Goal: Information Seeking & Learning: Learn about a topic

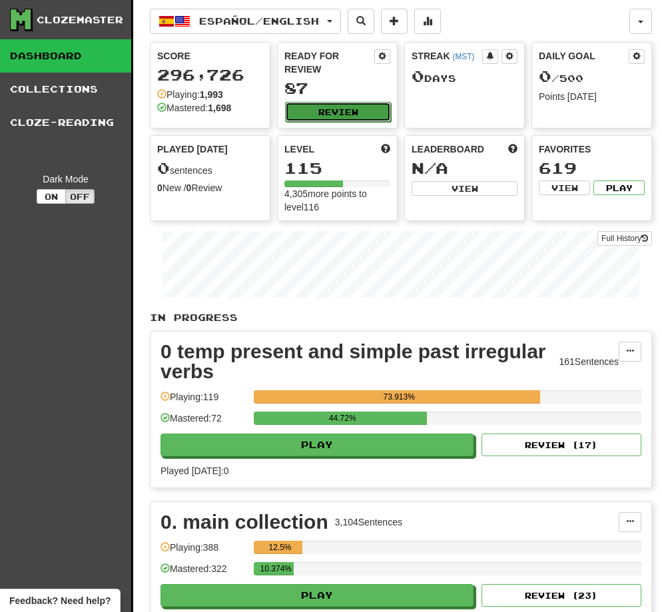
click at [330, 112] on button "Review" at bounding box center [338, 112] width 106 height 20
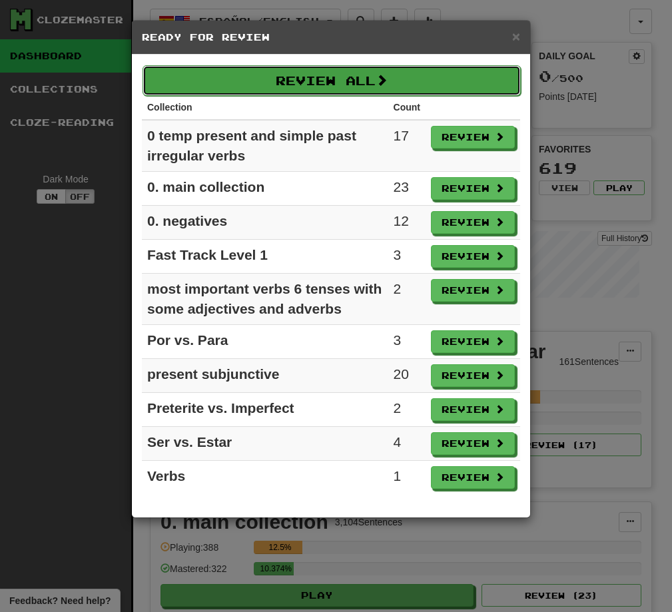
click at [334, 81] on button "Review All" at bounding box center [332, 80] width 378 height 31
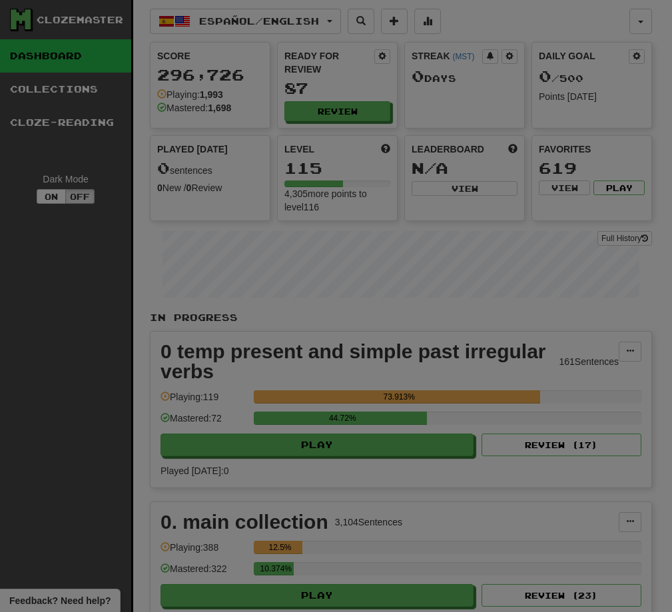
select select "**"
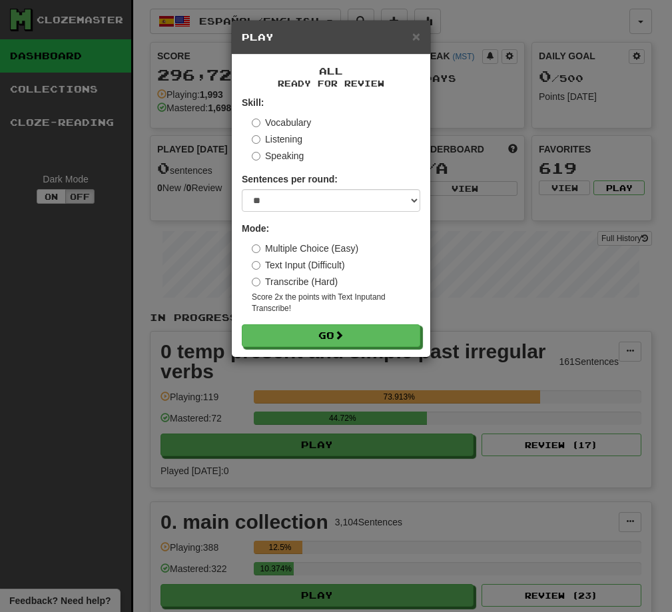
click at [299, 248] on label "Multiple Choice (Easy)" at bounding box center [305, 248] width 107 height 13
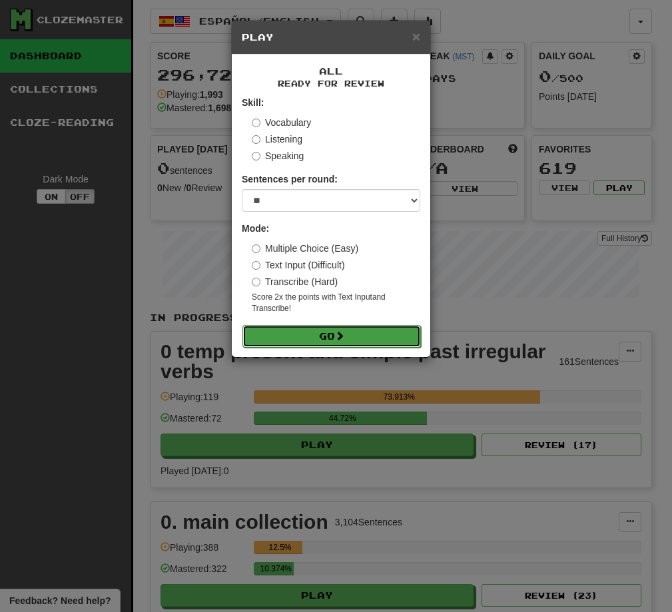
click at [328, 334] on button "Go" at bounding box center [331, 336] width 179 height 23
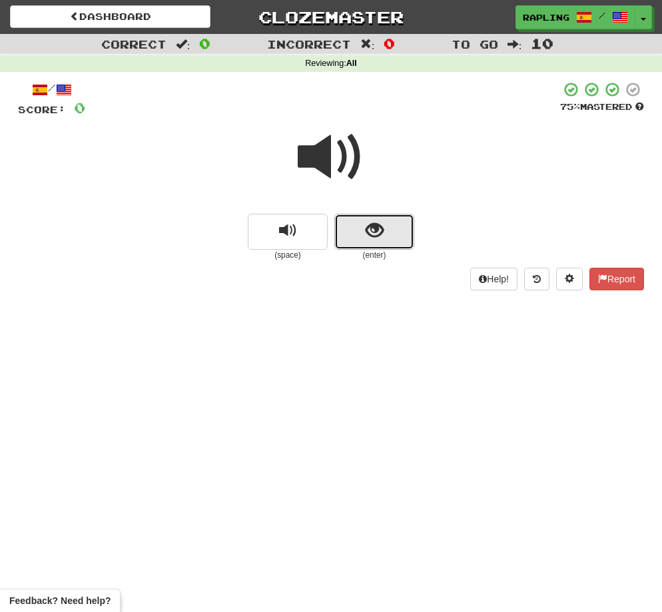
click at [386, 234] on button "show sentence" at bounding box center [374, 232] width 80 height 36
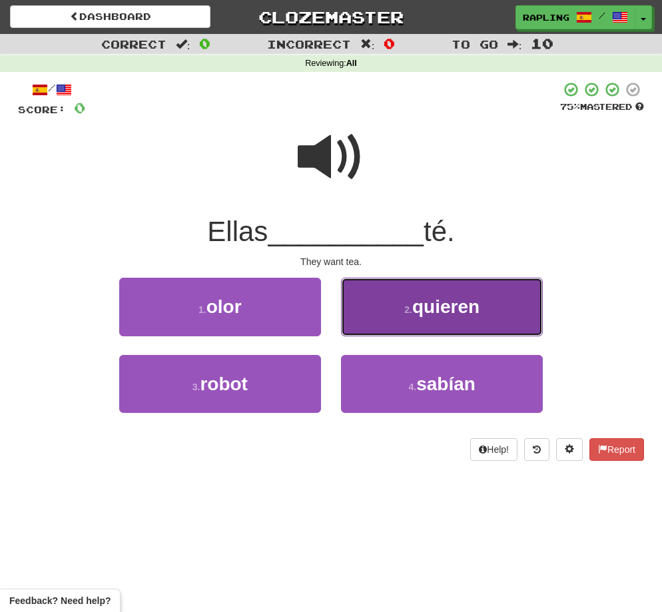
click at [456, 310] on span "quieren" at bounding box center [445, 306] width 67 height 21
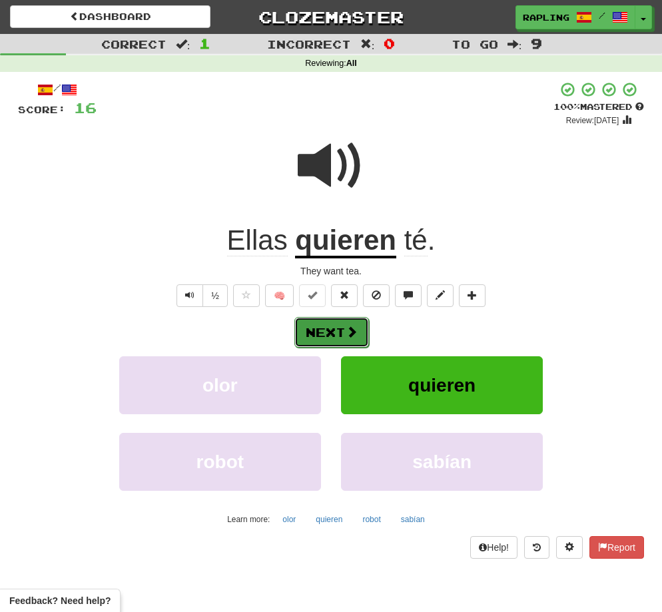
click at [337, 332] on button "Next" at bounding box center [331, 332] width 75 height 31
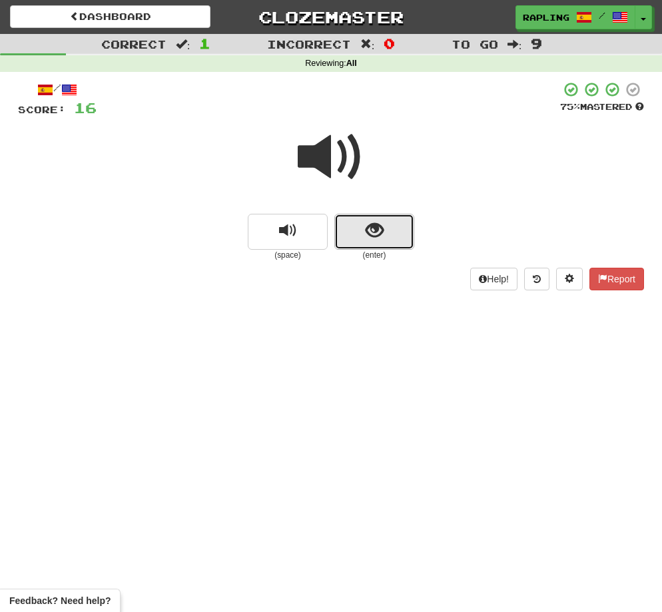
click at [386, 238] on button "show sentence" at bounding box center [374, 232] width 80 height 36
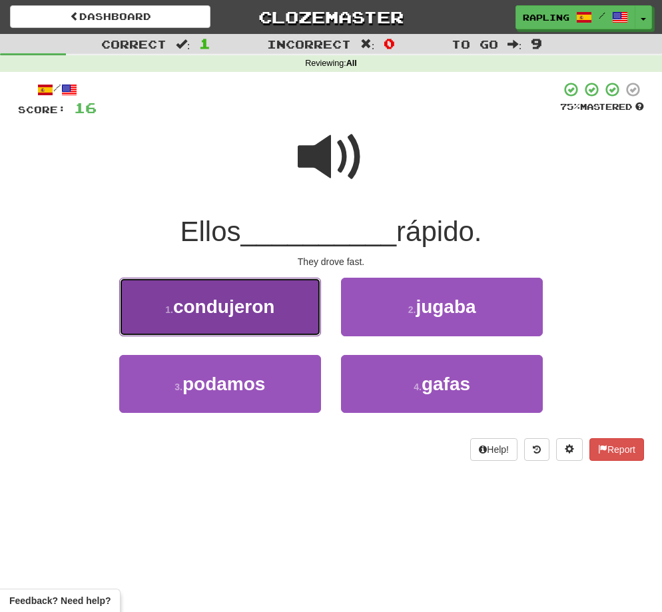
click at [259, 326] on button "1 . condujeron" at bounding box center [220, 307] width 202 height 58
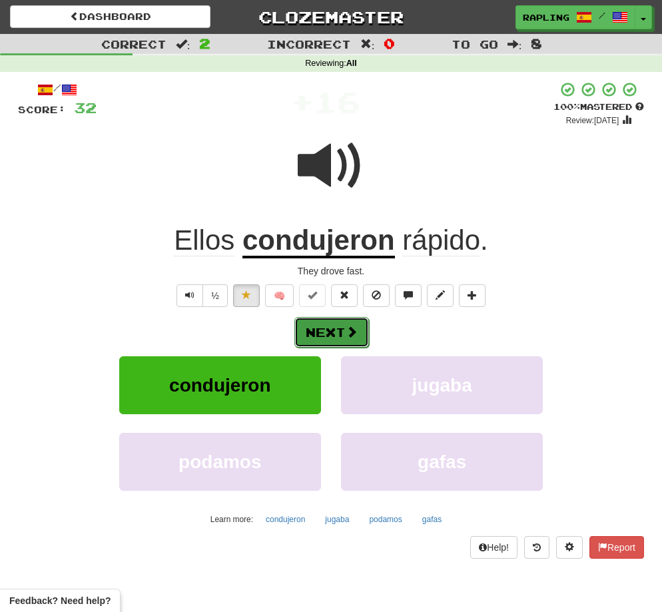
click at [348, 330] on span at bounding box center [352, 332] width 12 height 12
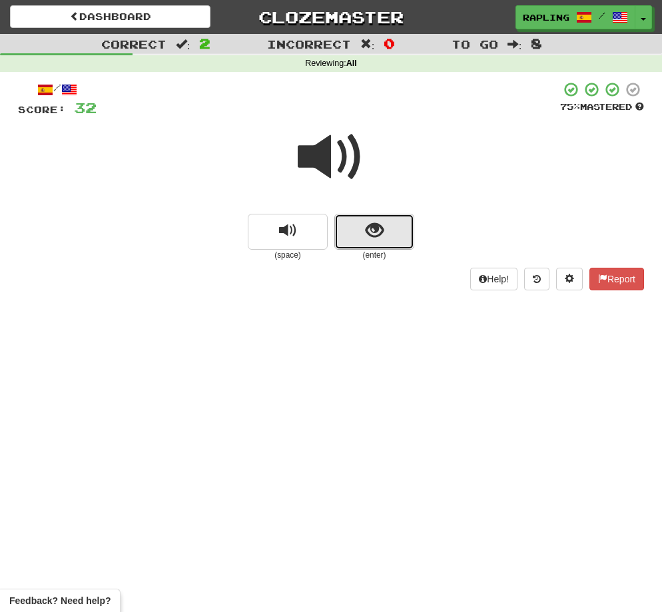
click at [386, 234] on button "show sentence" at bounding box center [374, 232] width 80 height 36
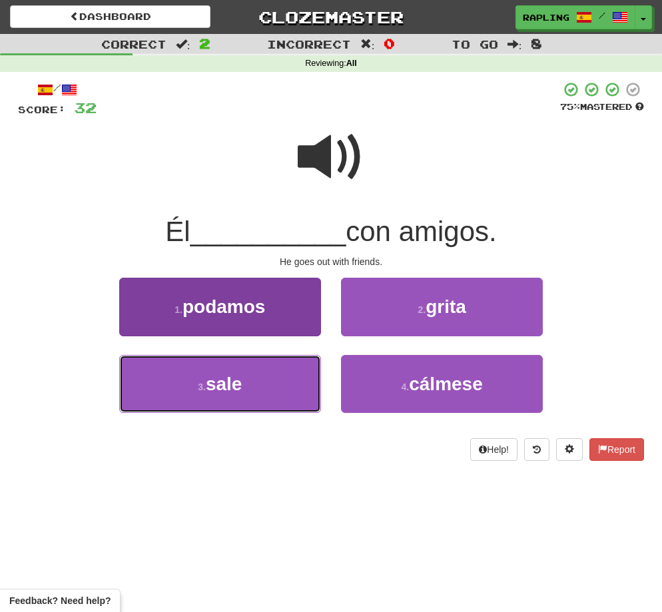
click at [268, 372] on button "3 . sale" at bounding box center [220, 384] width 202 height 58
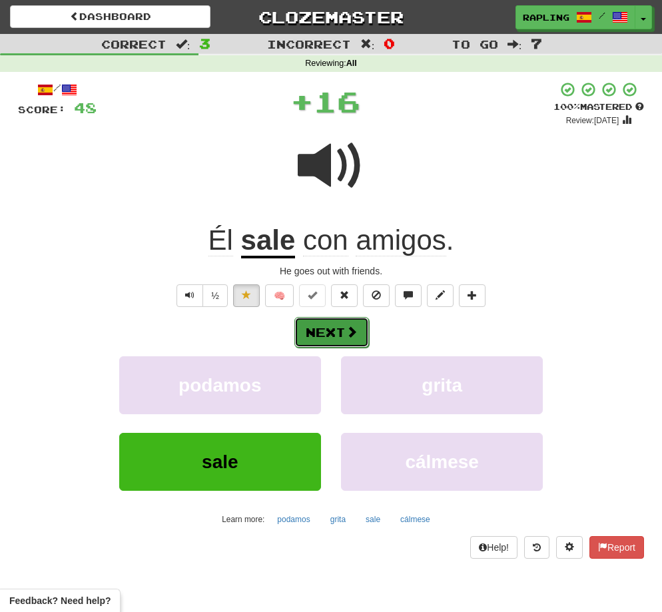
click at [331, 324] on button "Next" at bounding box center [331, 332] width 75 height 31
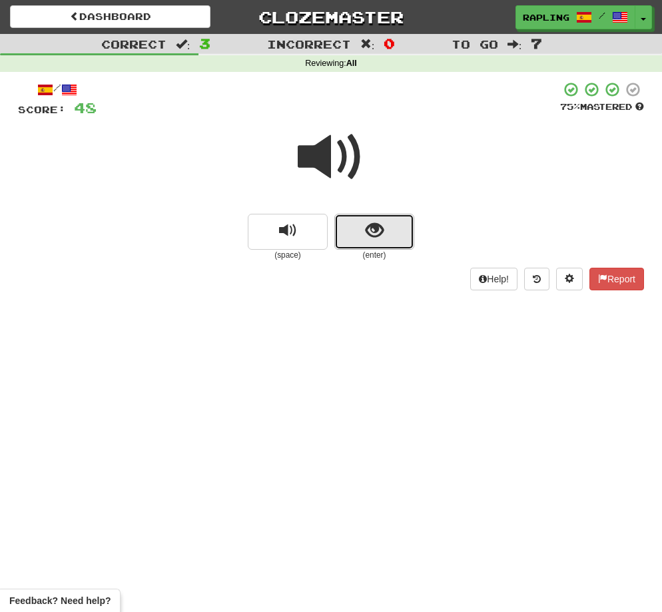
click at [391, 240] on button "show sentence" at bounding box center [374, 232] width 80 height 36
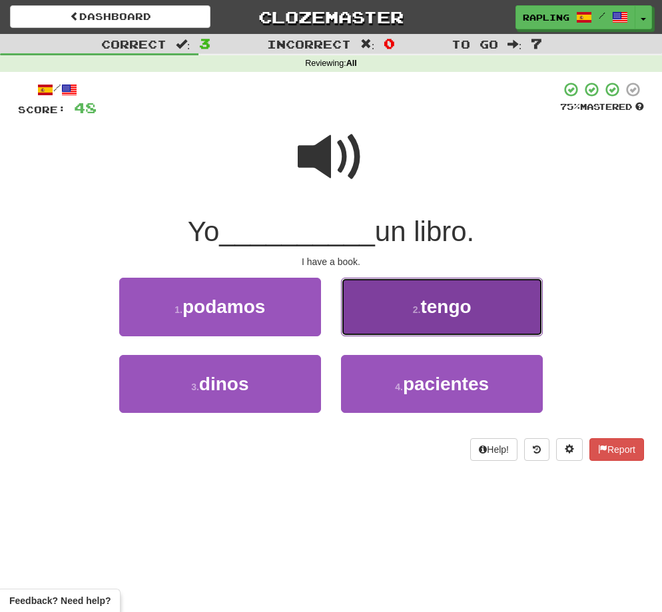
click at [436, 303] on span "tengo" at bounding box center [445, 306] width 51 height 21
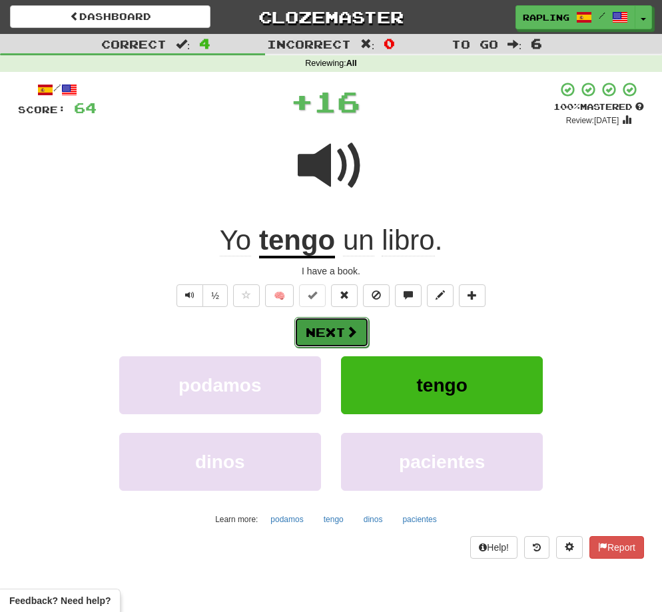
click at [339, 324] on button "Next" at bounding box center [331, 332] width 75 height 31
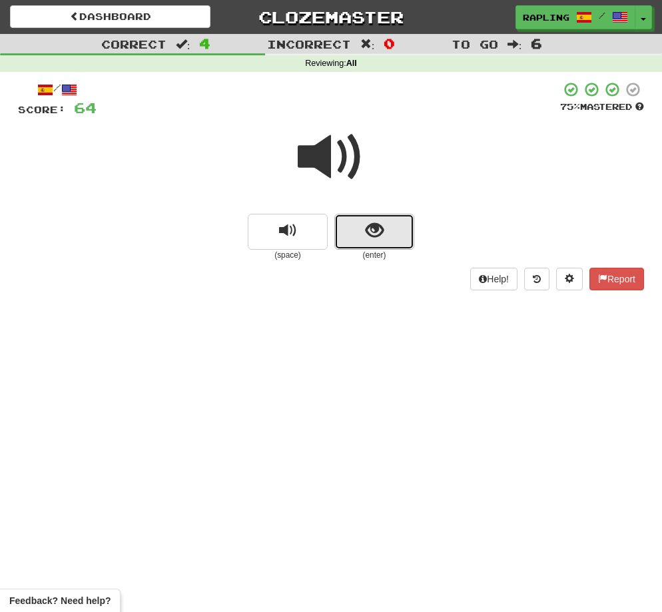
click at [388, 240] on button "show sentence" at bounding box center [374, 232] width 80 height 36
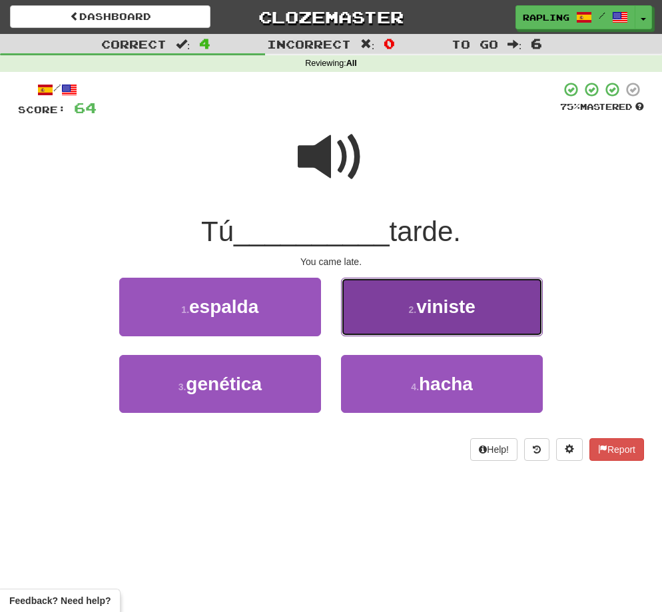
click at [419, 306] on span "viniste" at bounding box center [445, 306] width 59 height 21
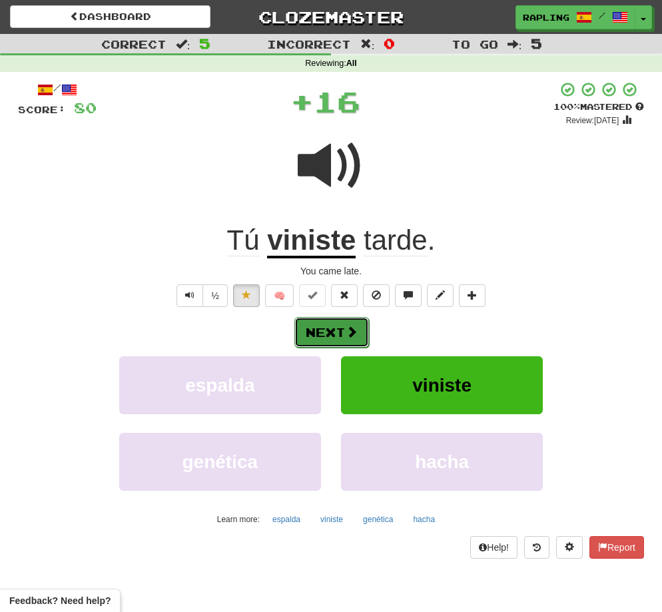
click at [336, 328] on button "Next" at bounding box center [331, 332] width 75 height 31
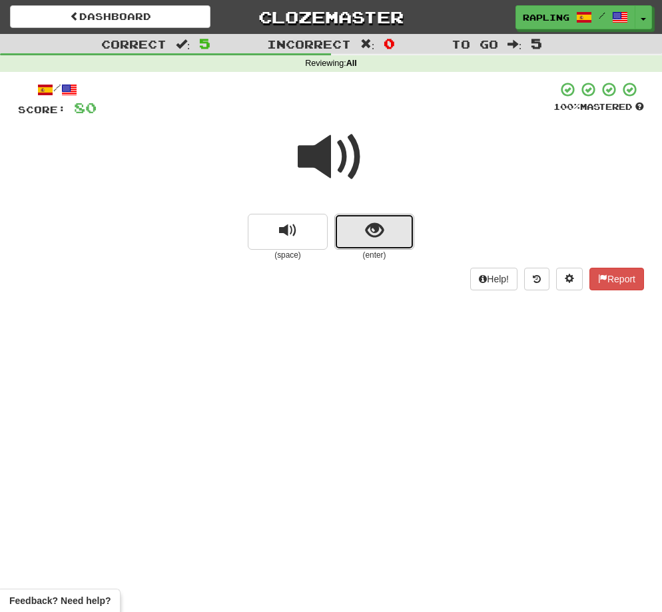
click at [380, 244] on button "show sentence" at bounding box center [374, 232] width 80 height 36
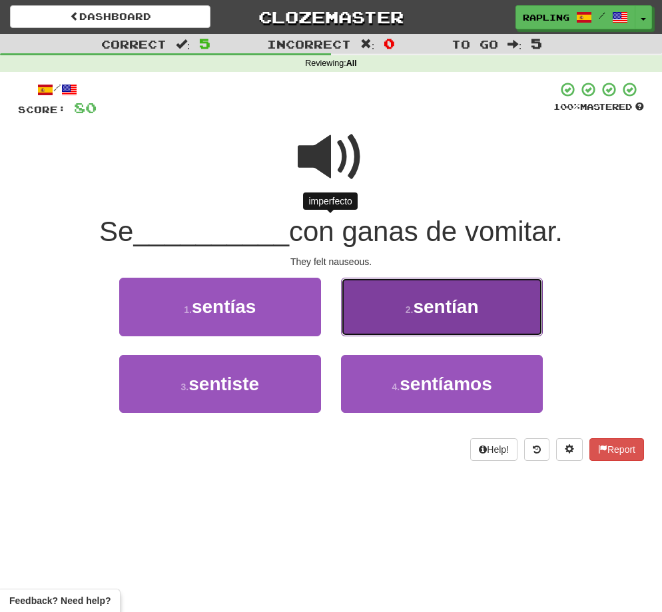
click at [452, 310] on span "sentían" at bounding box center [445, 306] width 65 height 21
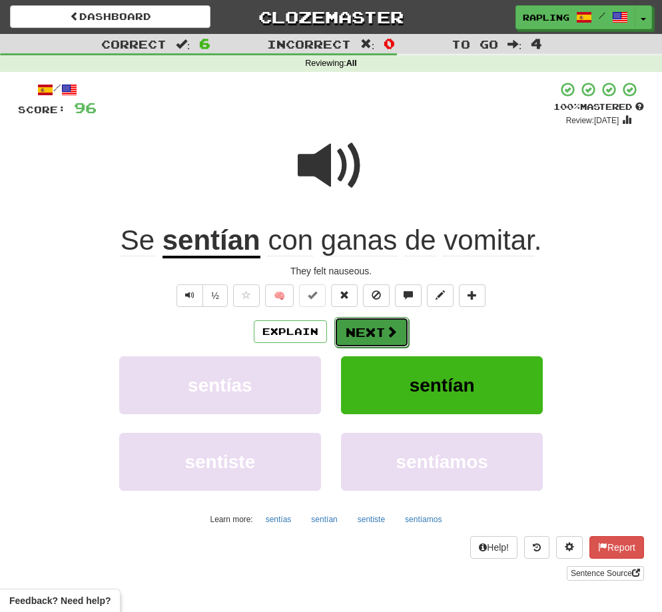
click at [379, 328] on button "Next" at bounding box center [371, 332] width 75 height 31
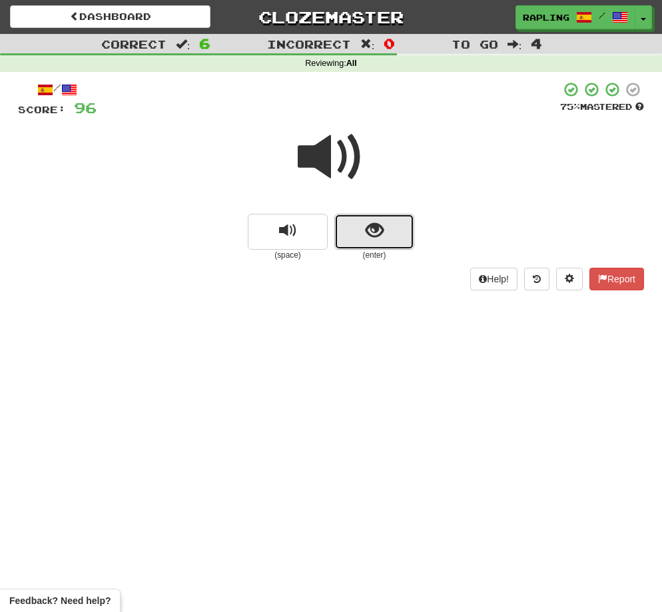
click at [380, 244] on button "show sentence" at bounding box center [374, 232] width 80 height 36
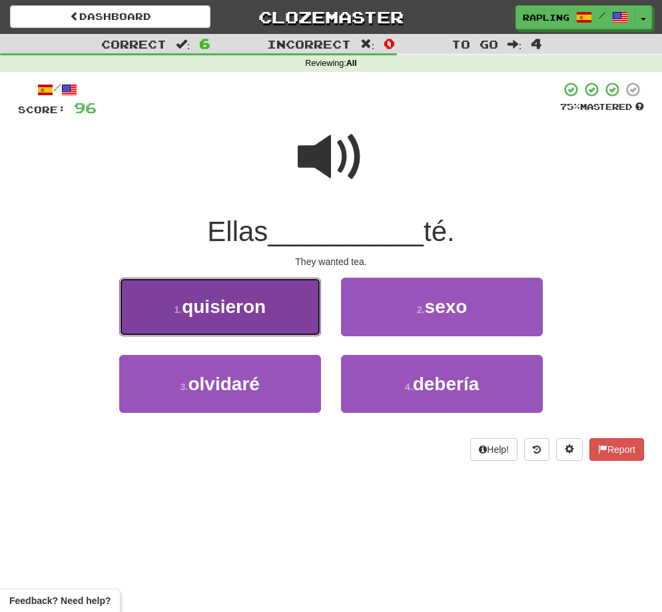
click at [244, 317] on span "quisieron" at bounding box center [224, 306] width 84 height 21
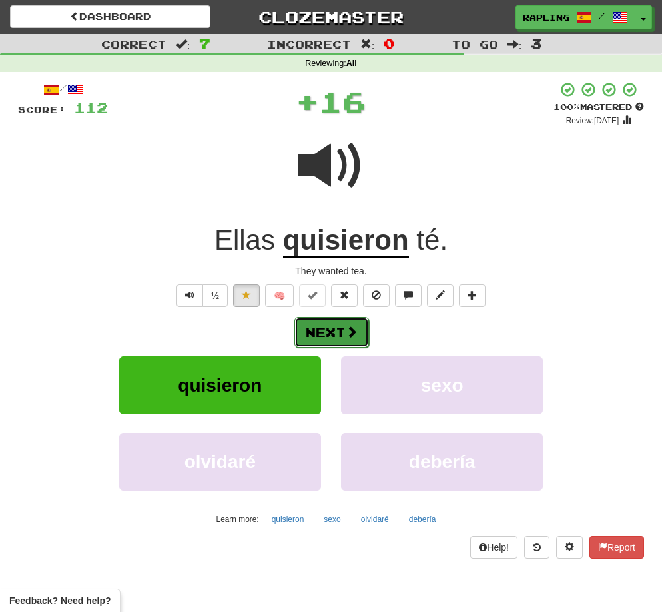
click at [334, 324] on button "Next" at bounding box center [331, 332] width 75 height 31
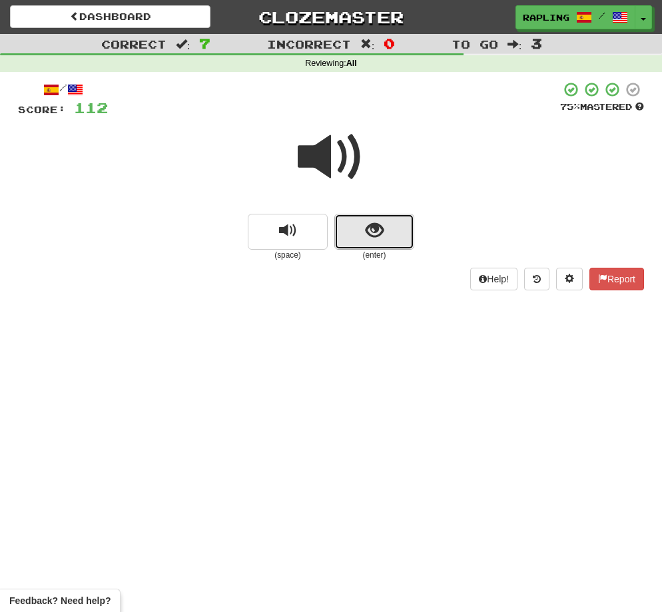
click at [375, 243] on button "show sentence" at bounding box center [374, 232] width 80 height 36
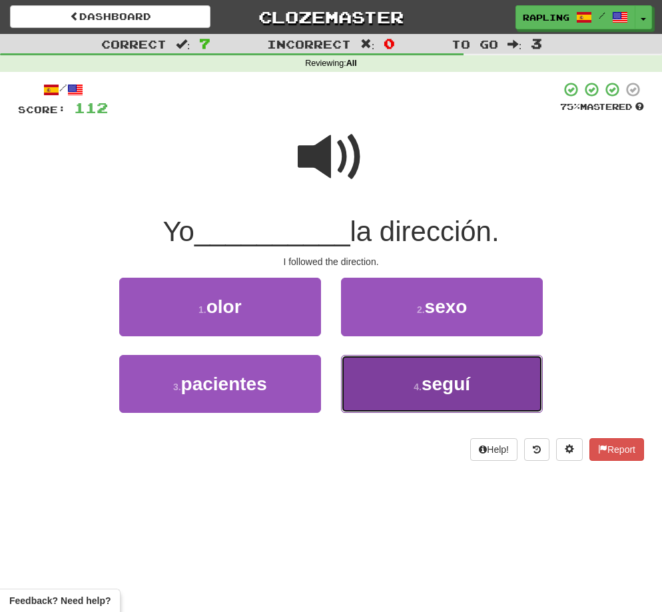
click at [436, 371] on button "4 . seguí" at bounding box center [442, 384] width 202 height 58
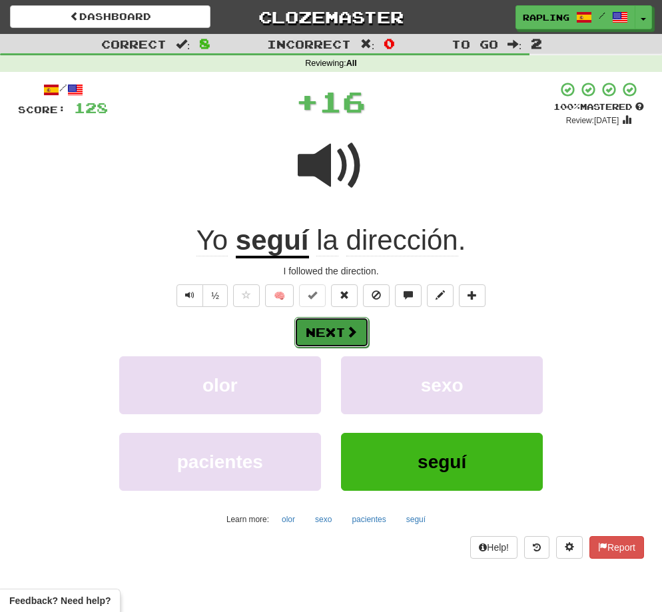
click at [352, 330] on span at bounding box center [352, 332] width 12 height 12
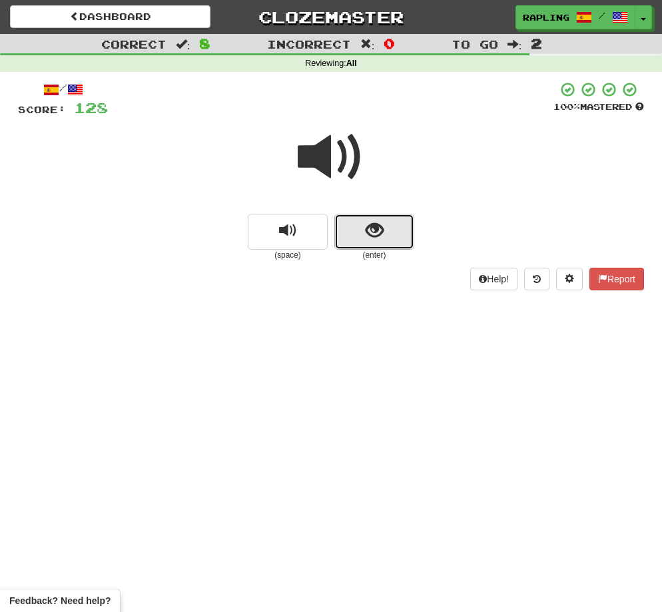
click at [385, 242] on button "show sentence" at bounding box center [374, 232] width 80 height 36
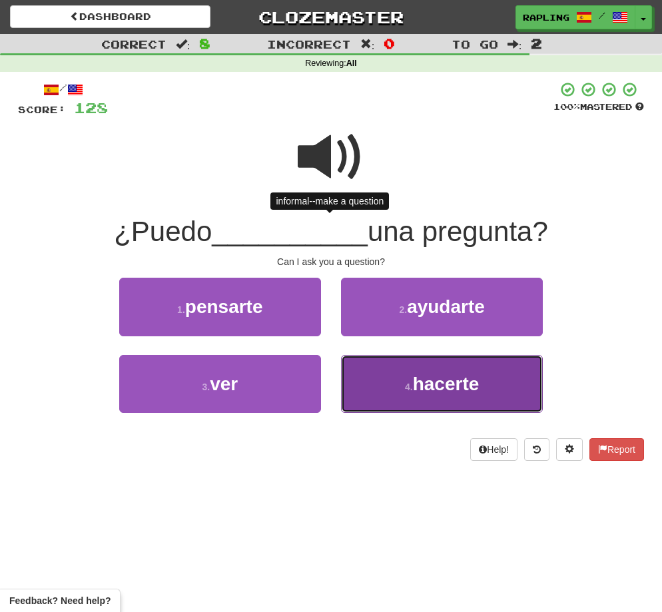
click at [450, 381] on span "hacerte" at bounding box center [446, 384] width 67 height 21
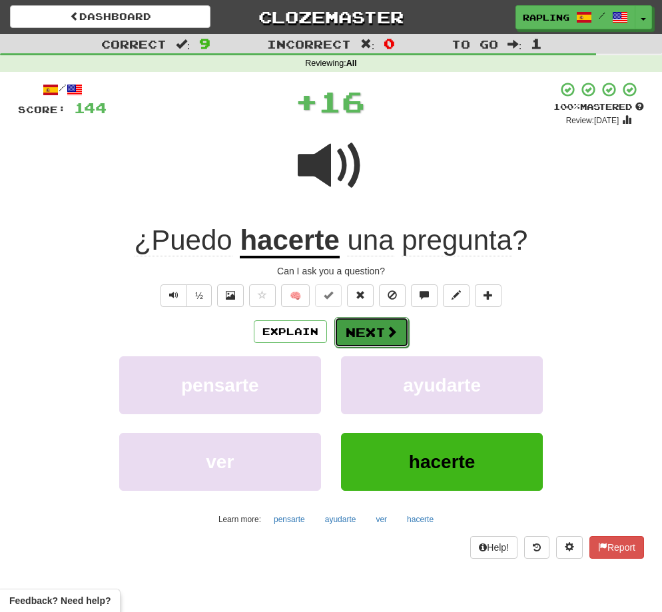
click at [379, 332] on button "Next" at bounding box center [371, 332] width 75 height 31
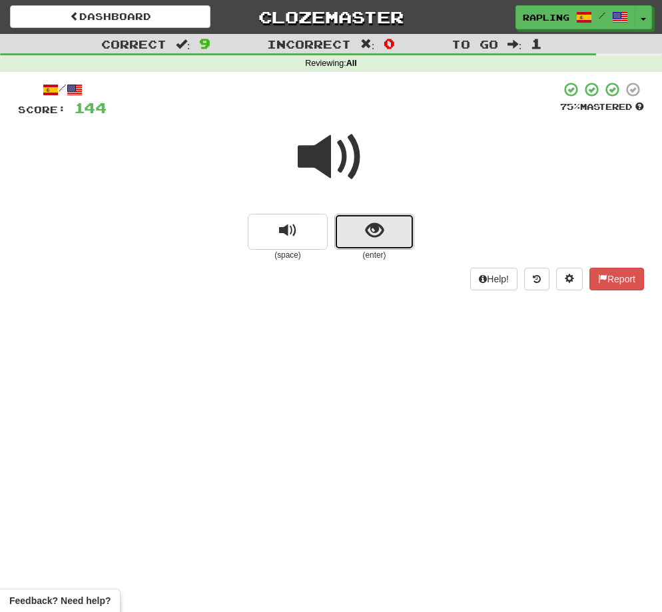
click at [390, 242] on button "show sentence" at bounding box center [374, 232] width 80 height 36
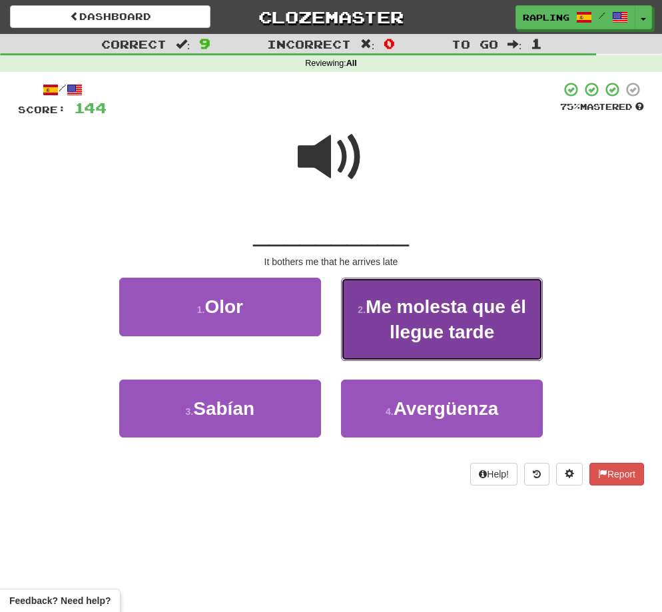
click at [428, 326] on span "Me molesta que él llegue tarde" at bounding box center [446, 318] width 161 height 45
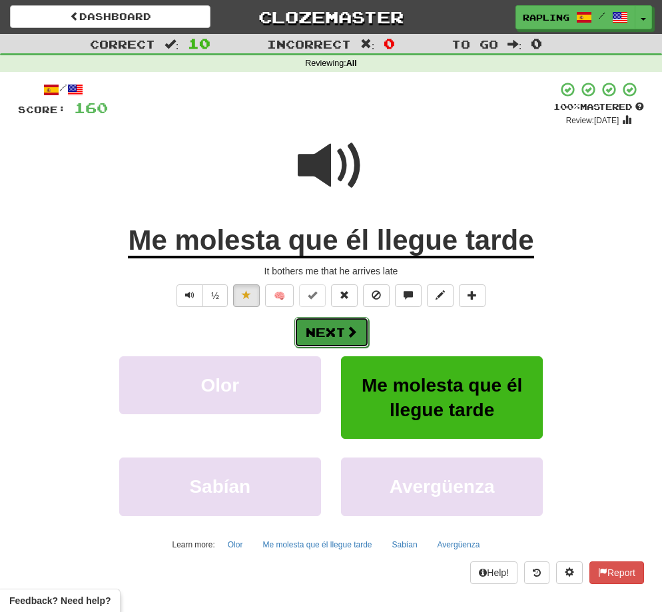
click at [338, 336] on button "Next" at bounding box center [331, 332] width 75 height 31
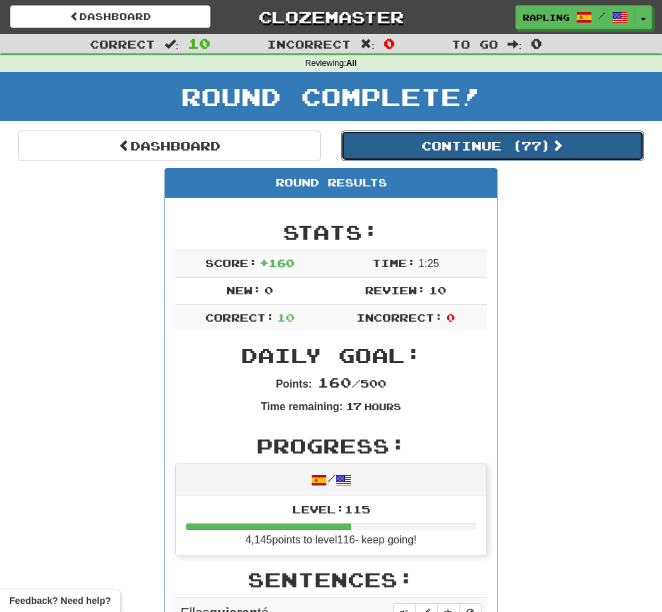
click at [494, 143] on button "Continue ( 77 )" at bounding box center [492, 146] width 303 height 31
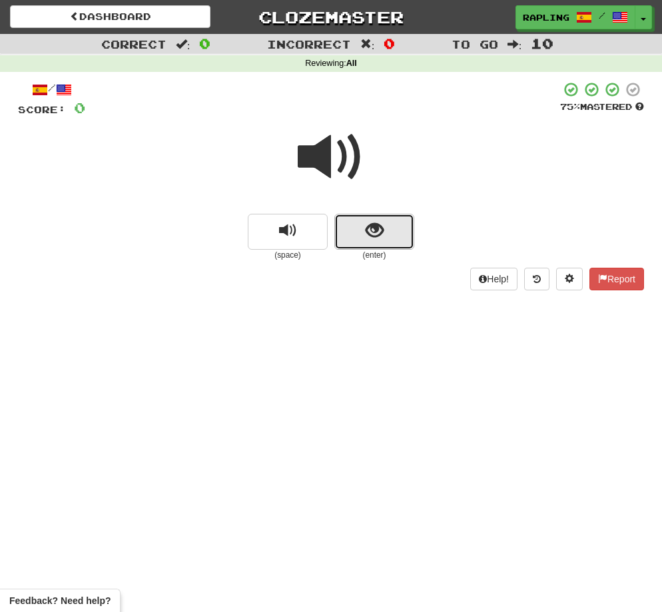
click at [390, 234] on button "show sentence" at bounding box center [374, 232] width 80 height 36
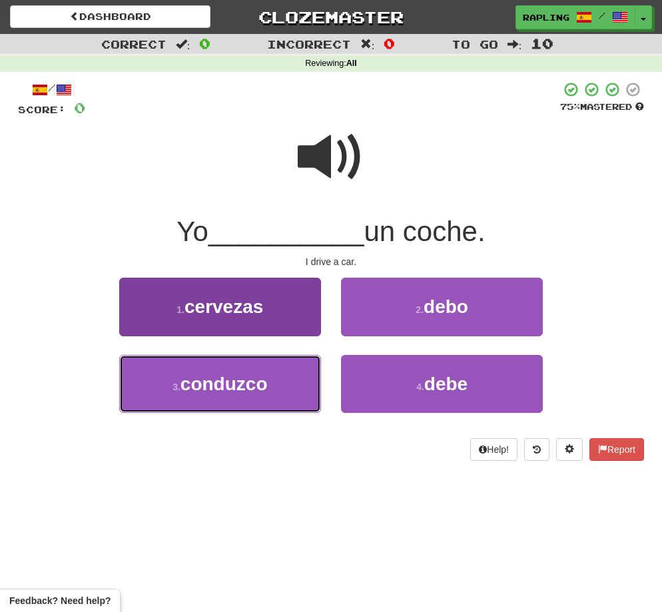
click at [243, 382] on span "conduzco" at bounding box center [224, 384] width 87 height 21
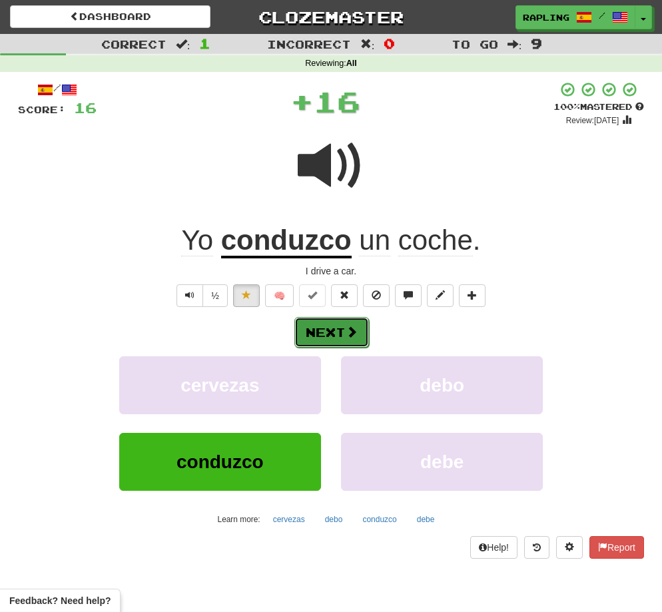
click at [322, 334] on button "Next" at bounding box center [331, 332] width 75 height 31
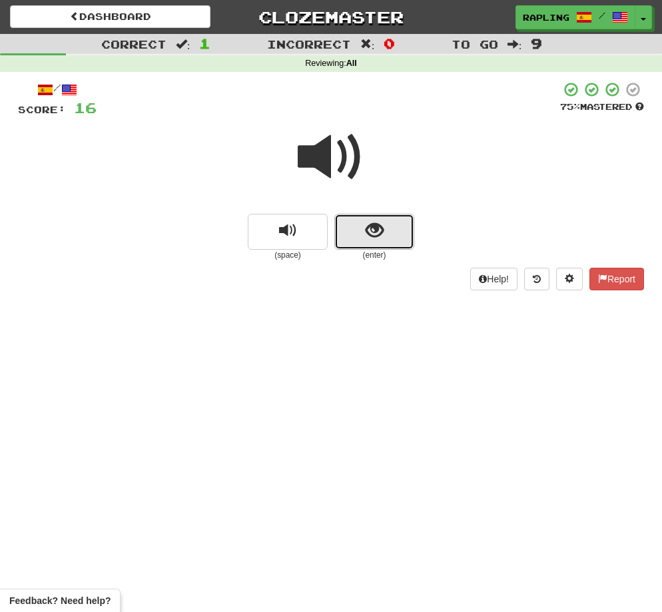
click at [381, 239] on span "show sentence" at bounding box center [375, 231] width 18 height 18
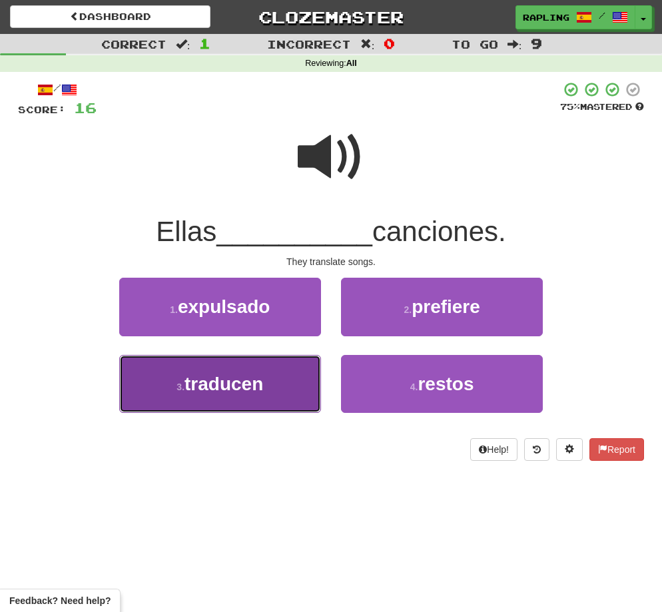
click at [259, 358] on button "3 . traducen" at bounding box center [220, 384] width 202 height 58
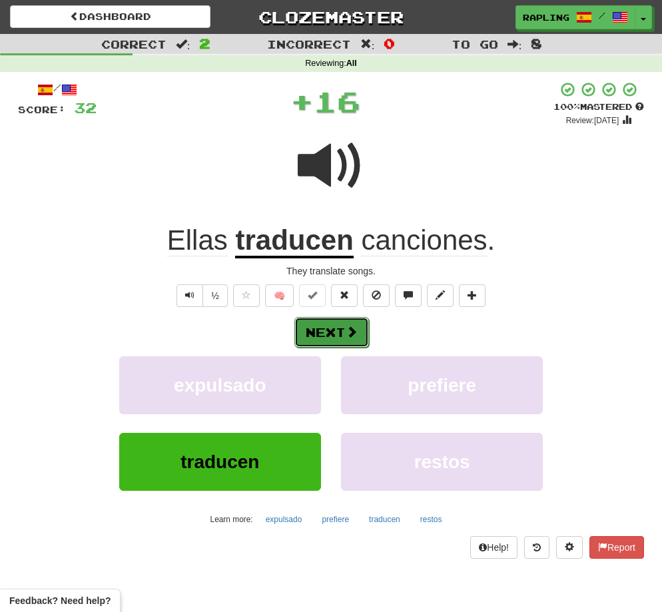
click at [320, 332] on button "Next" at bounding box center [331, 332] width 75 height 31
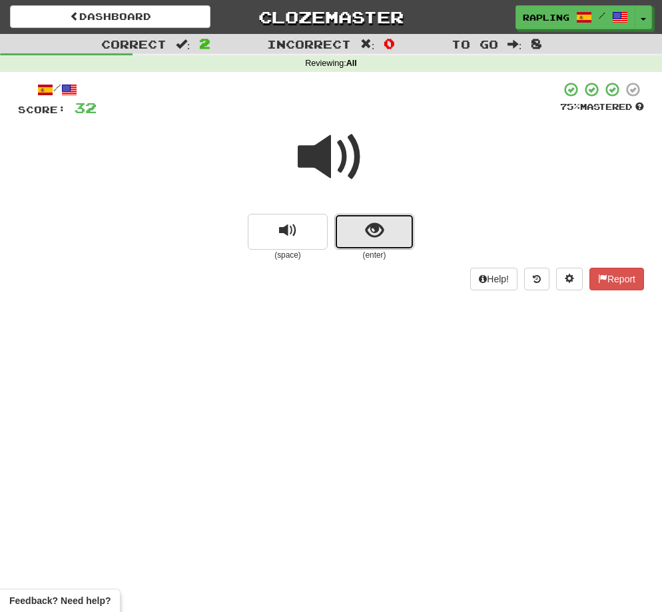
click at [386, 240] on button "show sentence" at bounding box center [374, 232] width 80 height 36
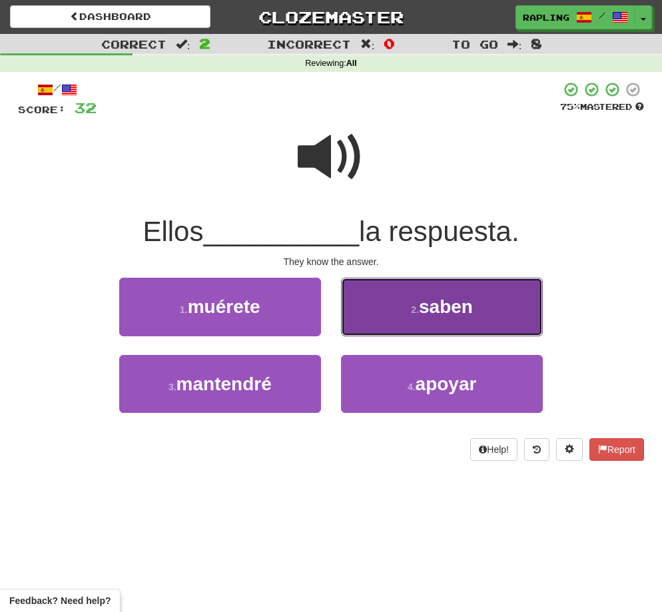
click at [422, 300] on span "saben" at bounding box center [446, 306] width 54 height 21
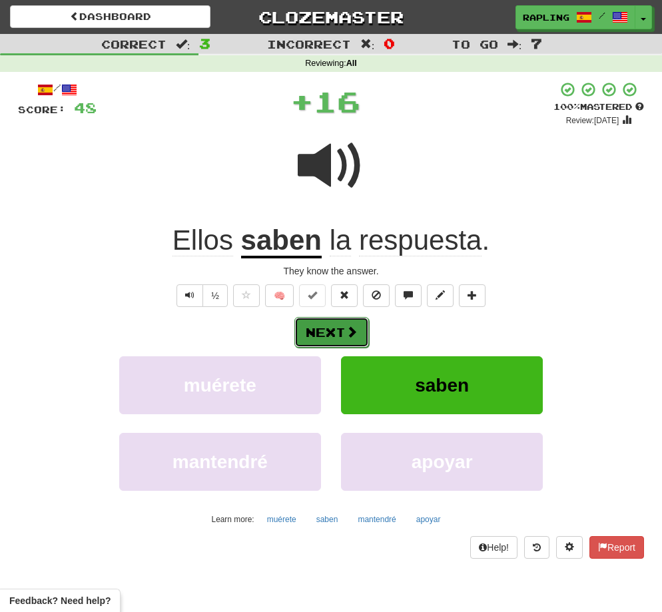
click at [340, 330] on button "Next" at bounding box center [331, 332] width 75 height 31
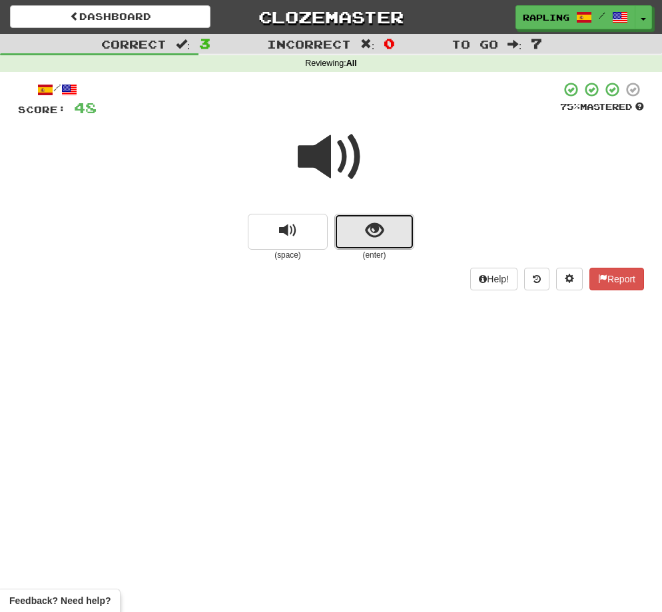
click at [386, 238] on button "show sentence" at bounding box center [374, 232] width 80 height 36
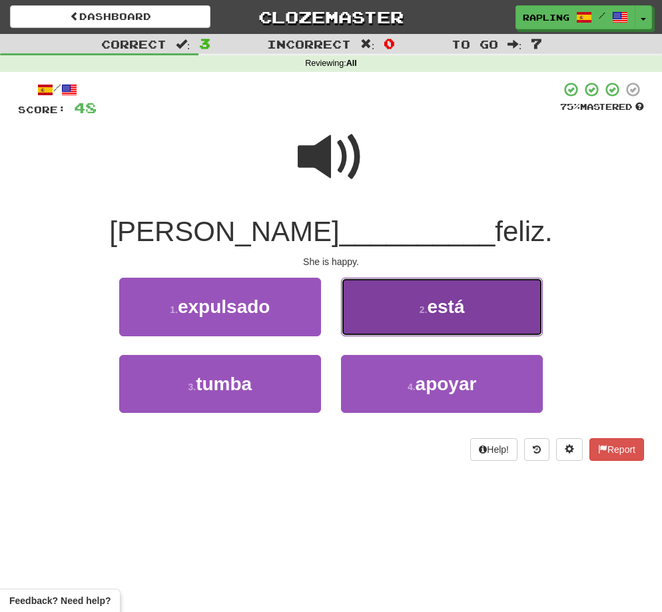
click at [438, 313] on span "está" at bounding box center [445, 306] width 37 height 21
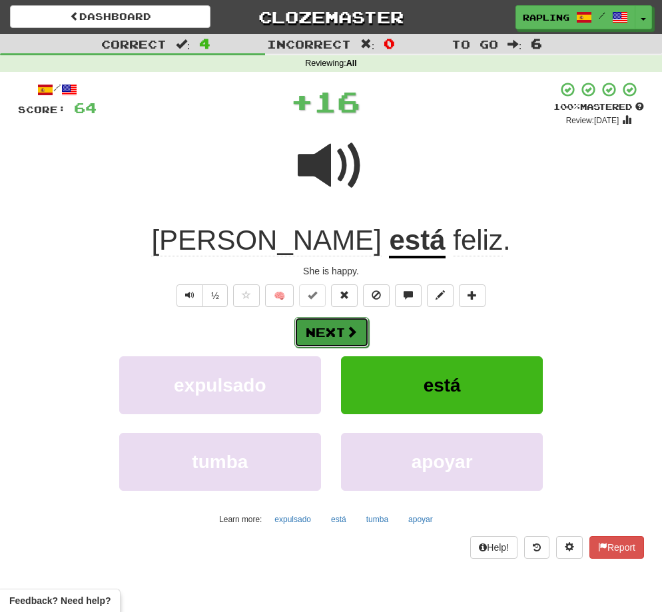
click at [346, 332] on span at bounding box center [352, 332] width 12 height 12
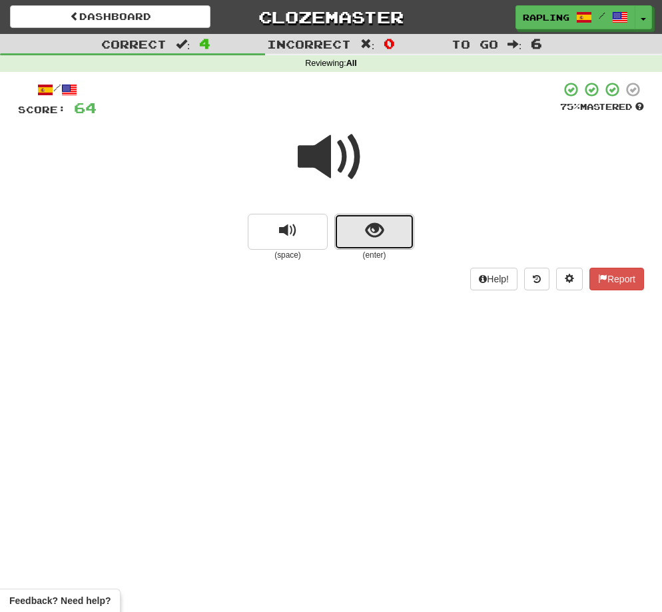
click at [387, 243] on button "show sentence" at bounding box center [374, 232] width 80 height 36
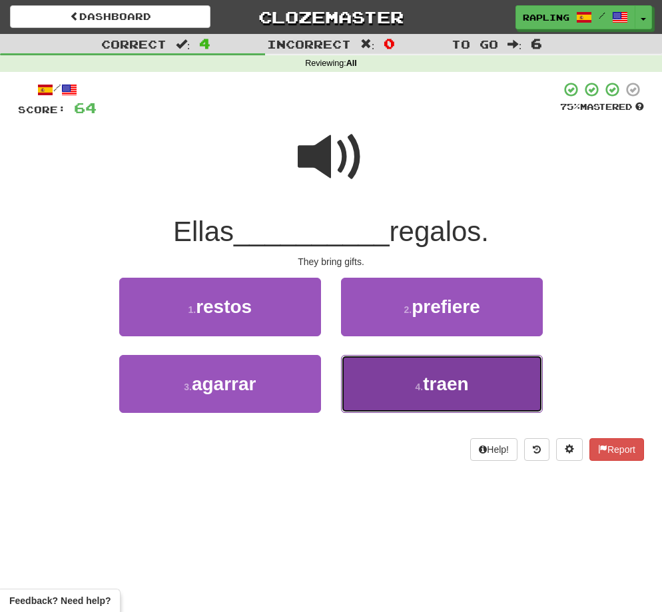
click at [440, 365] on button "4 . traen" at bounding box center [442, 384] width 202 height 58
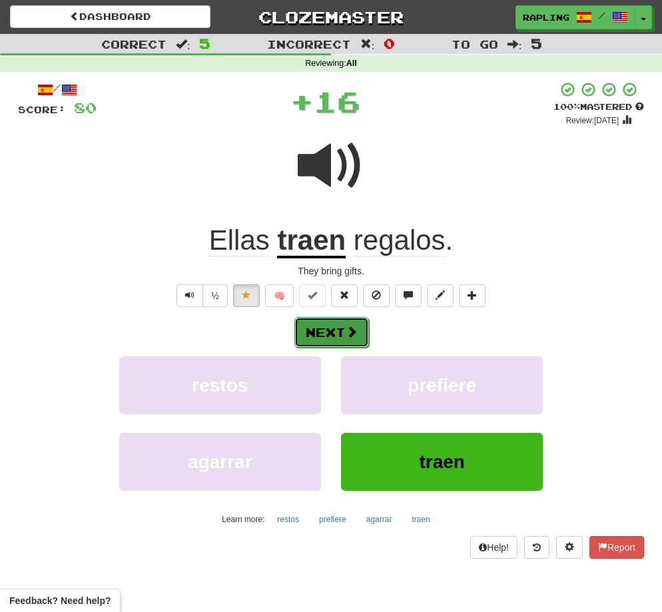
click at [320, 327] on button "Next" at bounding box center [331, 332] width 75 height 31
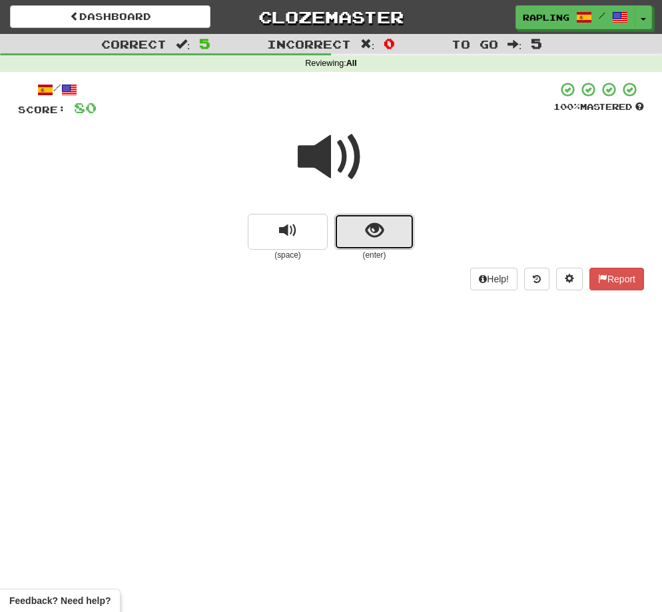
click at [392, 245] on button "show sentence" at bounding box center [374, 232] width 80 height 36
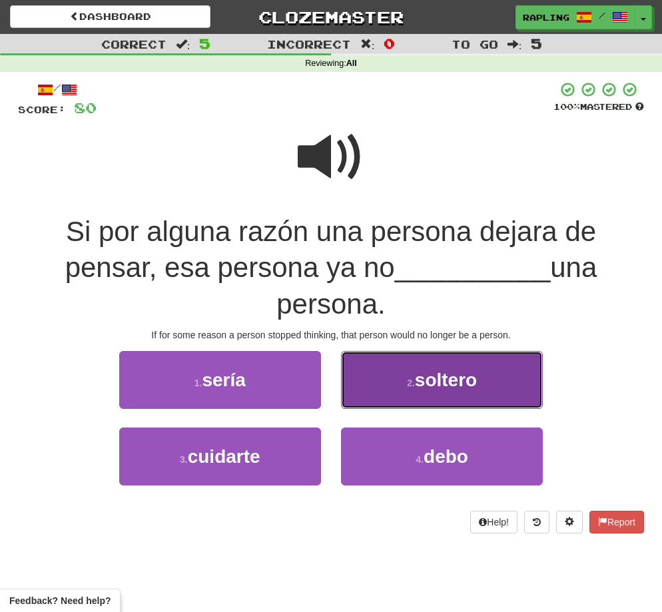
click at [462, 373] on span "soltero" at bounding box center [446, 380] width 62 height 21
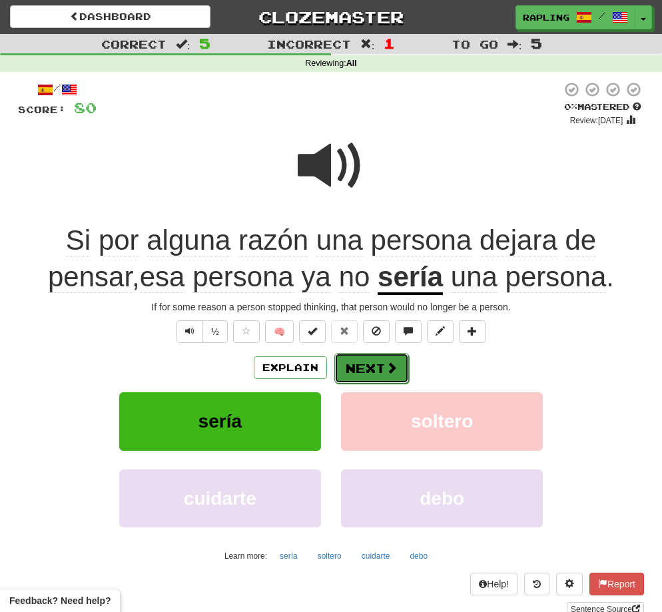
click at [378, 370] on button "Next" at bounding box center [371, 368] width 75 height 31
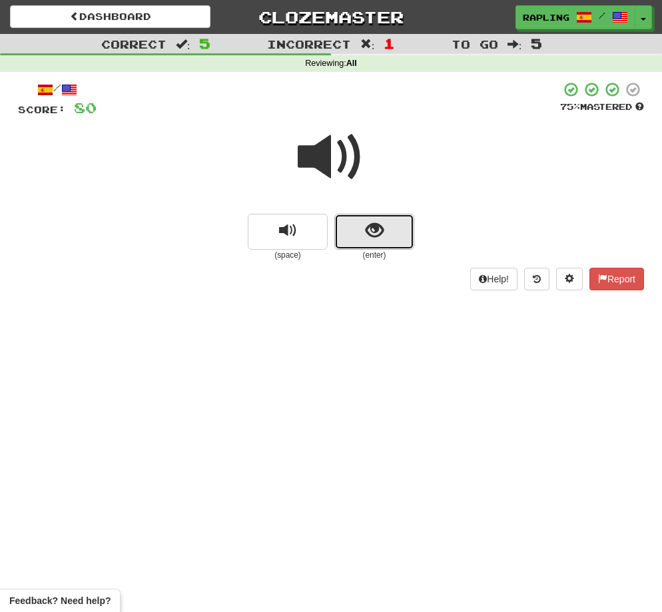
click at [386, 240] on button "show sentence" at bounding box center [374, 232] width 80 height 36
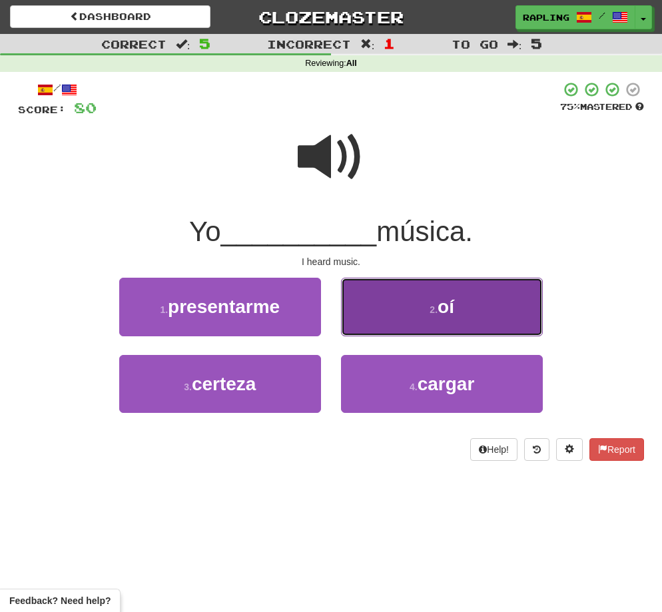
click at [442, 315] on span "oí" at bounding box center [446, 306] width 17 height 21
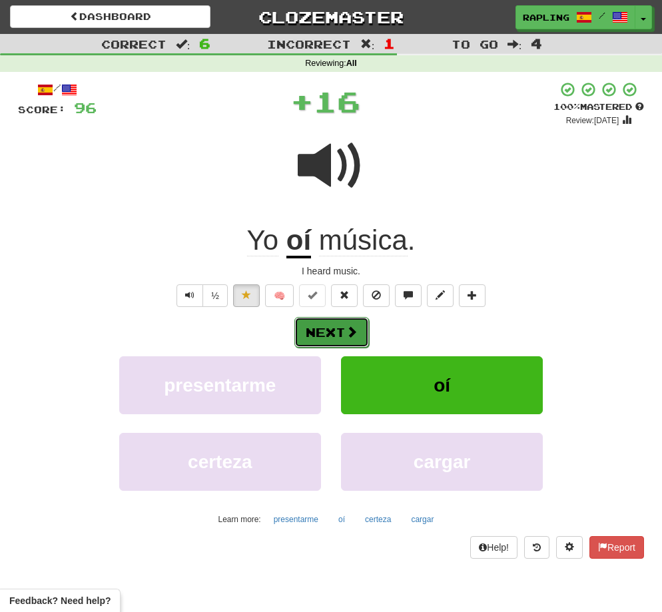
click at [341, 335] on button "Next" at bounding box center [331, 332] width 75 height 31
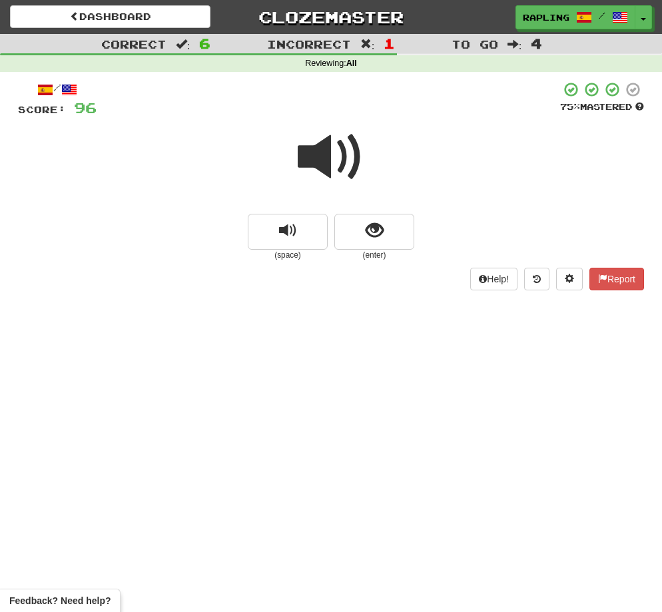
click at [388, 250] on small "(enter)" at bounding box center [374, 255] width 80 height 11
click at [391, 240] on button "show sentence" at bounding box center [374, 232] width 80 height 36
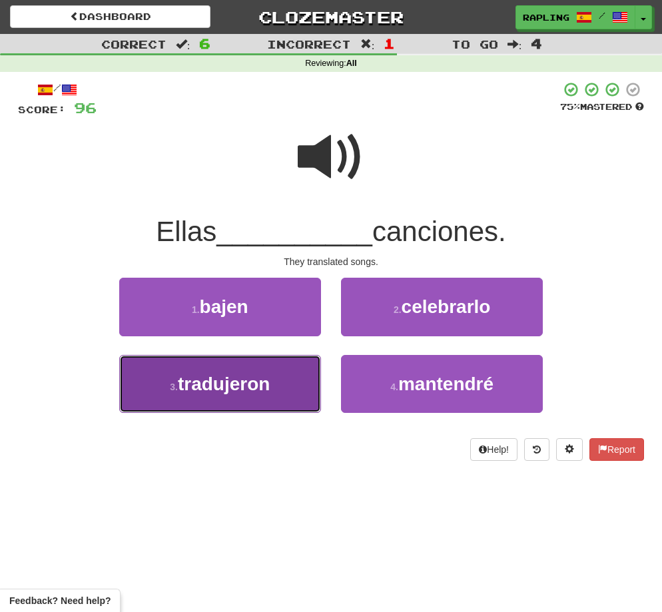
click at [287, 365] on button "3 . tradujeron" at bounding box center [220, 384] width 202 height 58
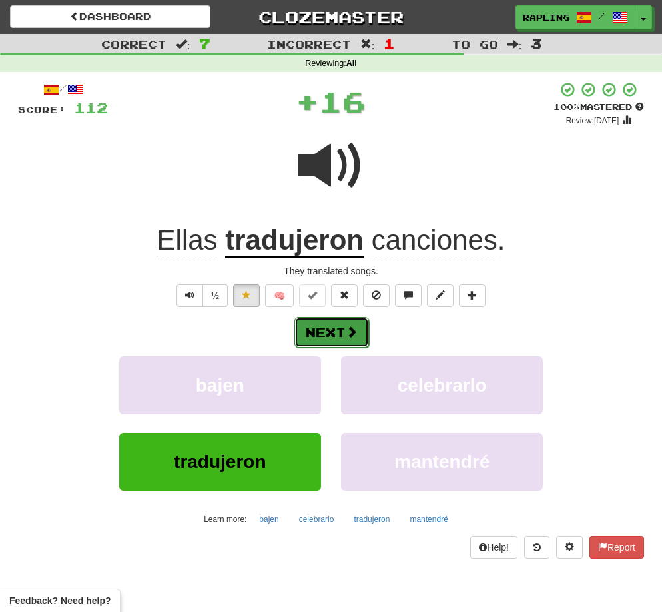
click at [341, 332] on button "Next" at bounding box center [331, 332] width 75 height 31
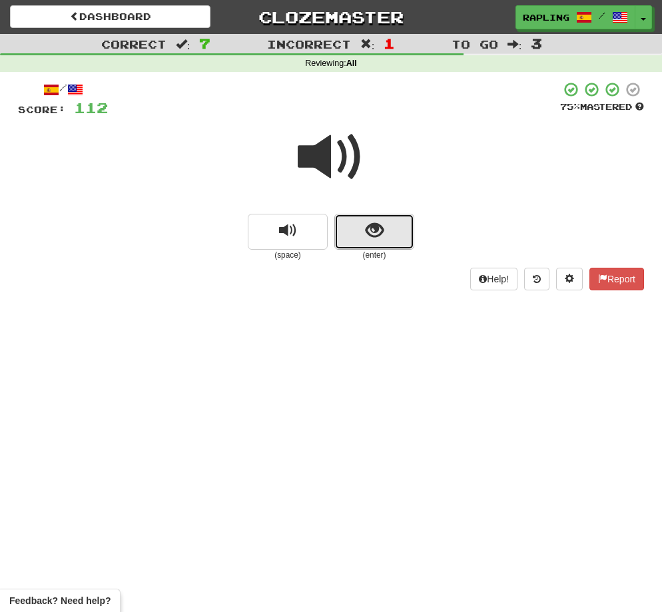
click at [384, 241] on button "show sentence" at bounding box center [374, 232] width 80 height 36
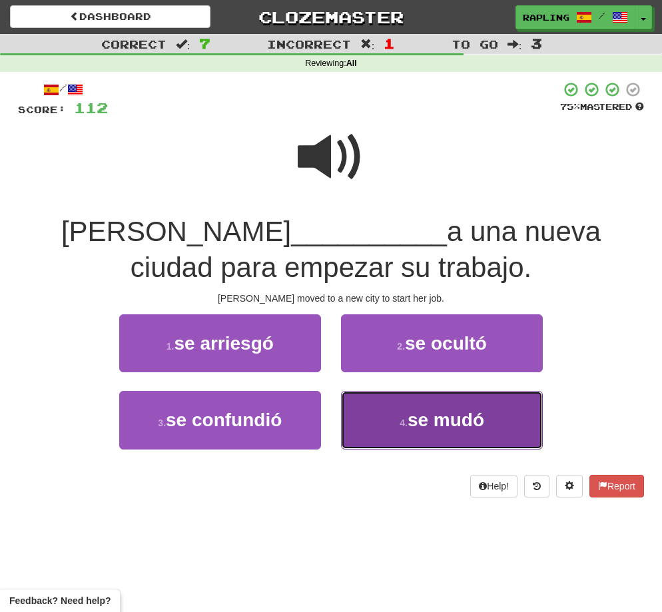
click at [450, 435] on button "4 . se mudó" at bounding box center [442, 420] width 202 height 58
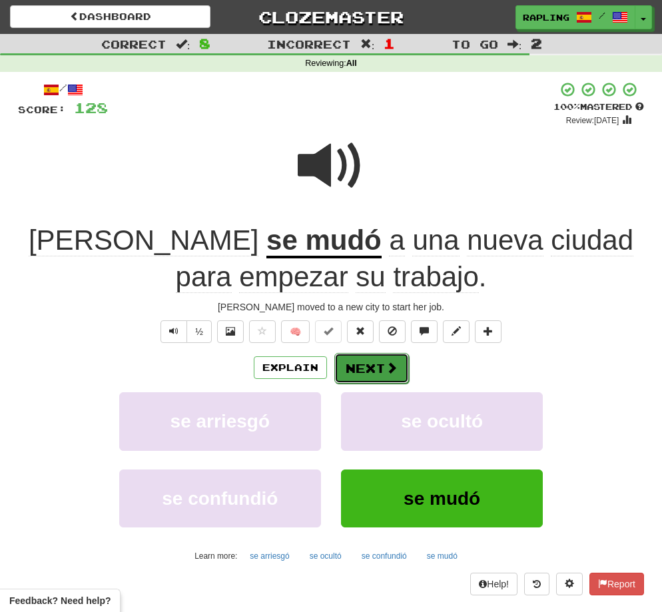
click at [372, 372] on button "Next" at bounding box center [371, 368] width 75 height 31
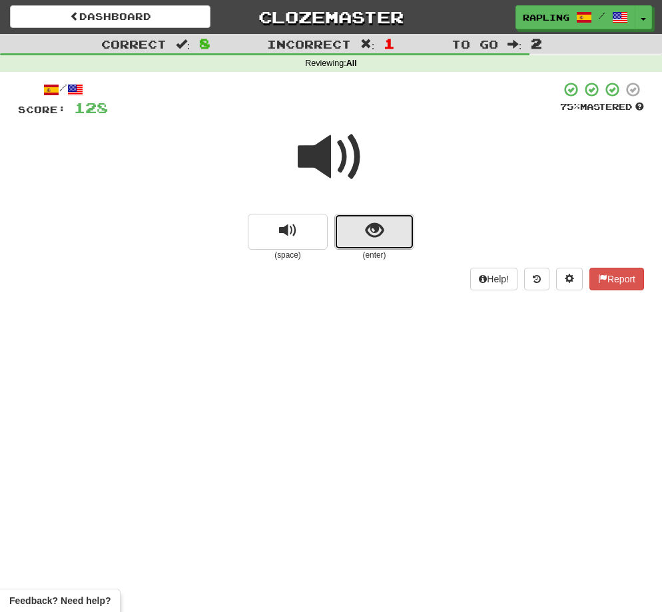
click at [391, 231] on button "show sentence" at bounding box center [374, 232] width 80 height 36
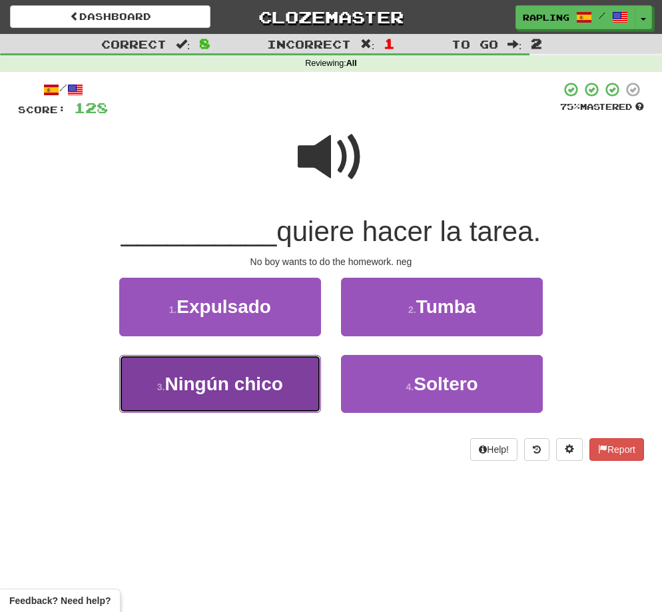
click at [283, 398] on button "3 . Ningún chico" at bounding box center [220, 384] width 202 height 58
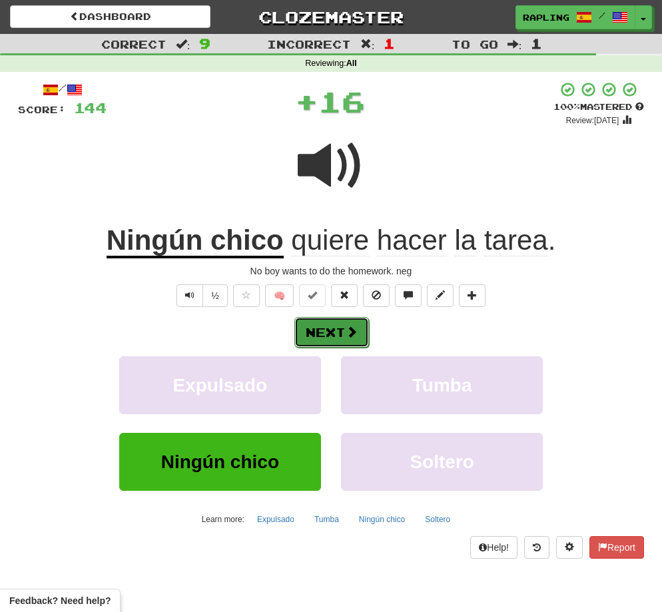
click at [340, 338] on button "Next" at bounding box center [331, 332] width 75 height 31
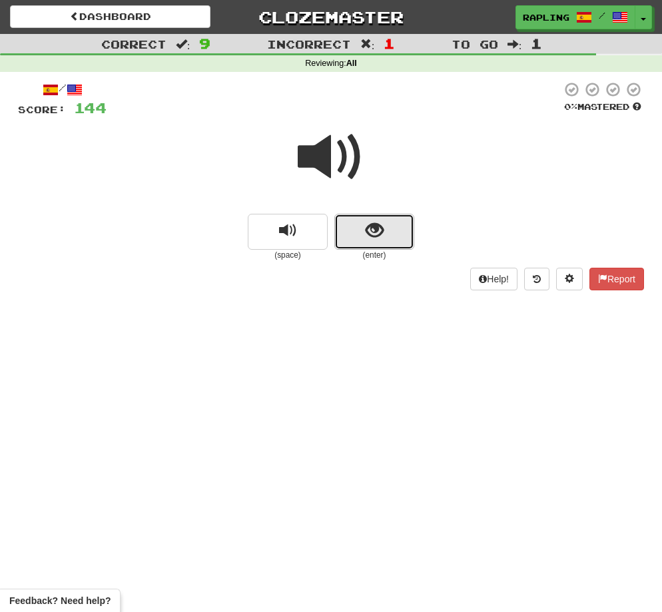
click at [390, 242] on button "show sentence" at bounding box center [374, 232] width 80 height 36
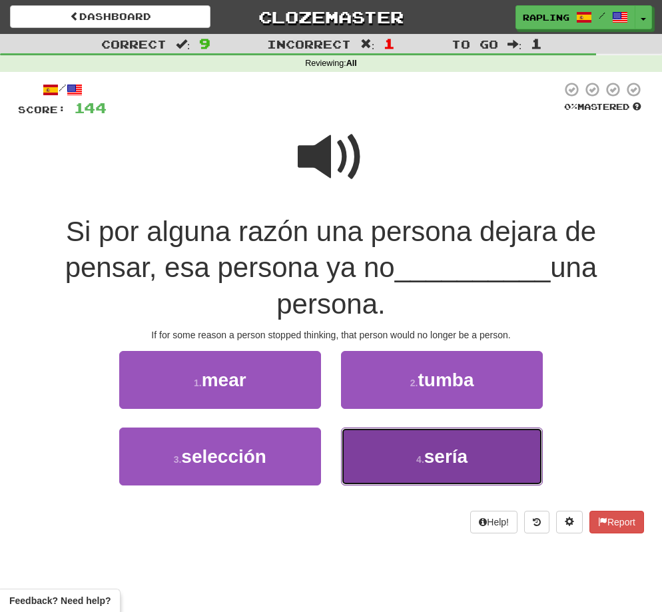
click at [438, 454] on span "sería" at bounding box center [445, 456] width 43 height 21
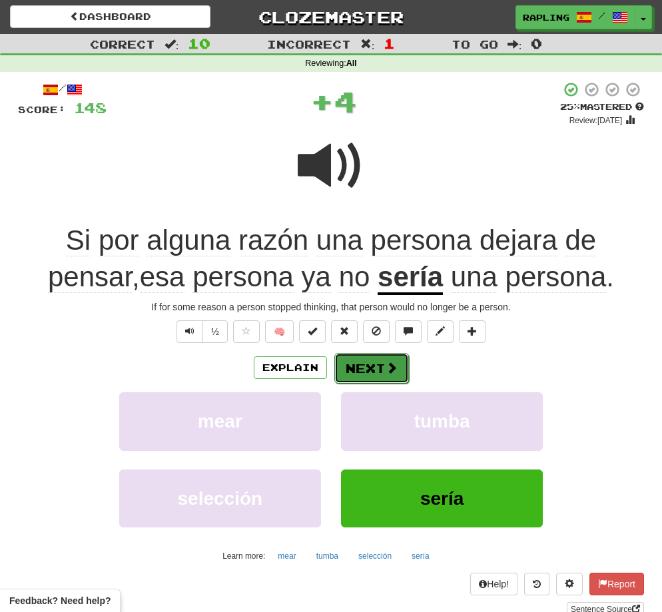
click at [371, 371] on button "Next" at bounding box center [371, 368] width 75 height 31
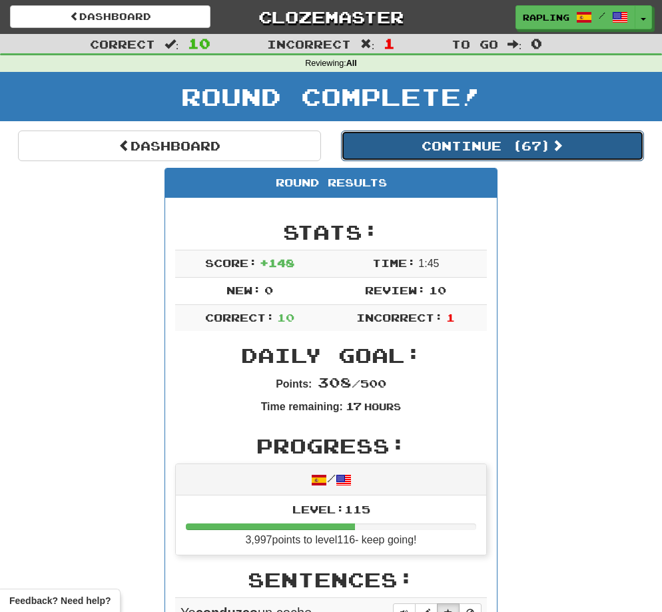
click at [469, 148] on button "Continue ( 67 )" at bounding box center [492, 146] width 303 height 31
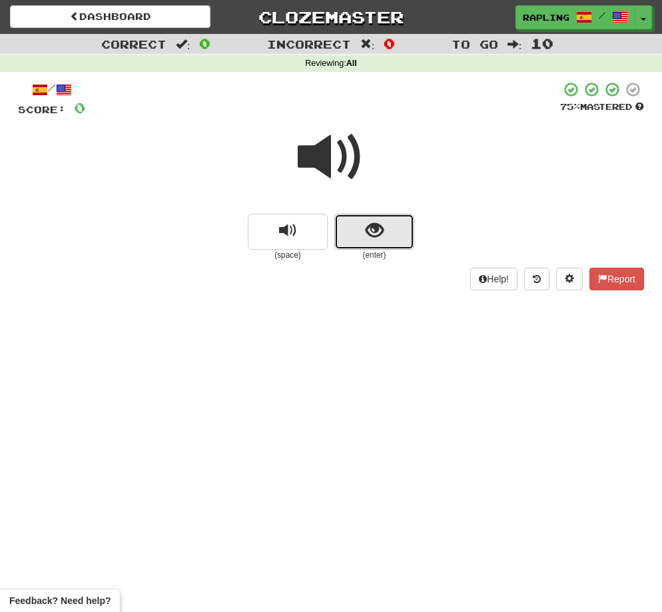
click at [382, 232] on span "show sentence" at bounding box center [375, 231] width 18 height 18
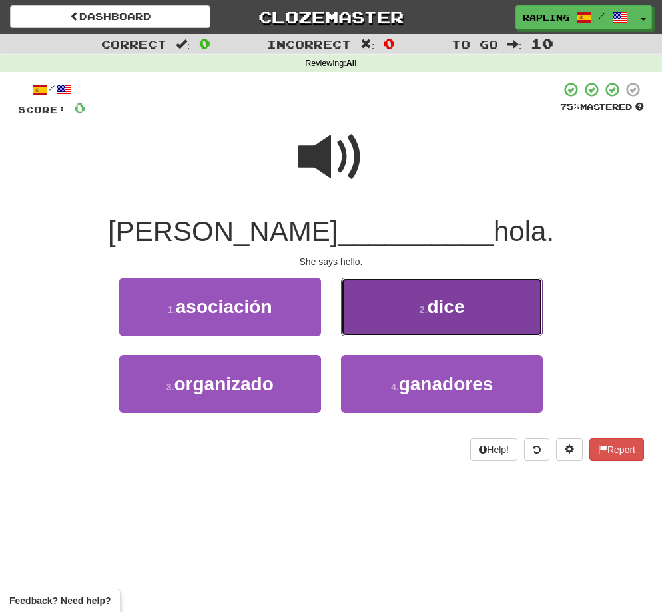
click at [440, 304] on span "dice" at bounding box center [445, 306] width 37 height 21
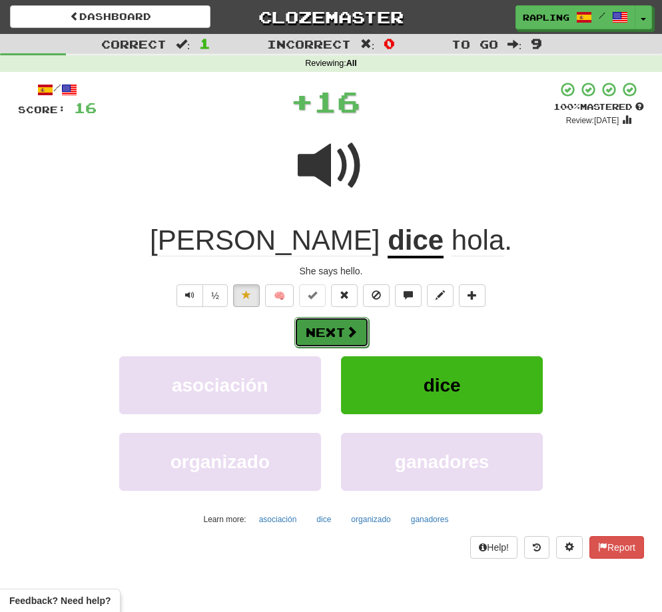
click at [333, 332] on button "Next" at bounding box center [331, 332] width 75 height 31
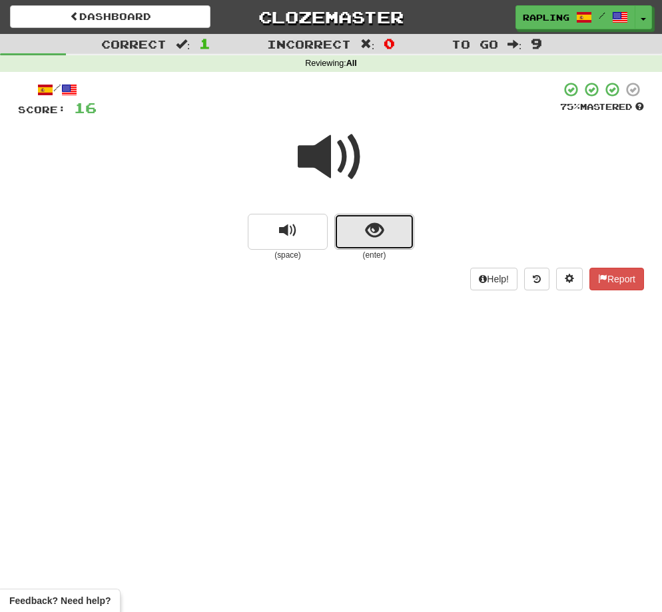
click at [390, 238] on button "show sentence" at bounding box center [374, 232] width 80 height 36
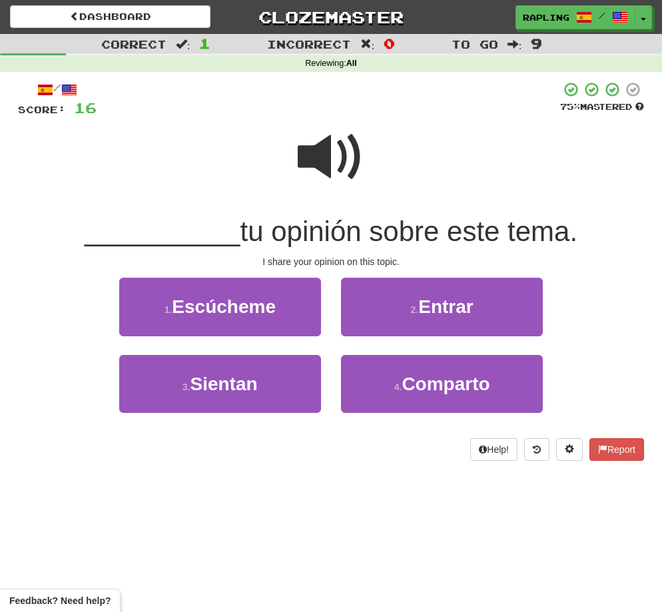
click at [314, 163] on span at bounding box center [331, 157] width 67 height 67
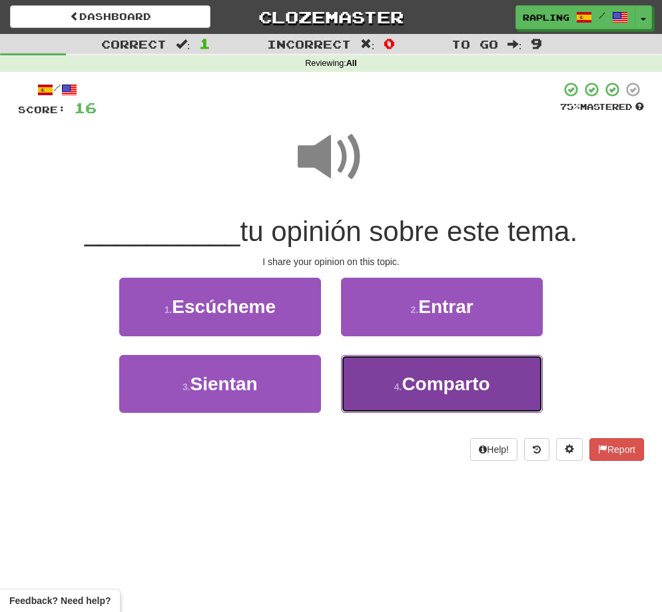
click at [454, 389] on span "Comparto" at bounding box center [446, 384] width 88 height 21
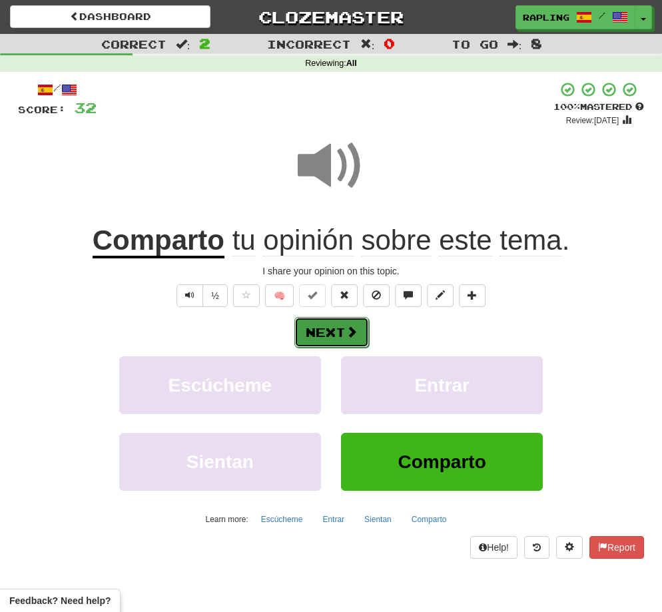
click at [342, 330] on button "Next" at bounding box center [331, 332] width 75 height 31
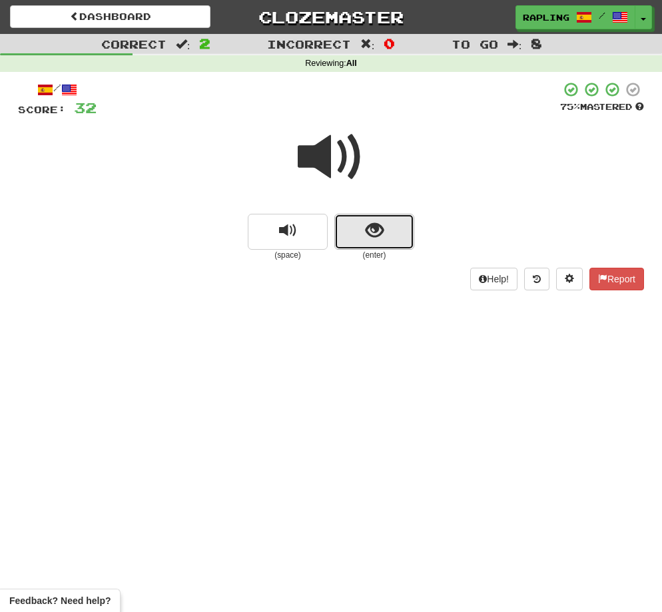
click at [390, 230] on button "show sentence" at bounding box center [374, 232] width 80 height 36
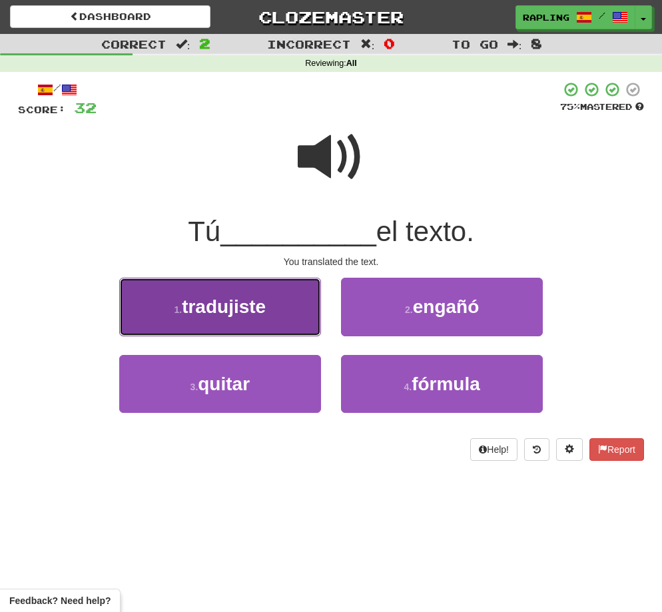
click at [288, 303] on button "1 . tradujiste" at bounding box center [220, 307] width 202 height 58
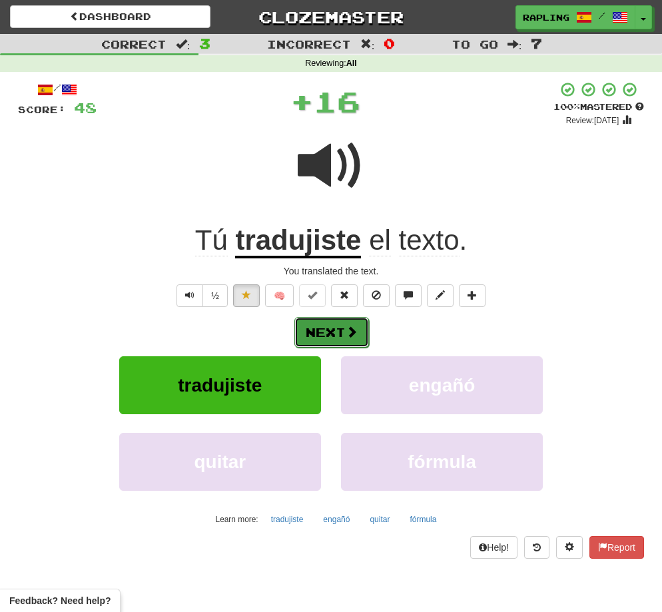
click at [332, 335] on button "Next" at bounding box center [331, 332] width 75 height 31
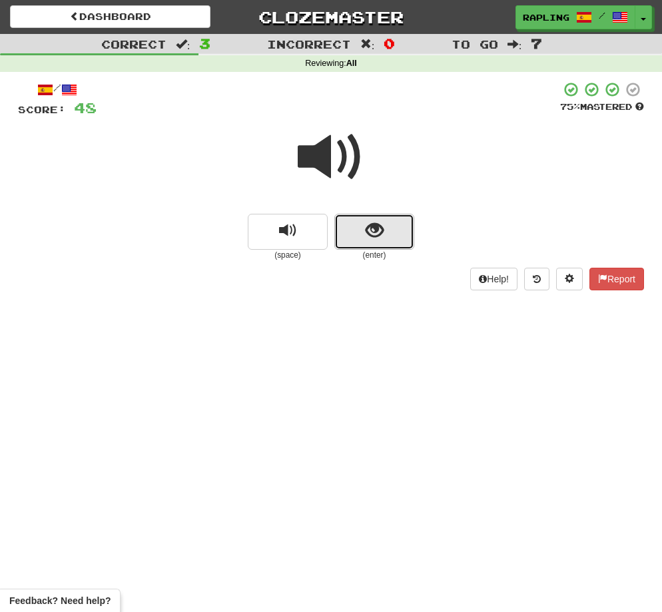
click at [375, 236] on span "show sentence" at bounding box center [375, 231] width 18 height 18
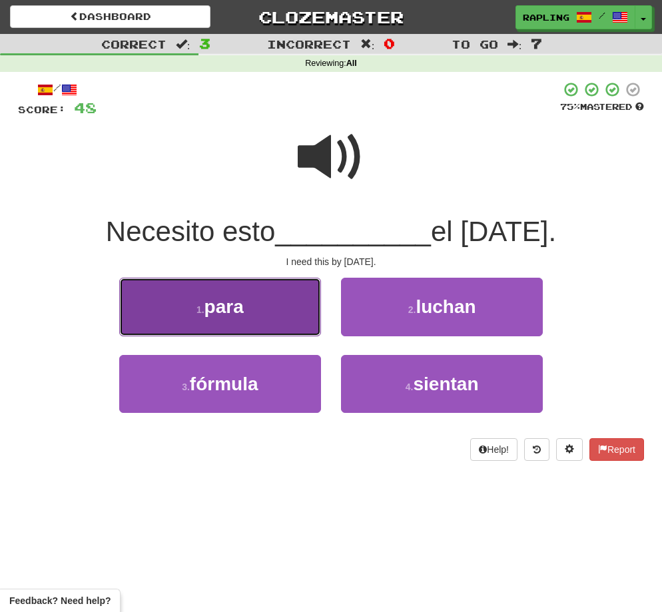
click at [302, 301] on button "1 . para" at bounding box center [220, 307] width 202 height 58
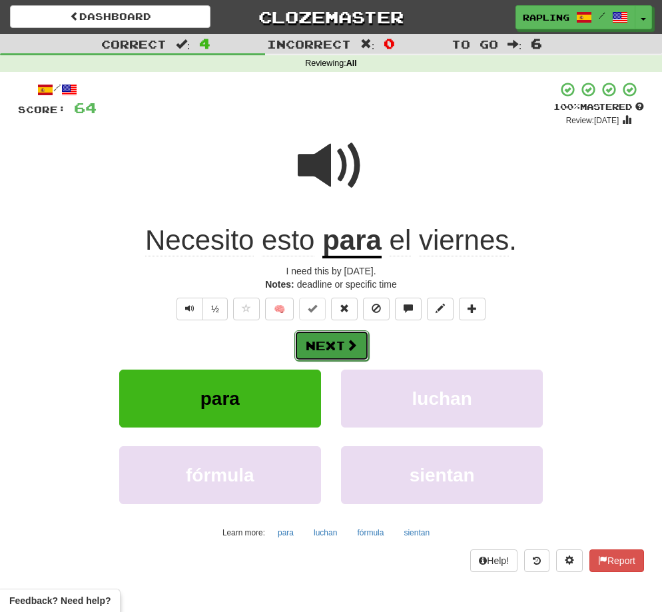
click at [336, 346] on button "Next" at bounding box center [331, 345] width 75 height 31
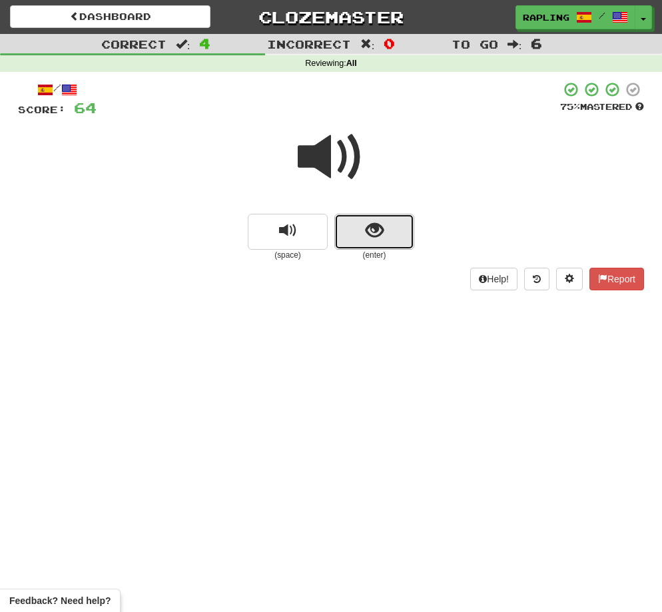
click at [402, 244] on button "show sentence" at bounding box center [374, 232] width 80 height 36
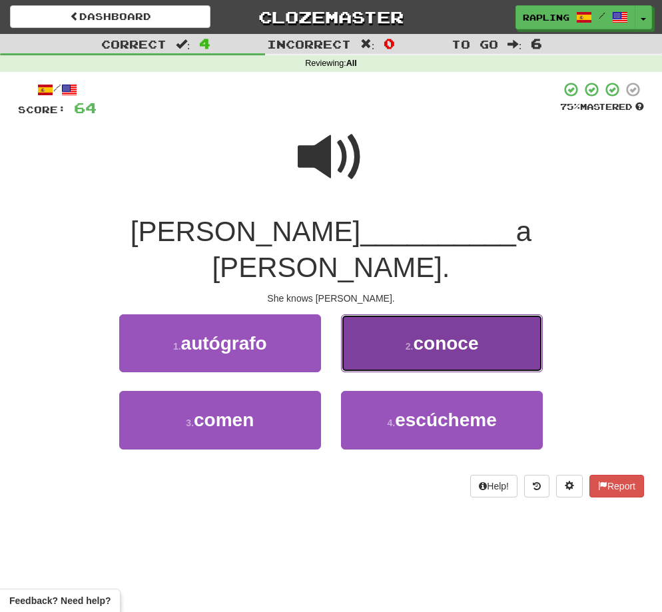
click at [450, 321] on button "2 . conoce" at bounding box center [442, 343] width 202 height 58
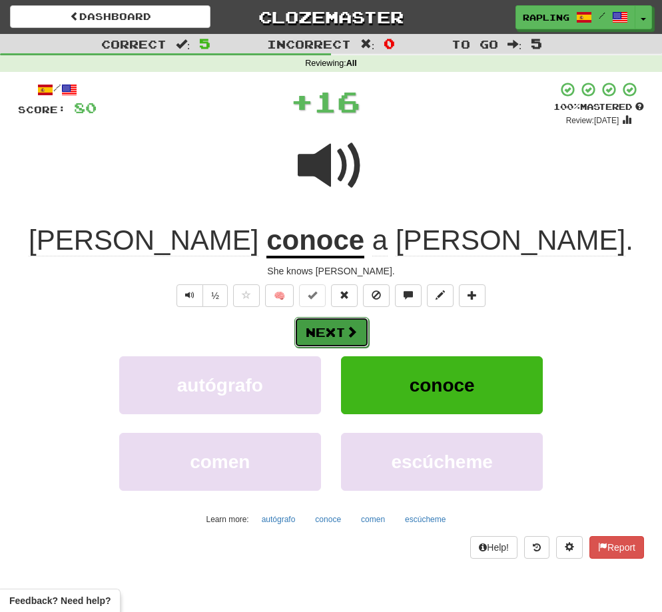
click at [321, 328] on button "Next" at bounding box center [331, 332] width 75 height 31
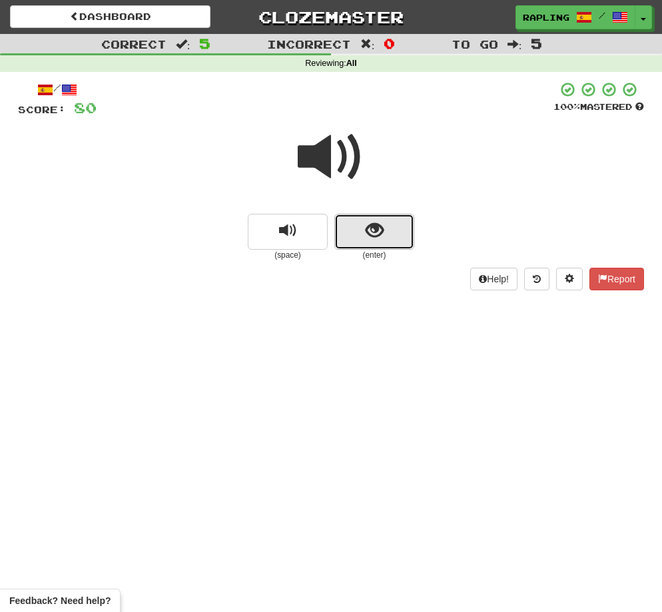
click at [385, 241] on button "show sentence" at bounding box center [374, 232] width 80 height 36
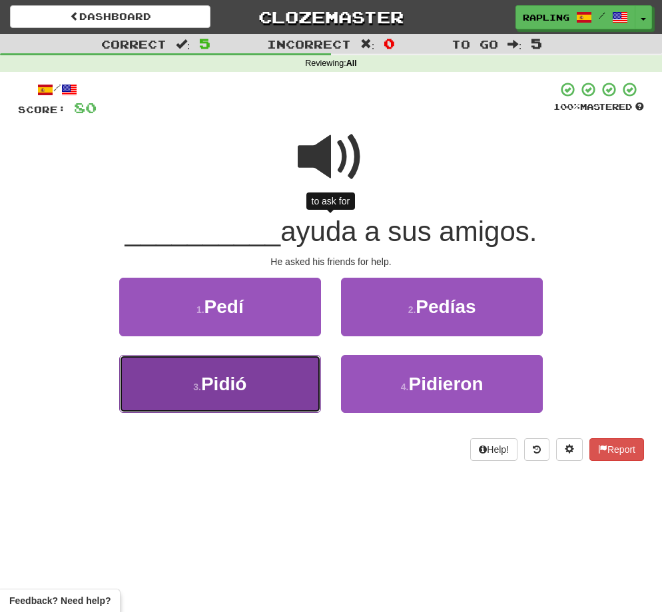
click at [286, 372] on button "3 . Pidió" at bounding box center [220, 384] width 202 height 58
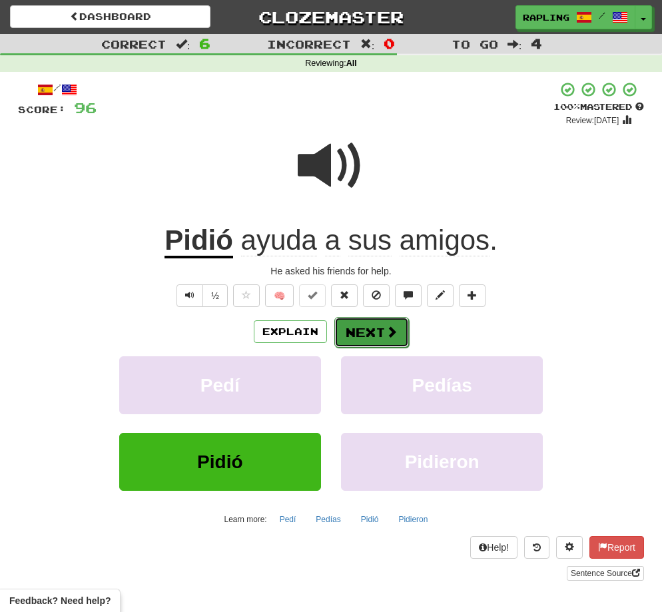
click at [370, 330] on button "Next" at bounding box center [371, 332] width 75 height 31
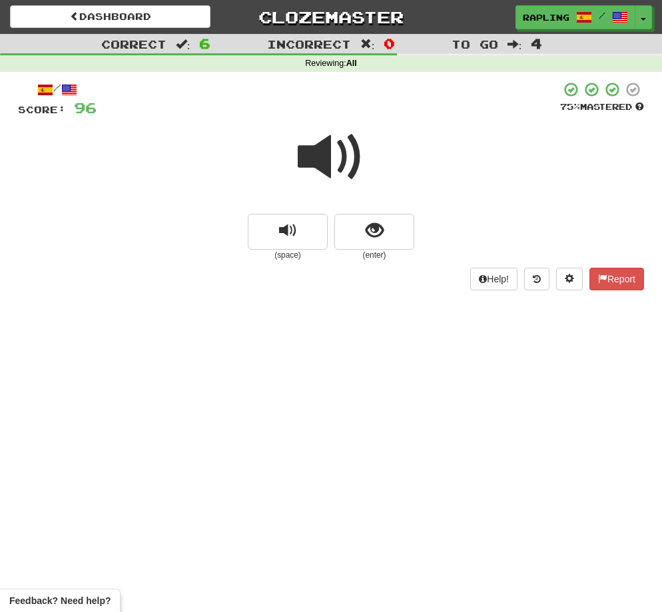
click at [317, 156] on span at bounding box center [331, 157] width 67 height 67
click at [388, 236] on button "show sentence" at bounding box center [374, 232] width 80 height 36
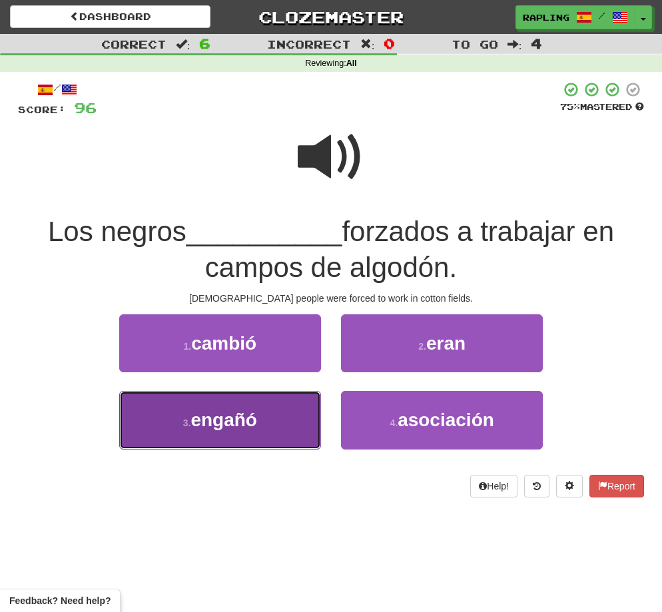
click at [268, 422] on button "3 . engañó" at bounding box center [220, 420] width 202 height 58
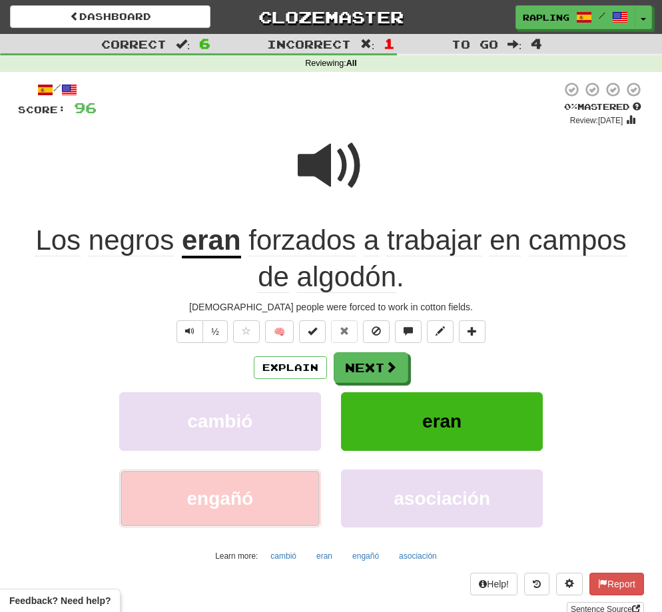
scroll to position [1, 0]
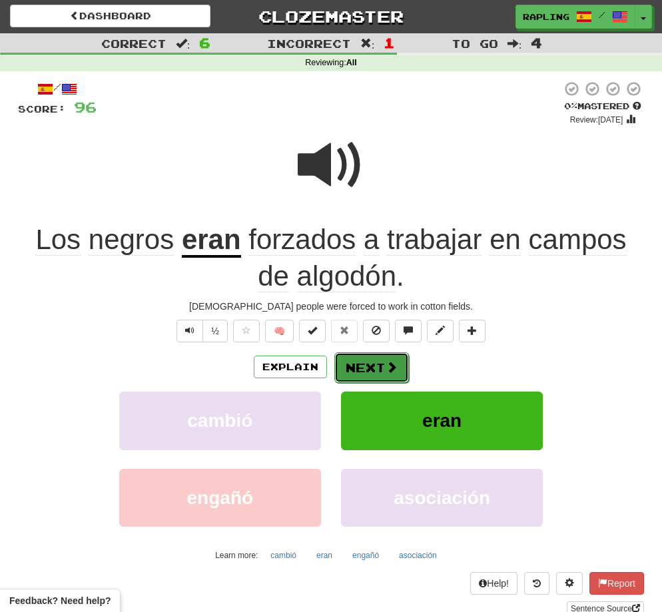
click at [363, 367] on button "Next" at bounding box center [371, 367] width 75 height 31
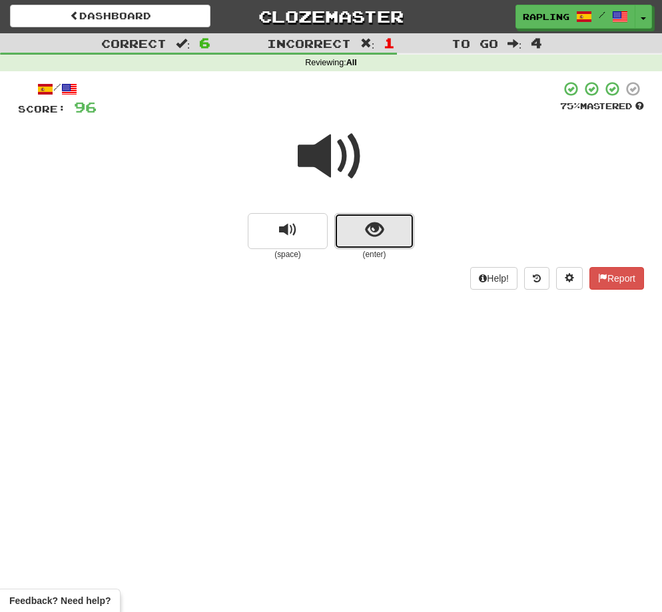
click at [392, 239] on button "show sentence" at bounding box center [374, 231] width 80 height 36
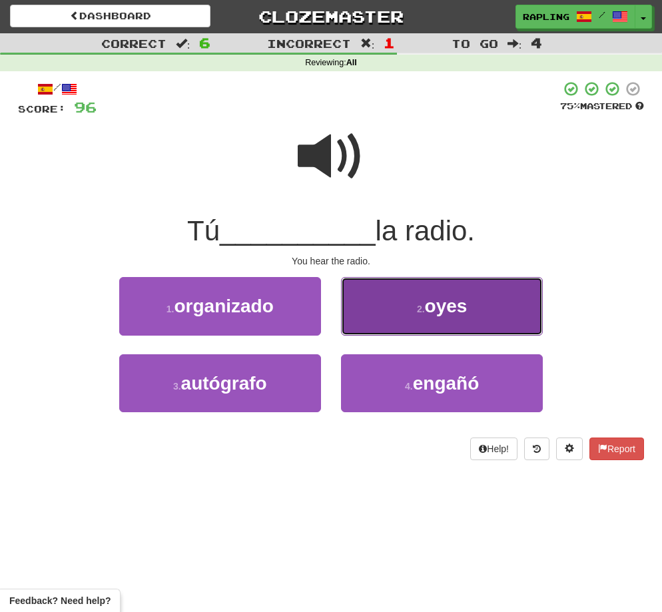
click at [446, 312] on span "oyes" at bounding box center [446, 306] width 43 height 21
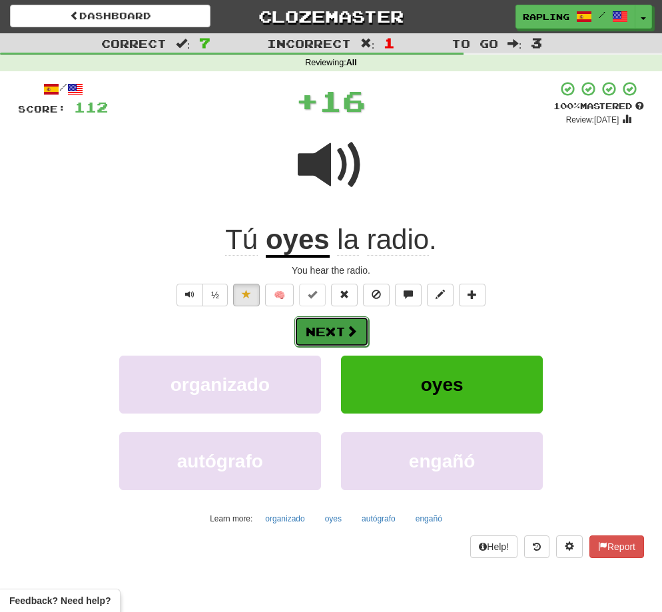
click at [336, 334] on button "Next" at bounding box center [331, 331] width 75 height 31
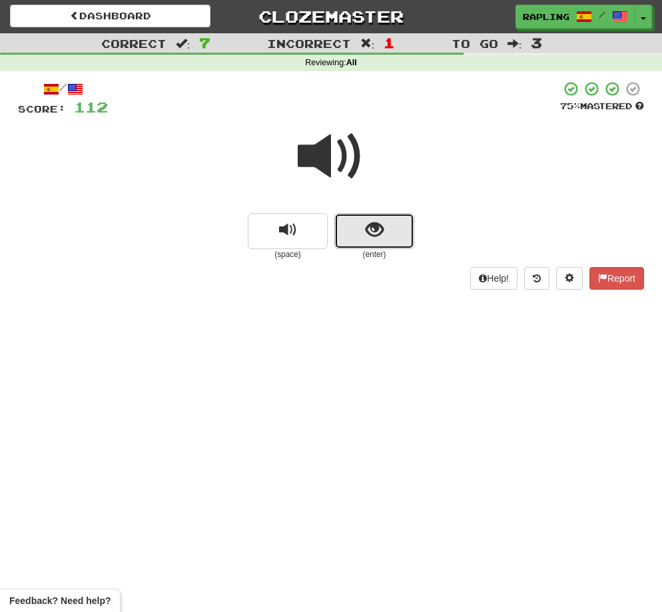
click at [399, 240] on button "show sentence" at bounding box center [374, 231] width 80 height 36
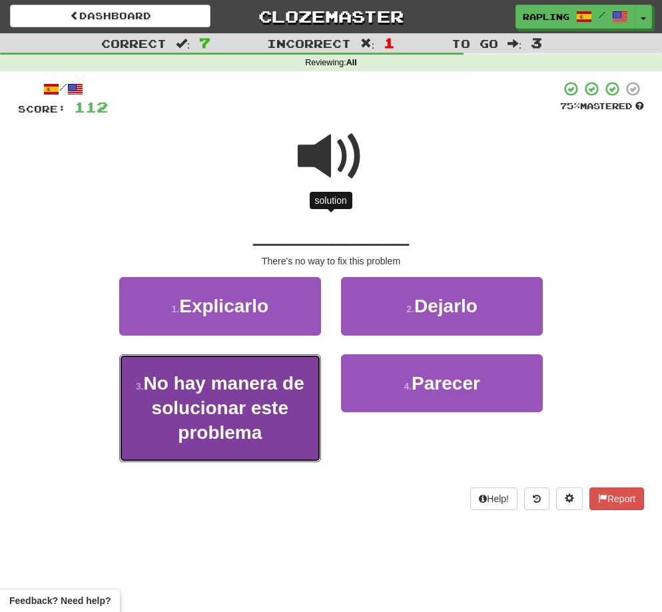
click at [258, 403] on span "No hay manera de solucionar este problema" at bounding box center [224, 408] width 161 height 71
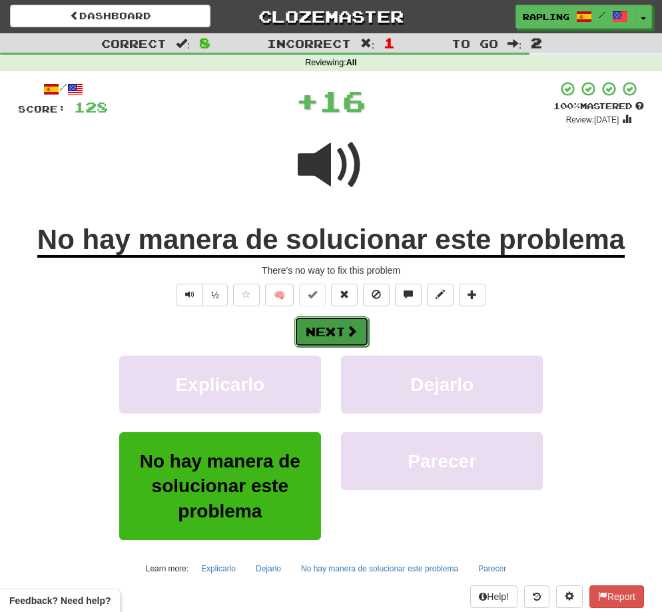
click at [328, 331] on button "Next" at bounding box center [331, 331] width 75 height 31
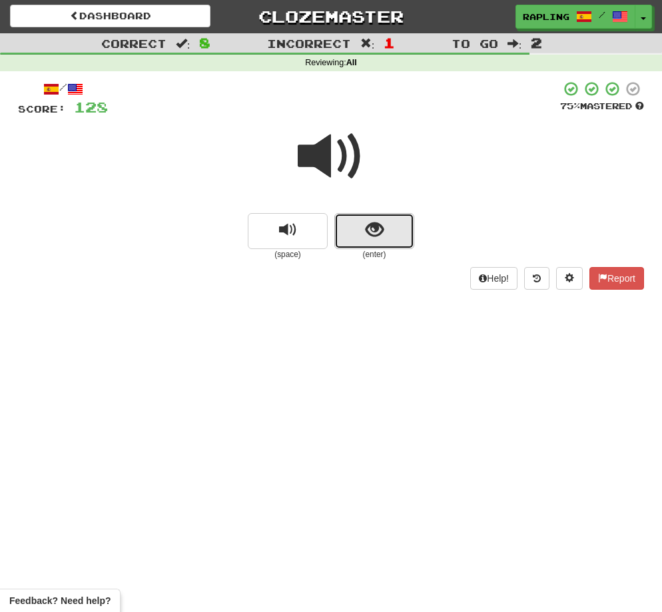
click at [386, 244] on button "show sentence" at bounding box center [374, 231] width 80 height 36
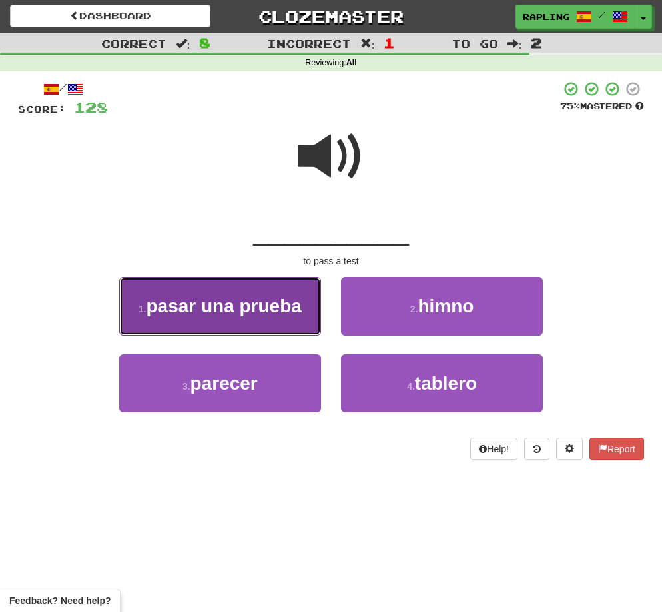
click at [258, 312] on span "pasar una prueba" at bounding box center [223, 306] width 155 height 21
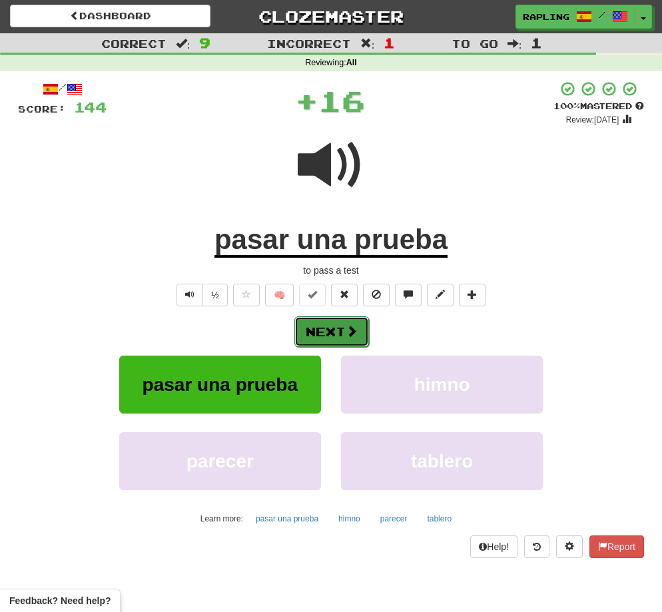
click at [334, 332] on button "Next" at bounding box center [331, 331] width 75 height 31
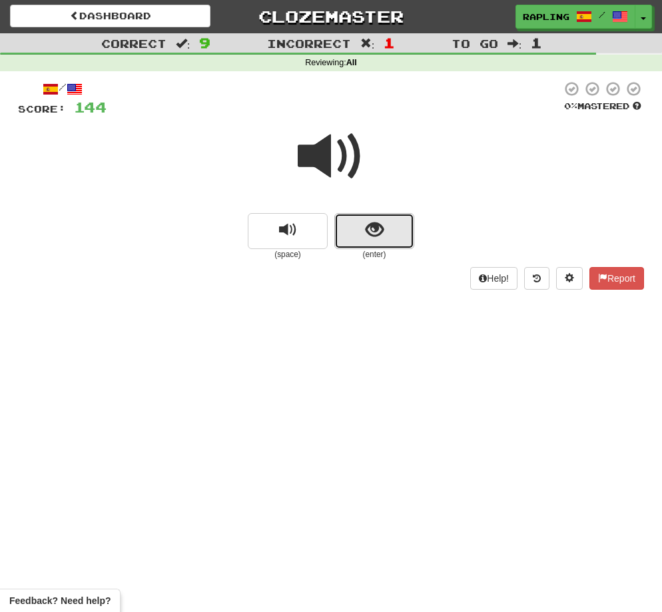
click at [396, 245] on button "show sentence" at bounding box center [374, 231] width 80 height 36
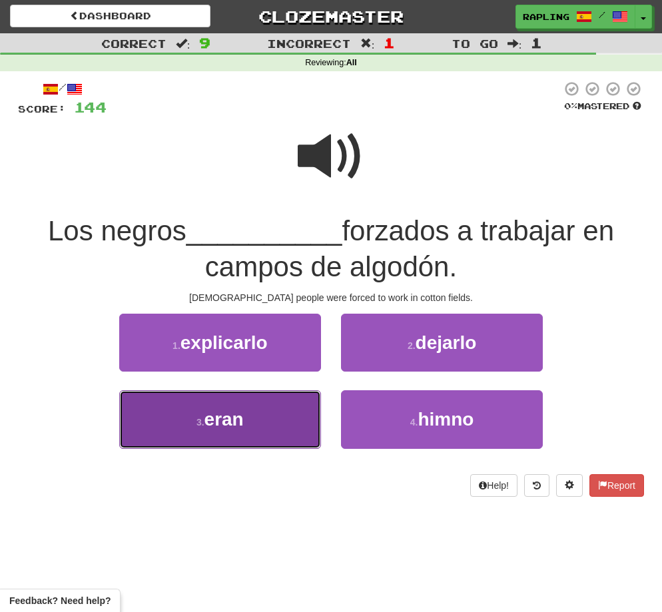
click at [225, 428] on span "eran" at bounding box center [224, 419] width 39 height 21
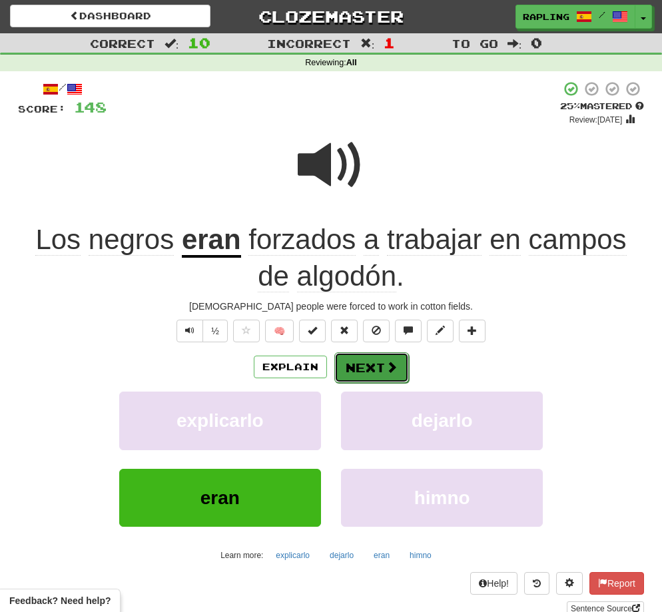
click at [370, 367] on button "Next" at bounding box center [371, 367] width 75 height 31
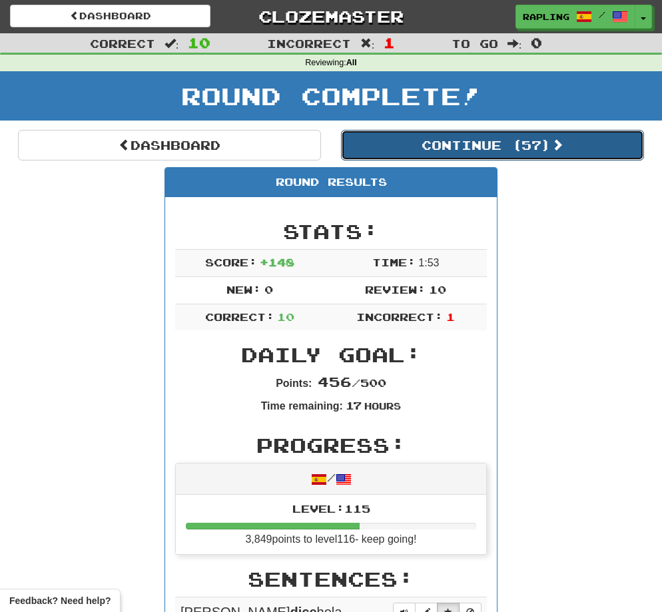
click at [472, 148] on button "Continue ( 57 )" at bounding box center [492, 145] width 303 height 31
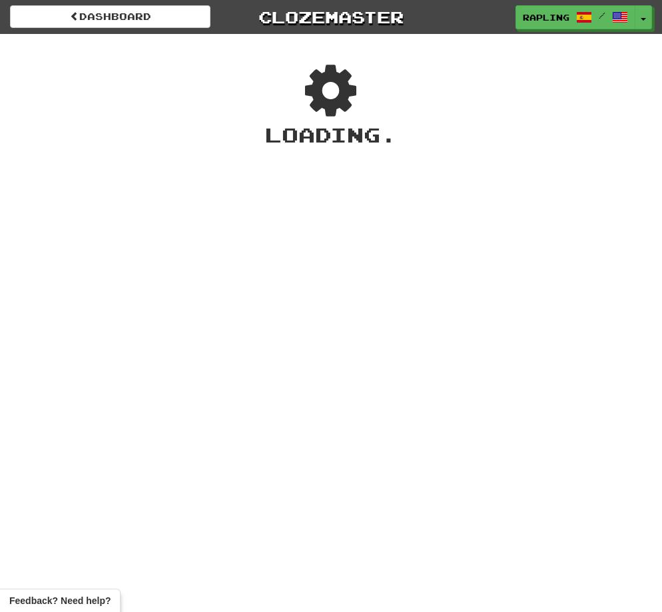
scroll to position [2, 0]
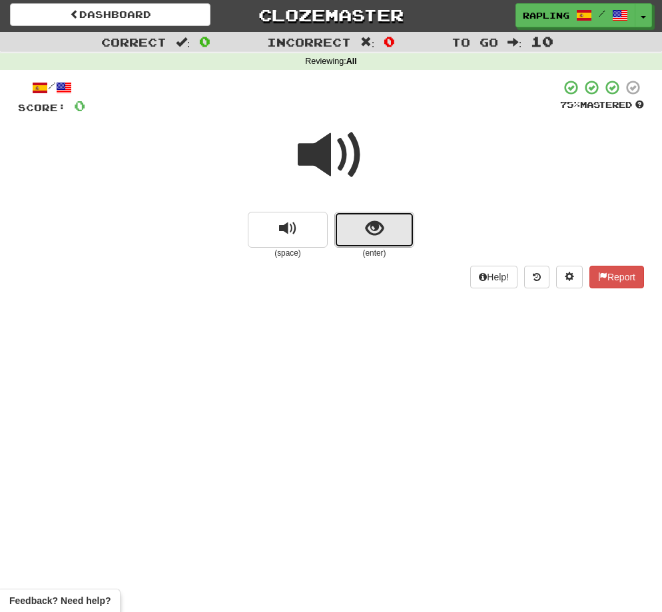
click at [386, 226] on button "show sentence" at bounding box center [374, 230] width 80 height 36
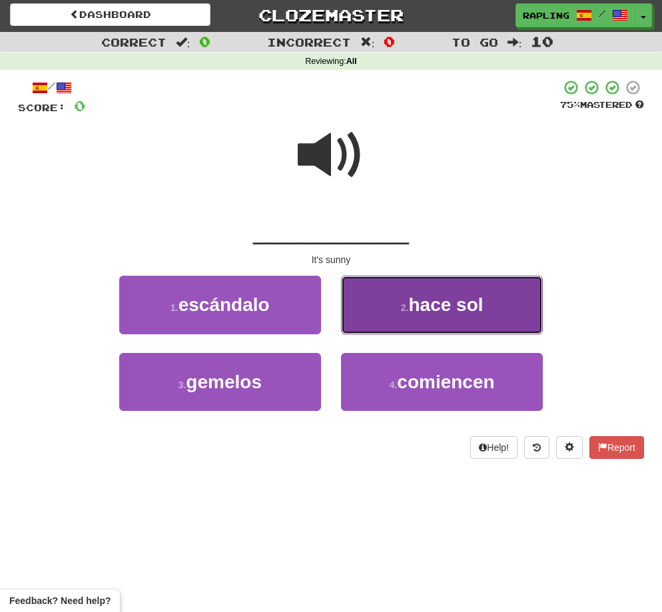
click at [520, 322] on button "2 . hace sol" at bounding box center [442, 305] width 202 height 58
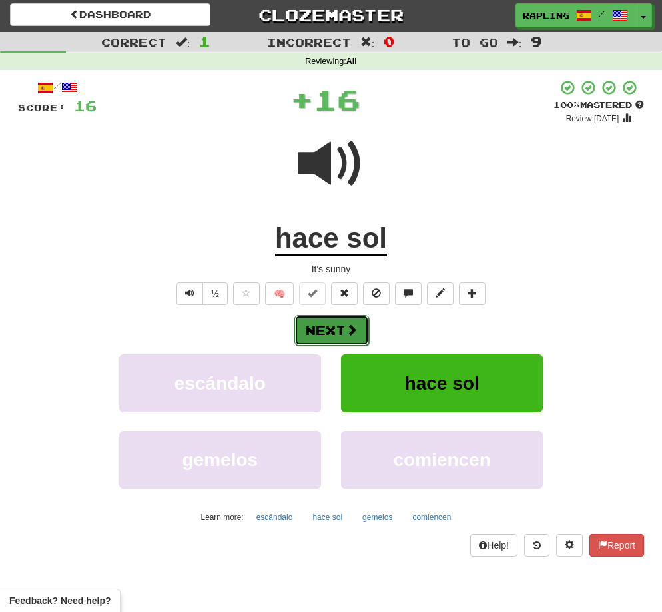
click at [335, 332] on button "Next" at bounding box center [331, 330] width 75 height 31
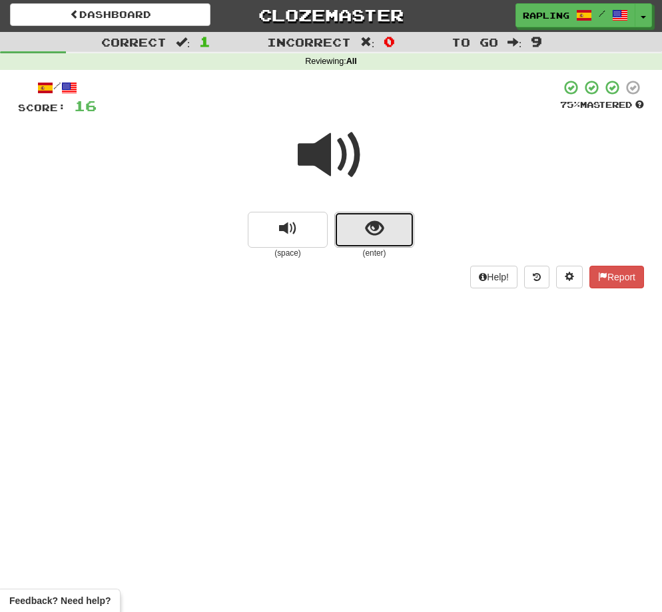
click at [393, 232] on button "show sentence" at bounding box center [374, 230] width 80 height 36
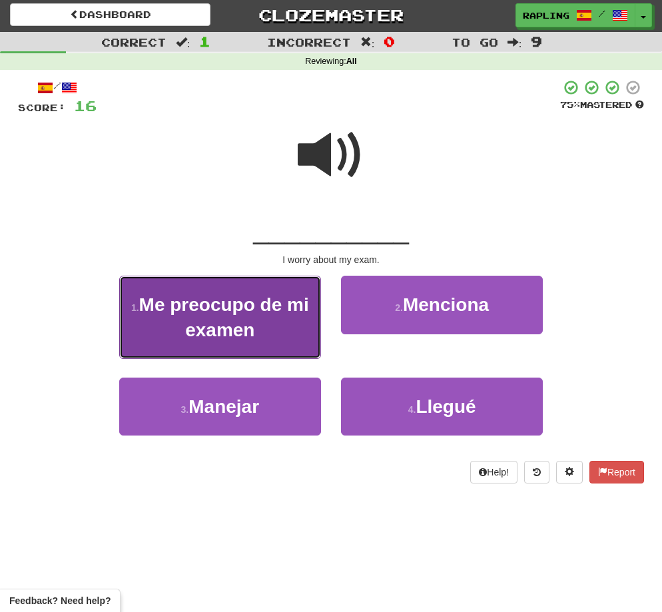
click at [249, 324] on span "Me preocupo de mi examen" at bounding box center [224, 316] width 170 height 45
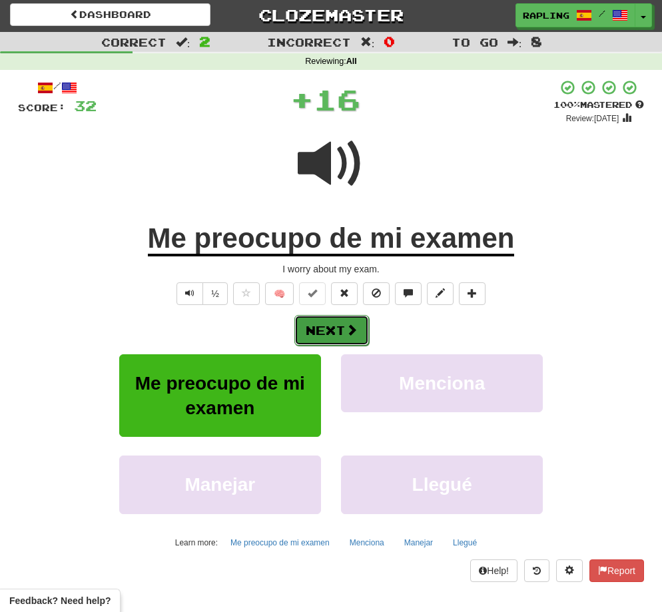
click at [338, 333] on button "Next" at bounding box center [331, 330] width 75 height 31
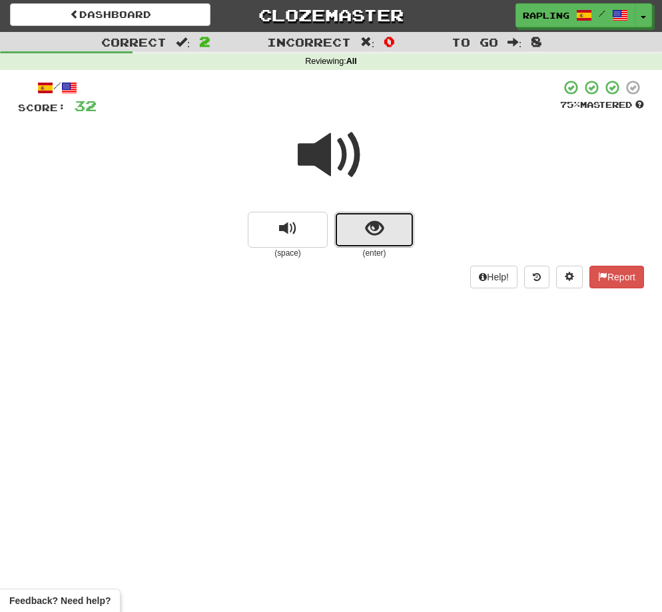
click at [395, 240] on button "show sentence" at bounding box center [374, 230] width 80 height 36
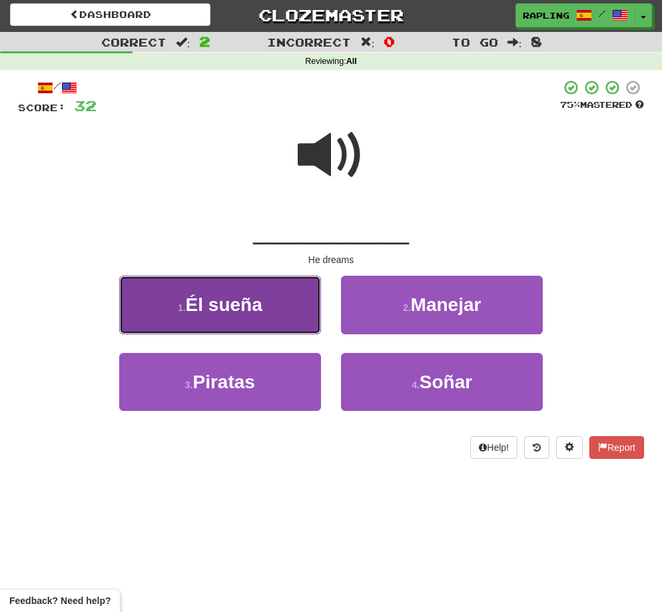
click at [281, 311] on button "1 . Él sueña" at bounding box center [220, 305] width 202 height 58
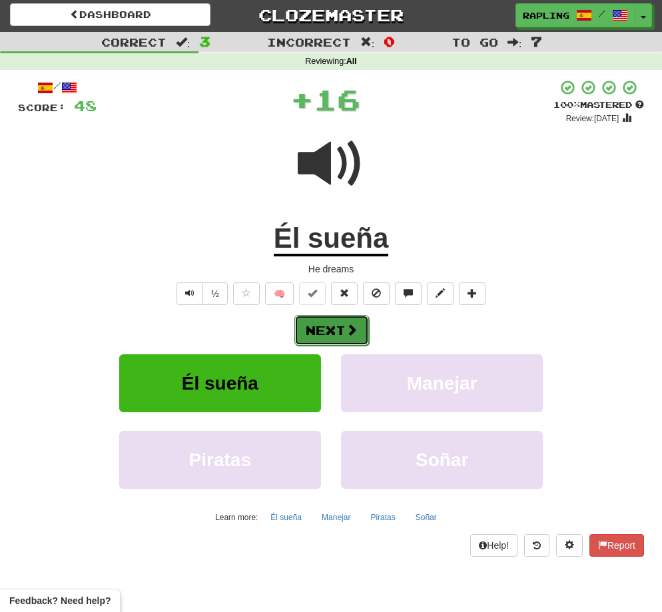
click at [344, 329] on button "Next" at bounding box center [331, 330] width 75 height 31
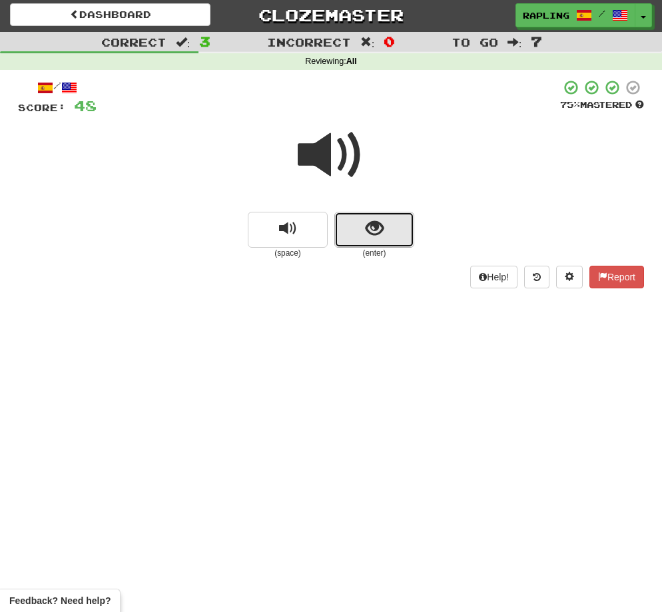
click at [396, 234] on button "show sentence" at bounding box center [374, 230] width 80 height 36
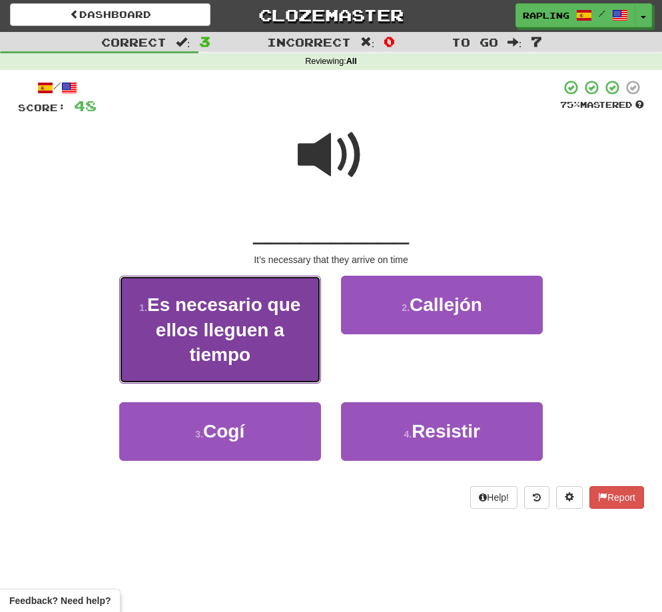
click at [250, 310] on span "Es necesario que ellos lleguen a tiempo" at bounding box center [223, 329] width 153 height 71
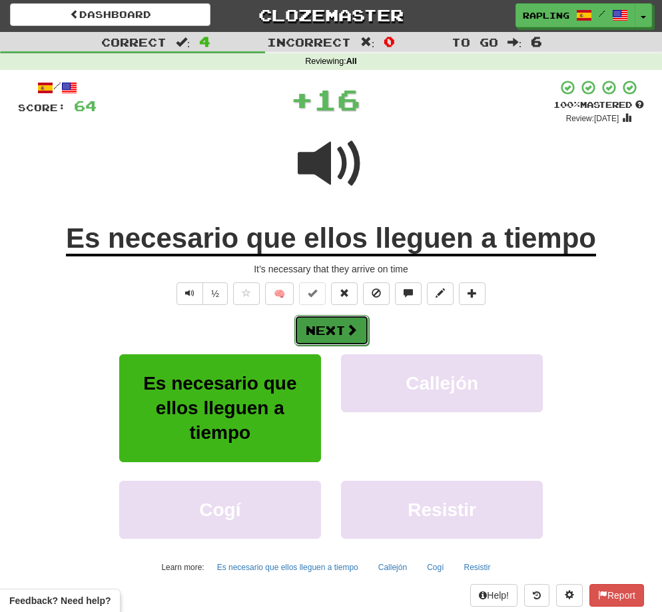
click at [336, 328] on button "Next" at bounding box center [331, 330] width 75 height 31
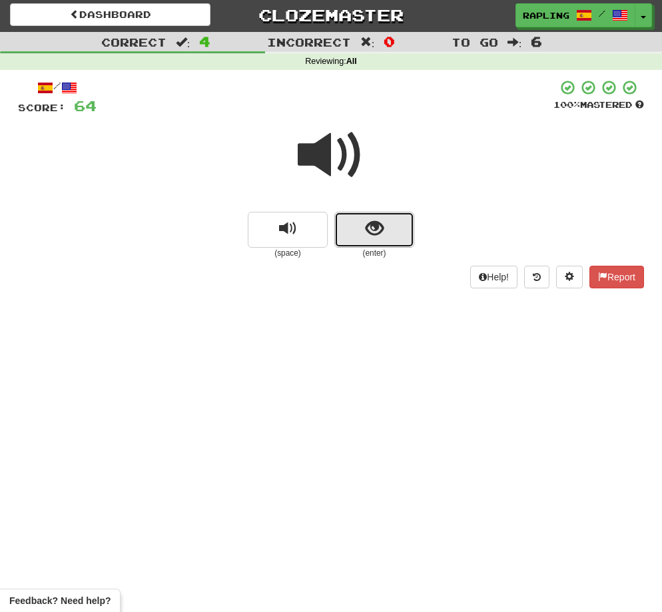
click at [400, 243] on button "show sentence" at bounding box center [374, 230] width 80 height 36
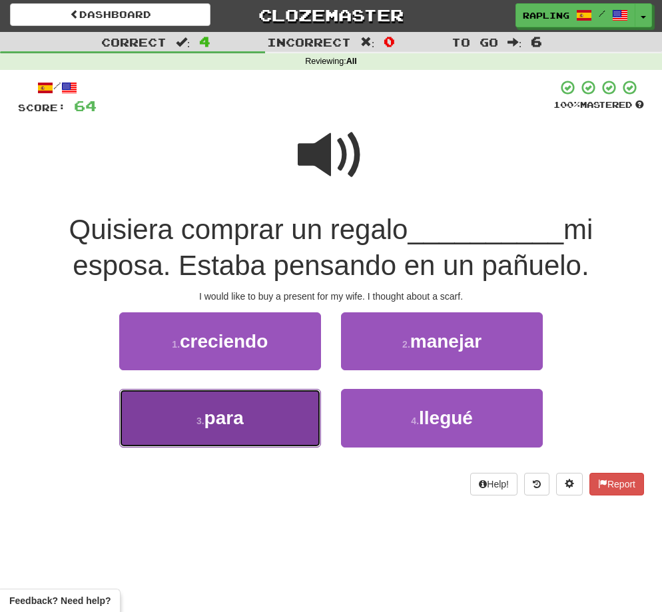
click at [309, 406] on button "3 . para" at bounding box center [220, 418] width 202 height 58
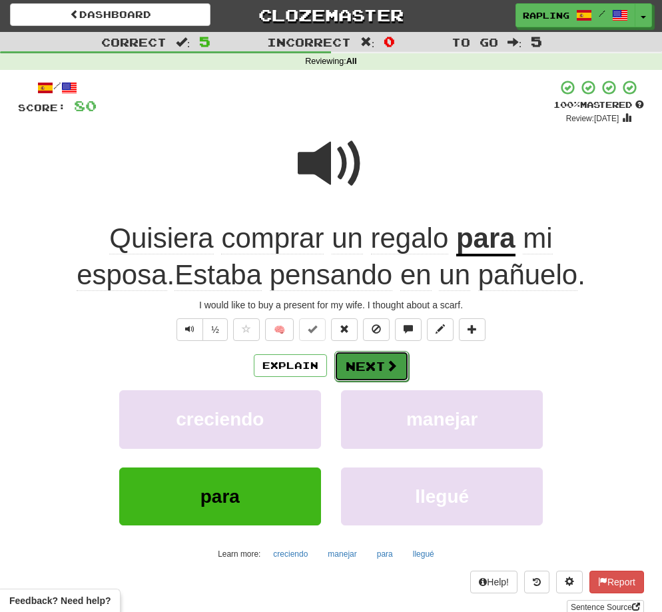
click at [386, 362] on span at bounding box center [392, 366] width 12 height 12
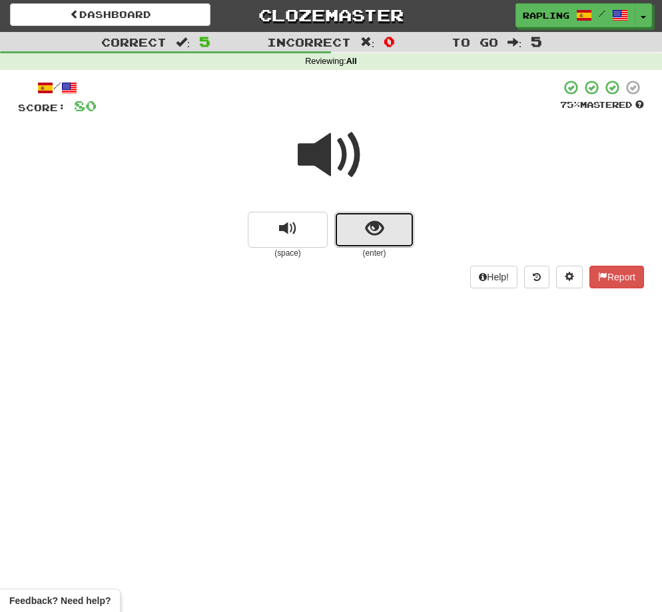
click at [400, 238] on button "show sentence" at bounding box center [374, 230] width 80 height 36
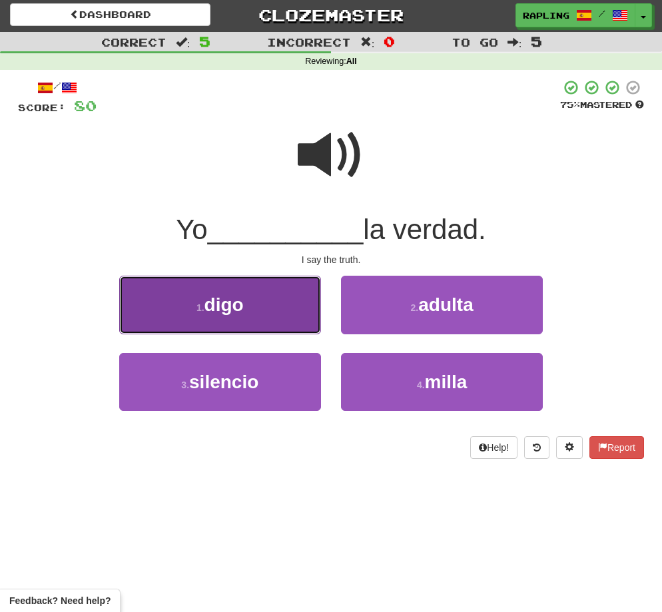
click at [250, 309] on button "1 . digo" at bounding box center [220, 305] width 202 height 58
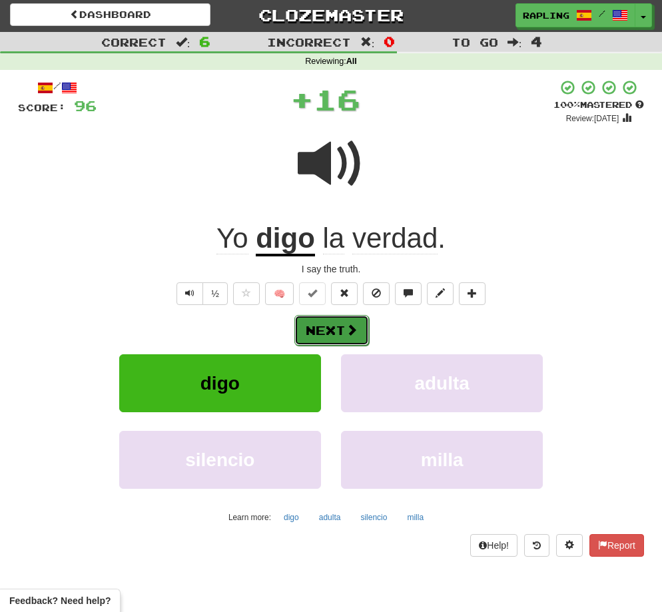
click at [347, 329] on span at bounding box center [352, 330] width 12 height 12
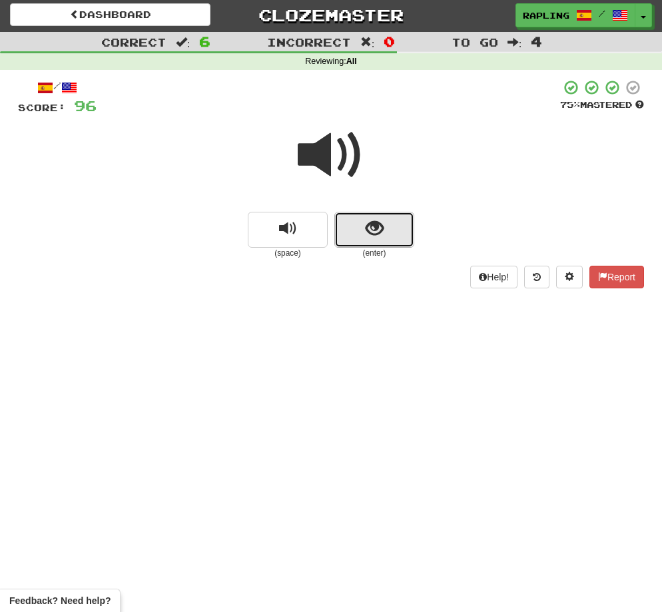
click at [401, 234] on button "show sentence" at bounding box center [374, 230] width 80 height 36
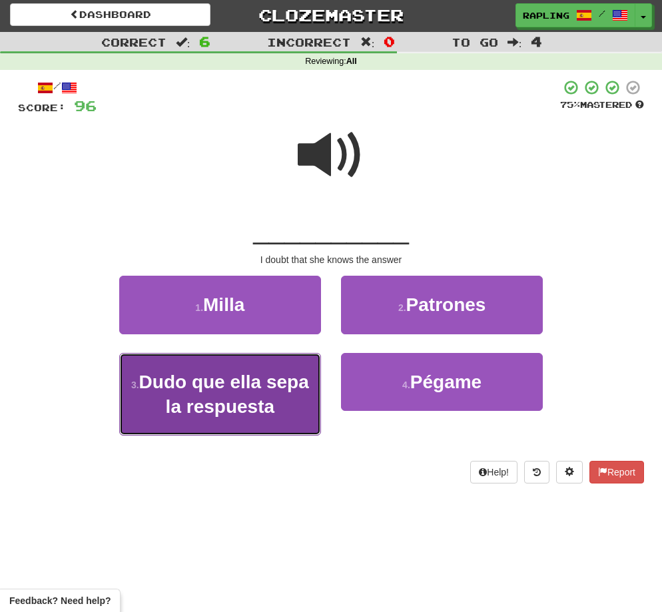
click at [241, 387] on span "Dudo que ella sepa la respuesta" at bounding box center [224, 394] width 170 height 45
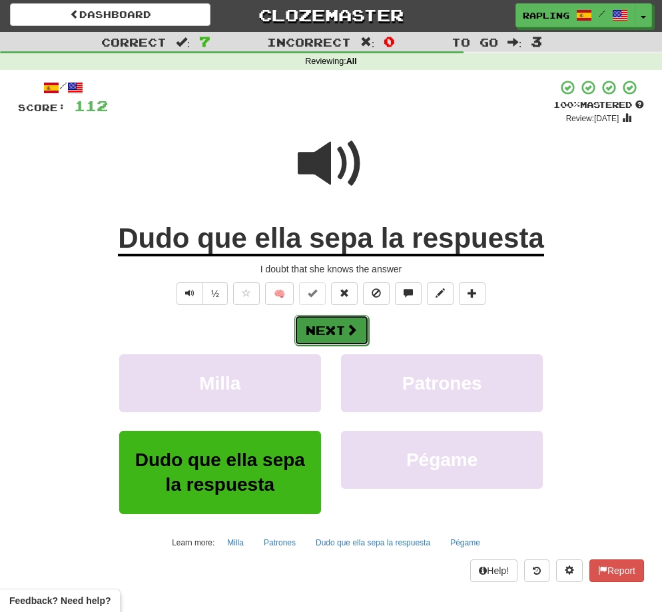
click at [336, 333] on button "Next" at bounding box center [331, 330] width 75 height 31
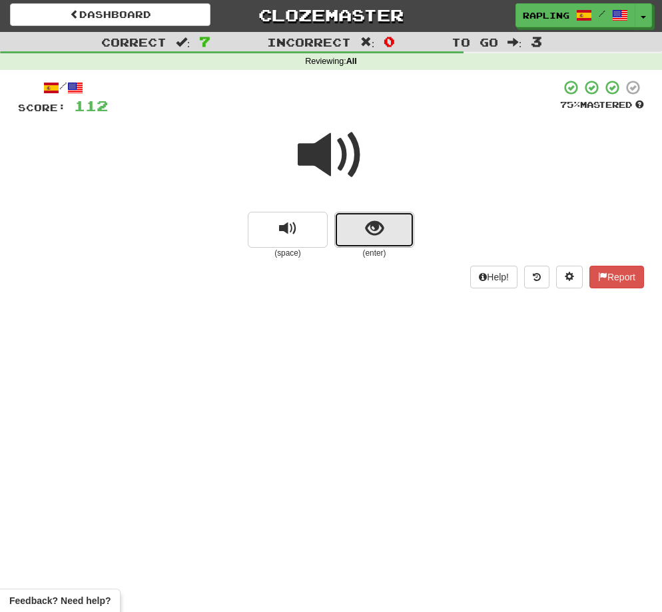
click at [380, 236] on span "show sentence" at bounding box center [375, 229] width 18 height 18
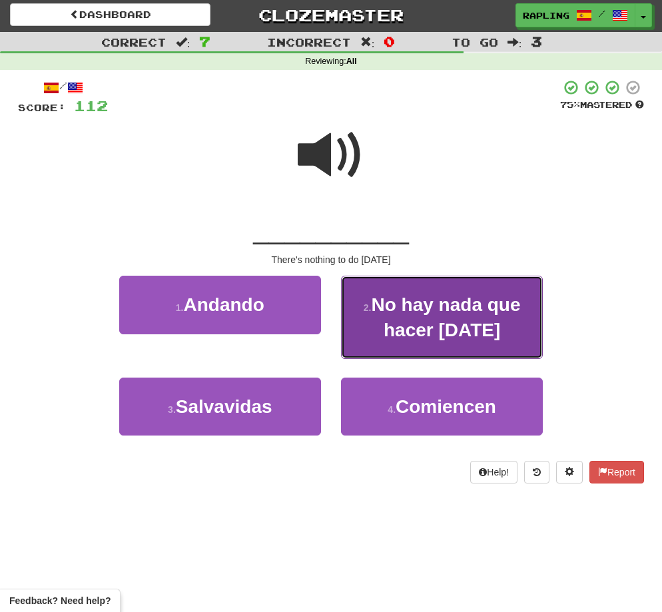
click at [452, 310] on span "No hay nada que hacer hoy" at bounding box center [445, 316] width 149 height 45
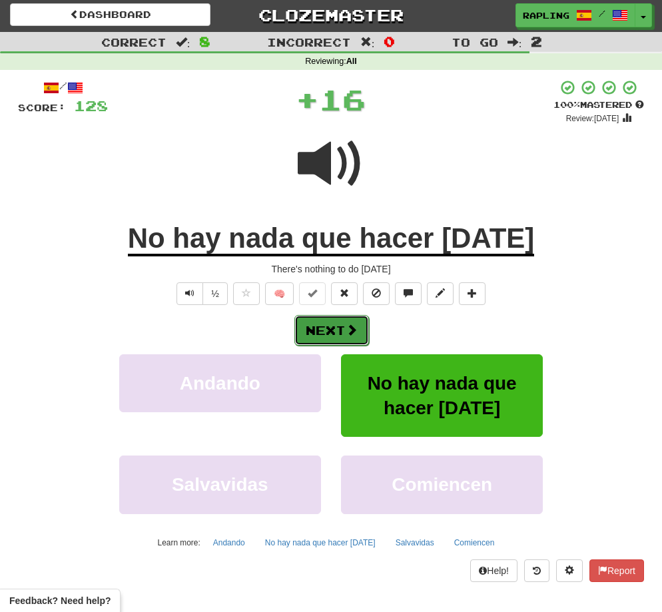
click at [331, 328] on button "Next" at bounding box center [331, 330] width 75 height 31
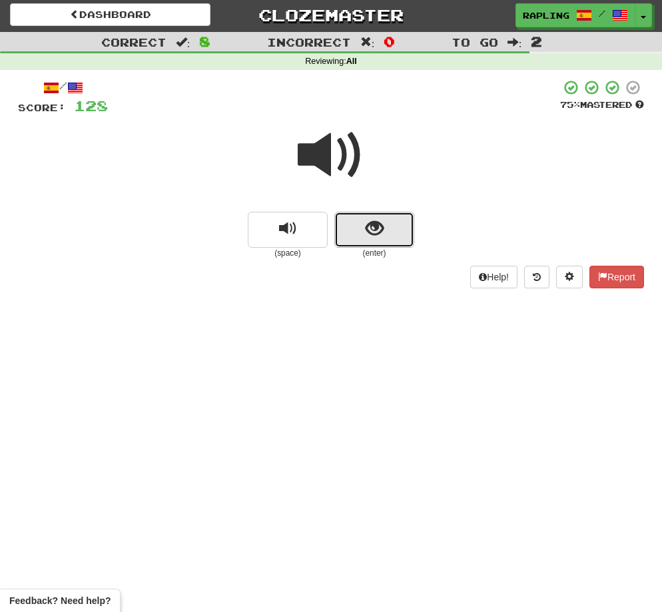
click at [378, 240] on button "show sentence" at bounding box center [374, 230] width 80 height 36
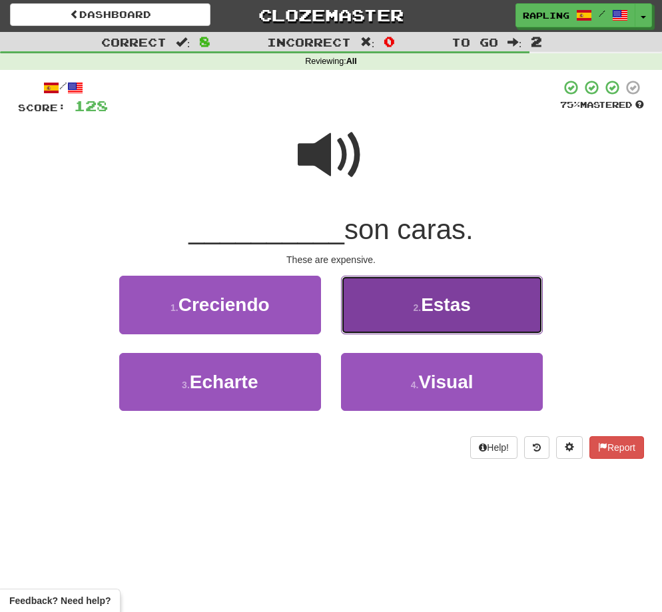
click at [445, 312] on span "Estas" at bounding box center [446, 304] width 50 height 21
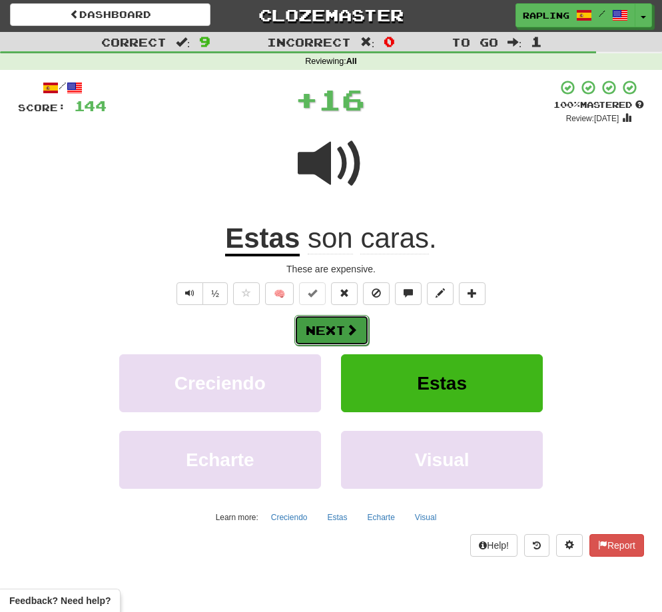
click at [325, 329] on button "Next" at bounding box center [331, 330] width 75 height 31
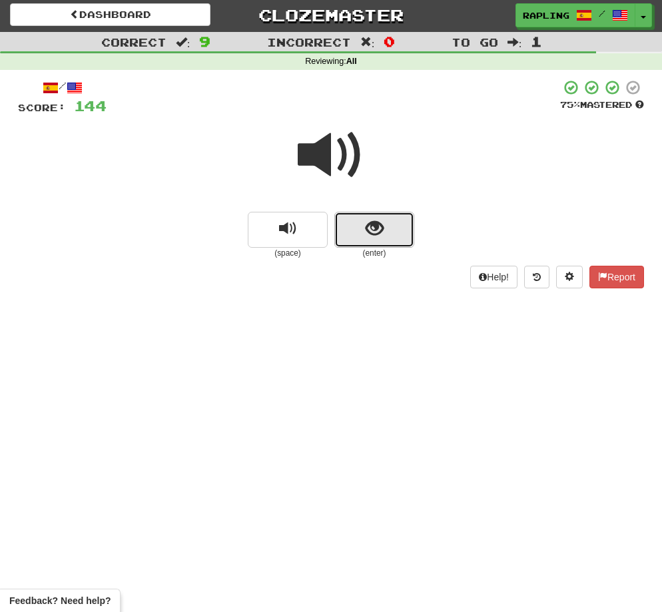
click at [398, 241] on button "show sentence" at bounding box center [374, 230] width 80 height 36
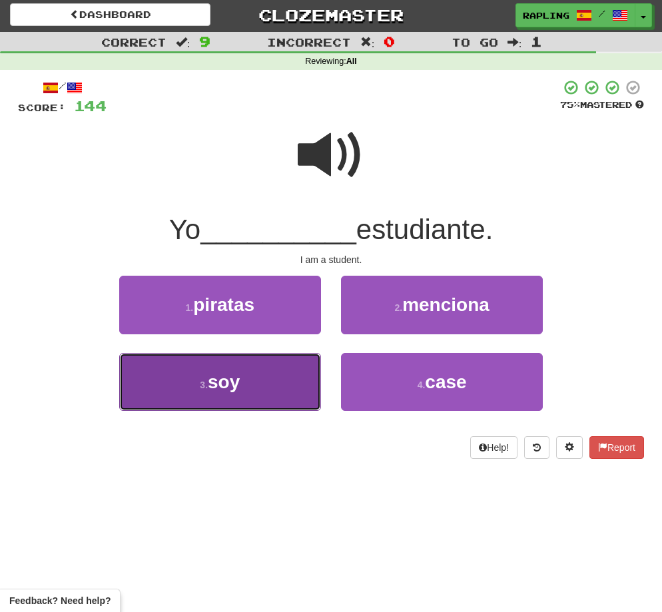
click at [292, 374] on button "3 . soy" at bounding box center [220, 382] width 202 height 58
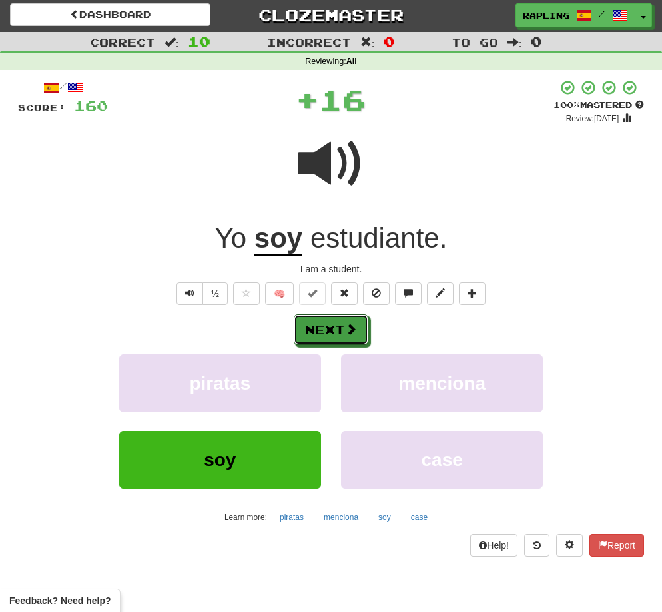
click at [342, 333] on button "Next" at bounding box center [331, 329] width 75 height 31
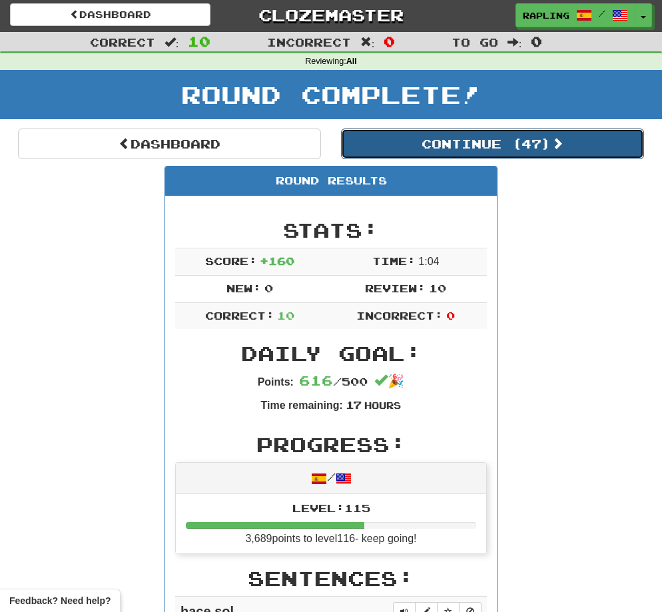
click at [454, 145] on button "Continue ( 47 )" at bounding box center [492, 144] width 303 height 31
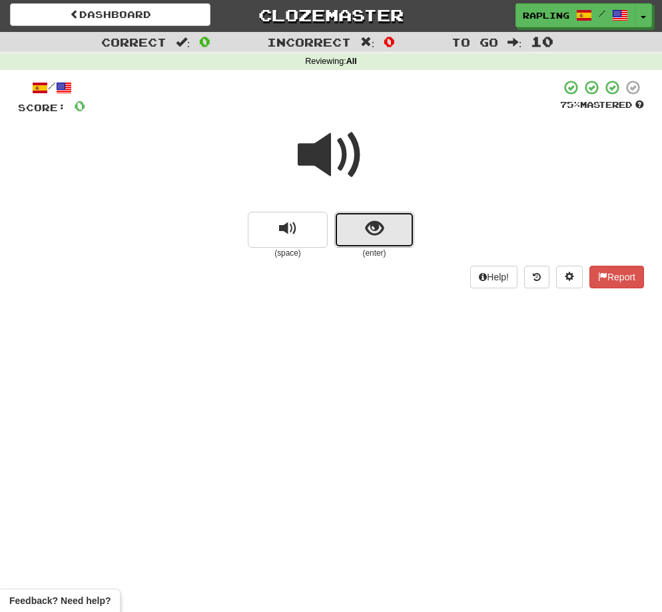
click at [398, 219] on button "show sentence" at bounding box center [374, 230] width 80 height 36
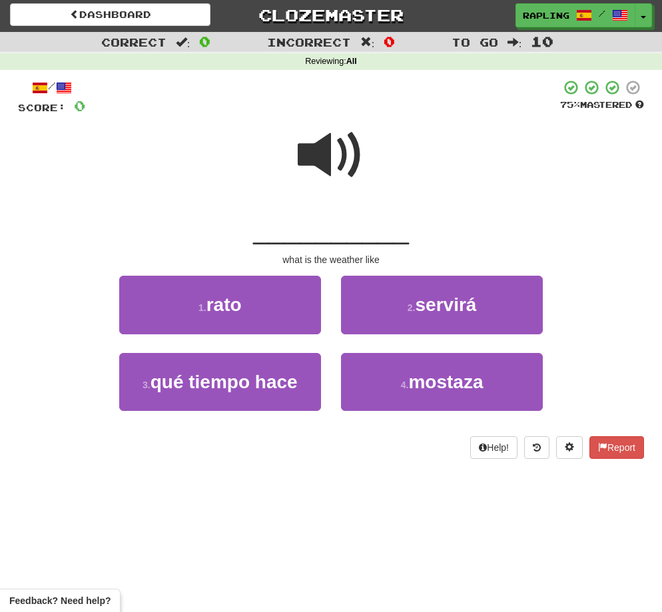
click at [310, 157] on span at bounding box center [331, 155] width 67 height 67
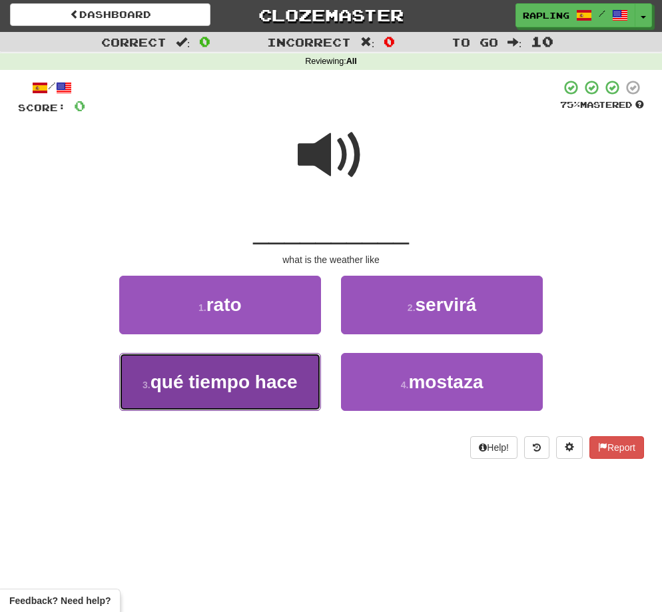
click at [213, 372] on span "qué tiempo hace" at bounding box center [224, 382] width 147 height 21
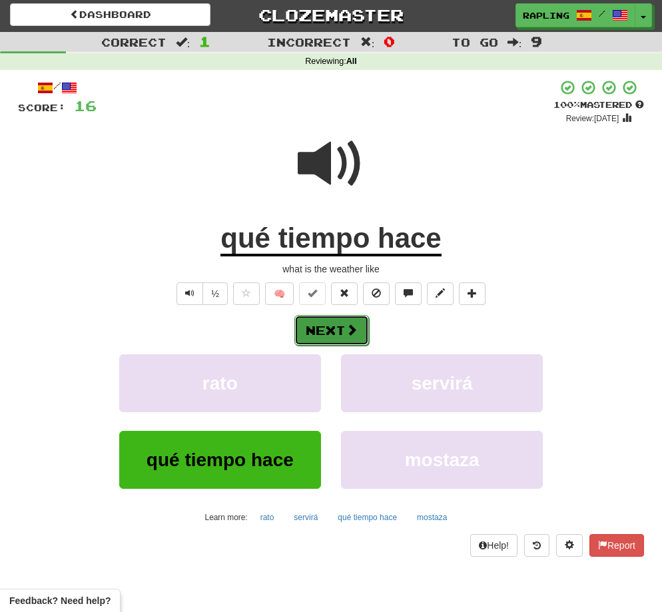
click at [332, 328] on button "Next" at bounding box center [331, 330] width 75 height 31
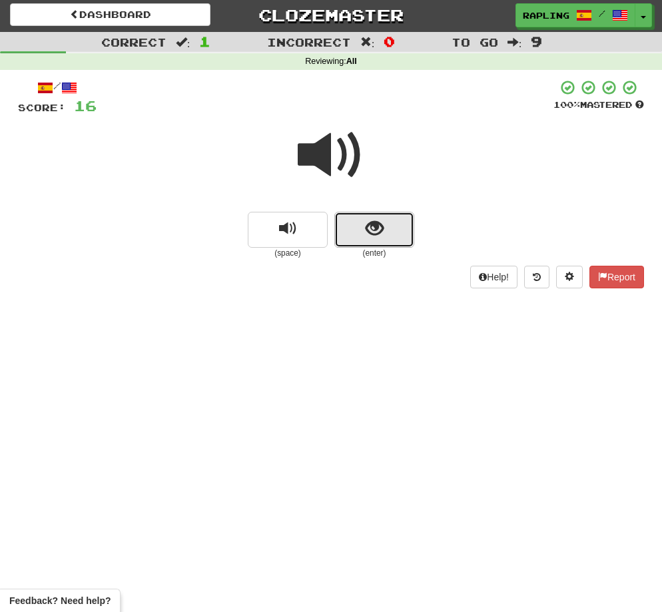
click at [391, 237] on button "show sentence" at bounding box center [374, 230] width 80 height 36
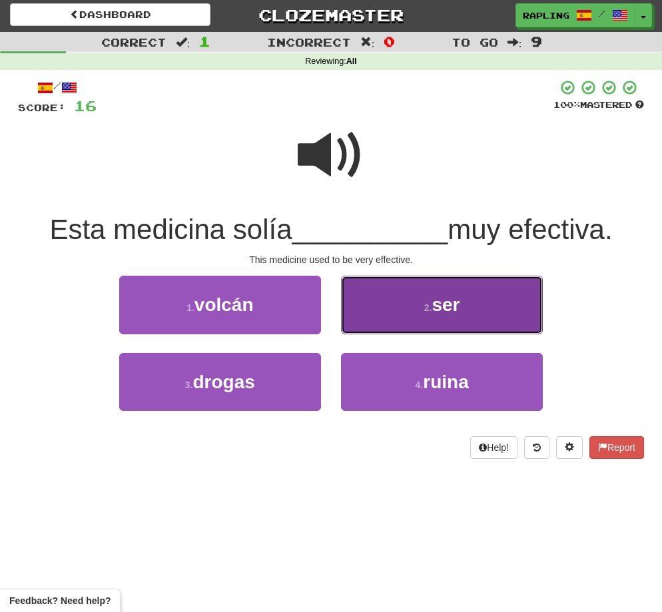
click at [466, 310] on button "2 . ser" at bounding box center [442, 305] width 202 height 58
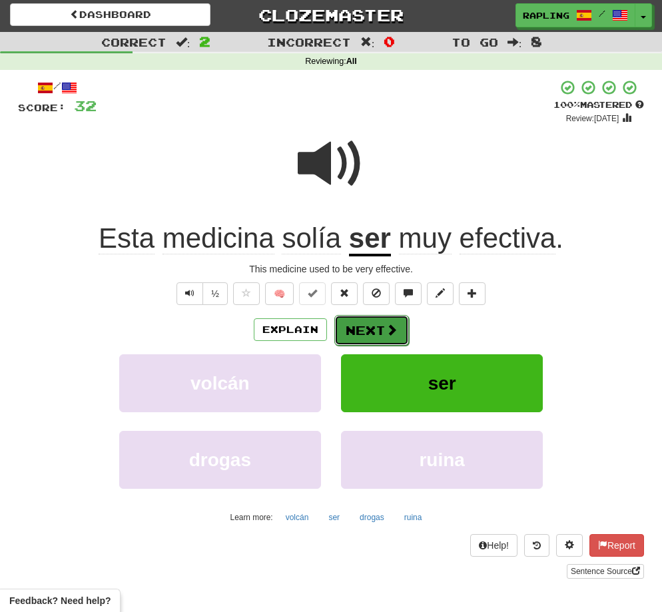
click at [371, 332] on button "Next" at bounding box center [371, 330] width 75 height 31
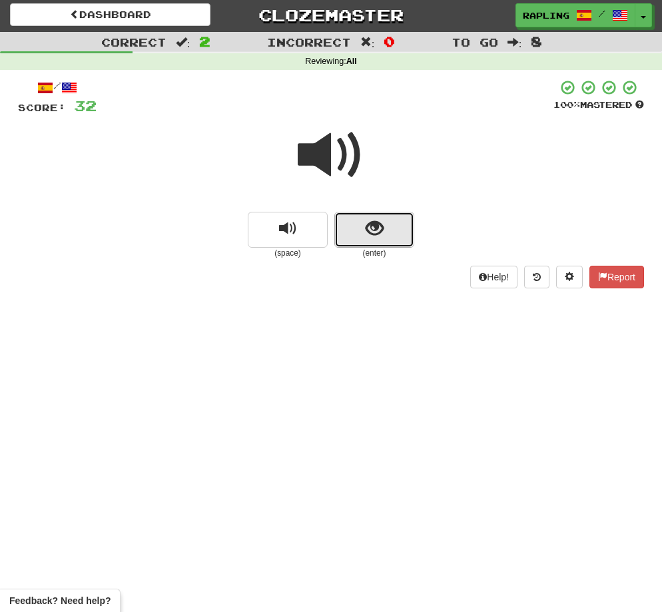
click at [387, 240] on button "show sentence" at bounding box center [374, 230] width 80 height 36
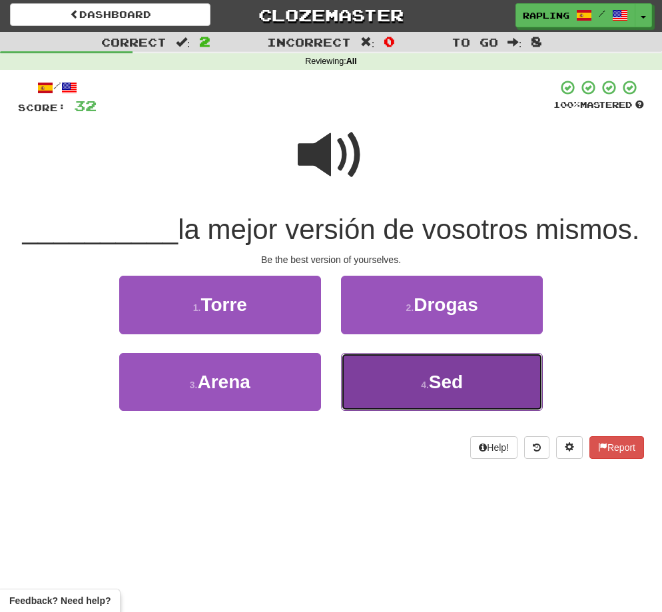
click at [453, 396] on button "4 . Sed" at bounding box center [442, 382] width 202 height 58
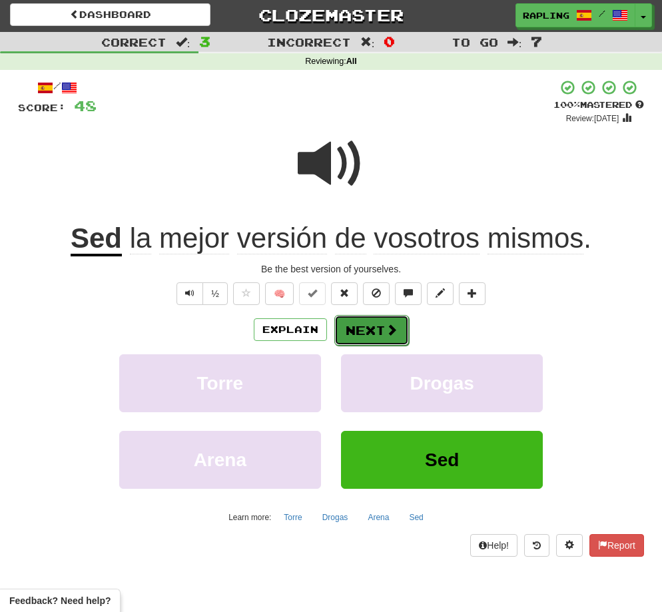
click at [366, 330] on button "Next" at bounding box center [371, 330] width 75 height 31
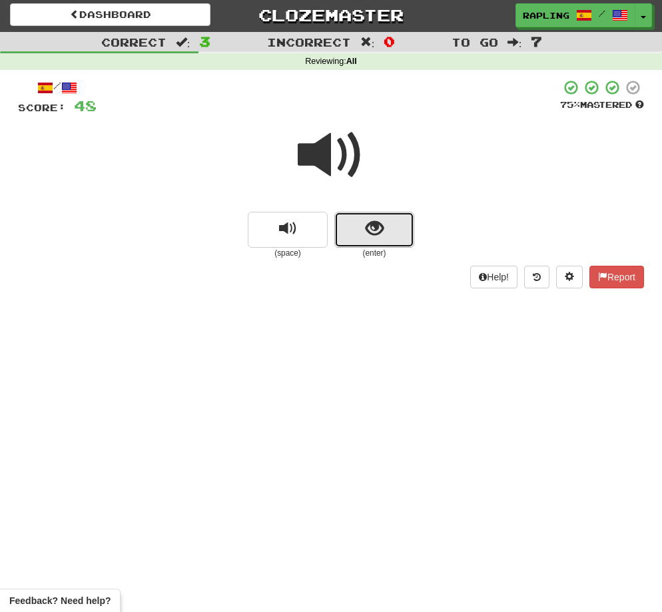
click at [398, 239] on button "show sentence" at bounding box center [374, 230] width 80 height 36
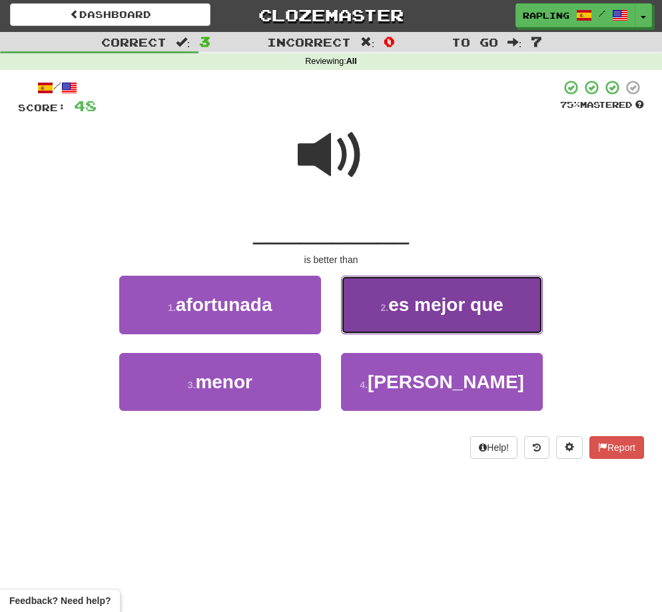
click at [466, 316] on button "2 . es mejor que" at bounding box center [442, 305] width 202 height 58
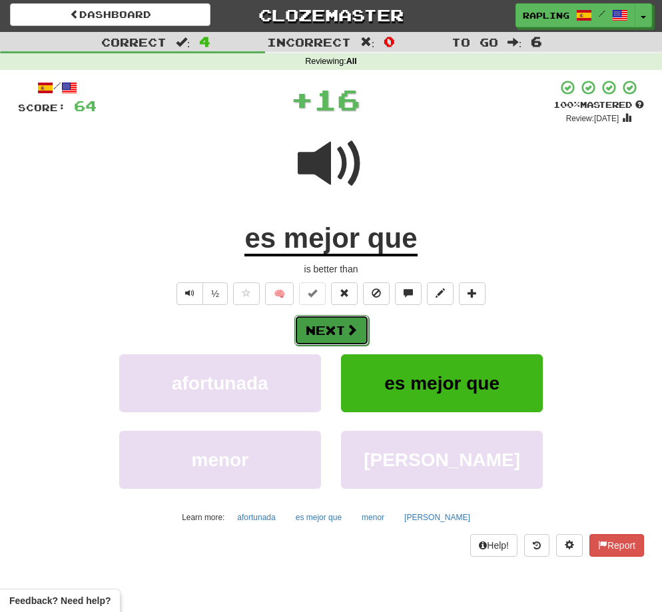
click at [326, 331] on button "Next" at bounding box center [331, 330] width 75 height 31
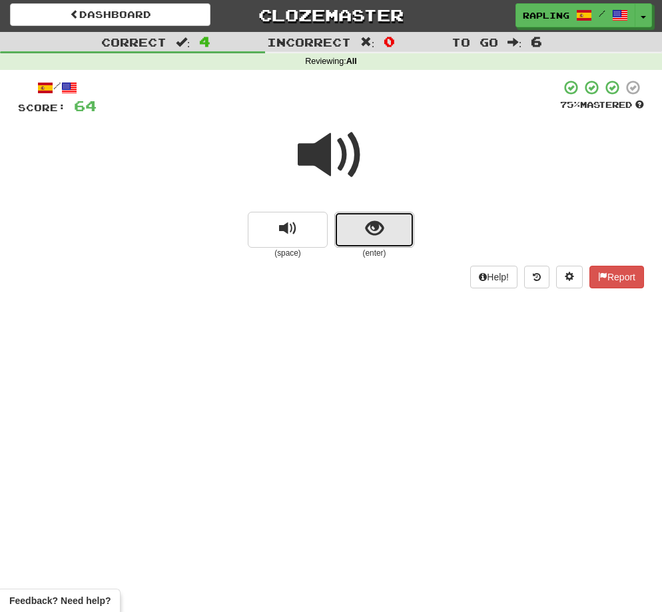
click at [410, 236] on button "show sentence" at bounding box center [374, 230] width 80 height 36
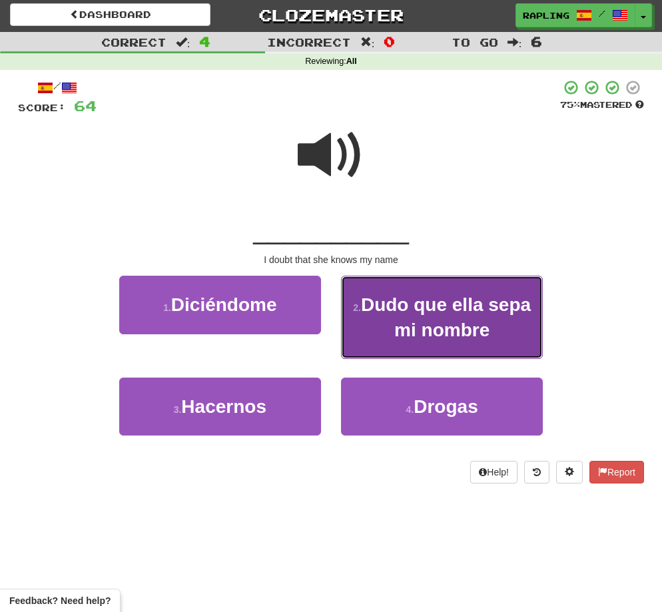
click at [451, 306] on span "Dudo que ella sepa mi nombre" at bounding box center [446, 316] width 170 height 45
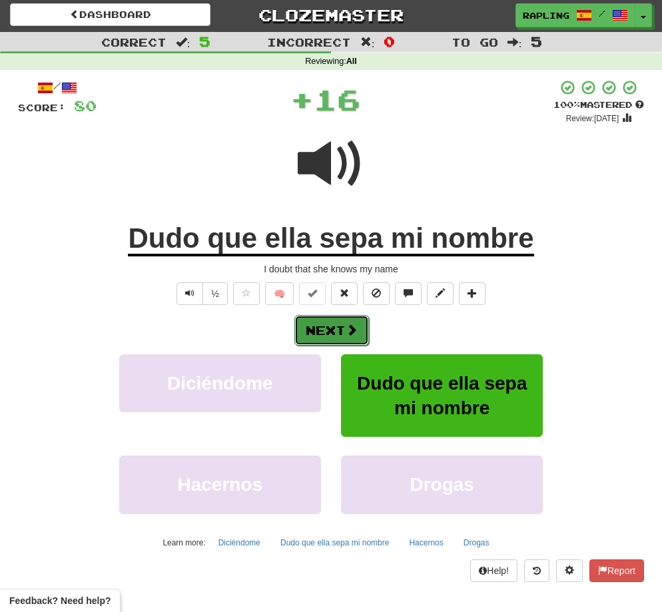
click at [325, 330] on button "Next" at bounding box center [331, 330] width 75 height 31
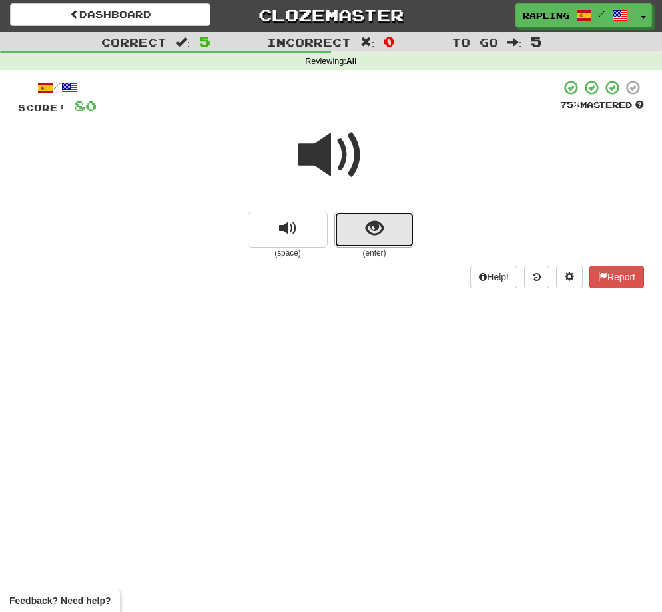
click at [373, 230] on span "show sentence" at bounding box center [375, 229] width 18 height 18
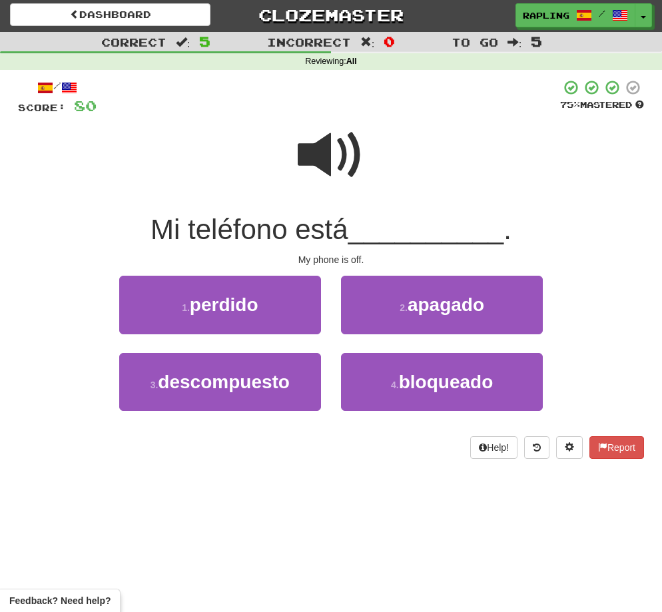
click at [323, 150] on span at bounding box center [331, 155] width 67 height 67
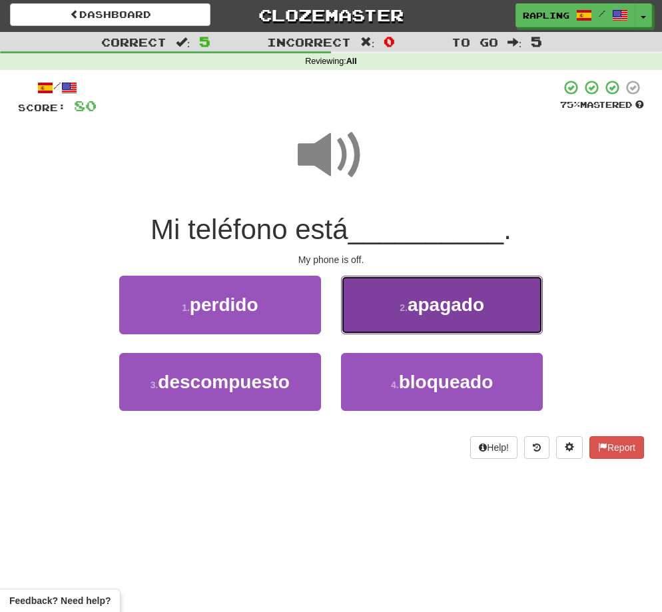
scroll to position [0, 0]
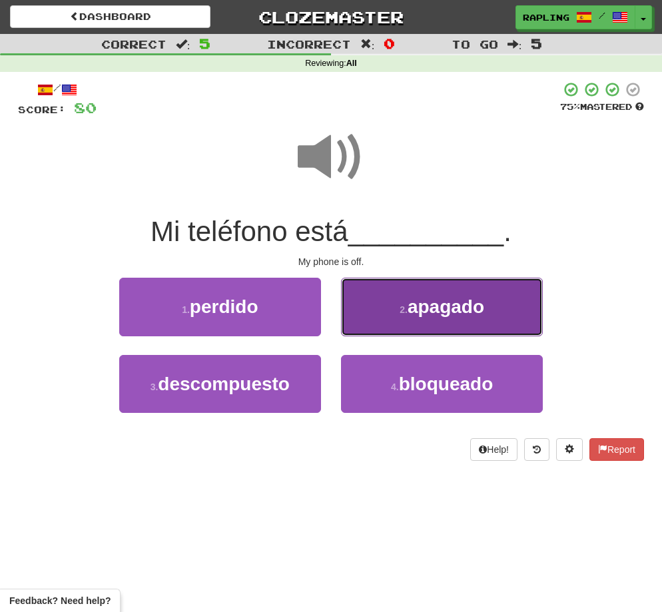
click at [433, 304] on span "apagado" at bounding box center [446, 306] width 77 height 21
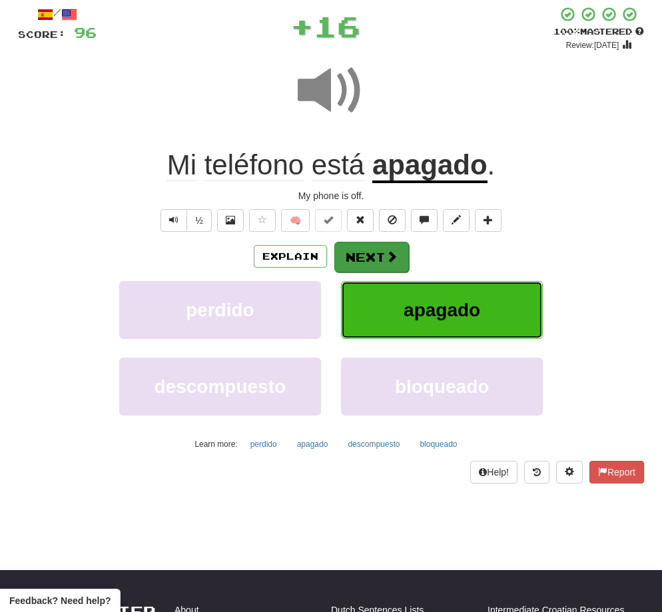
scroll to position [76, 0]
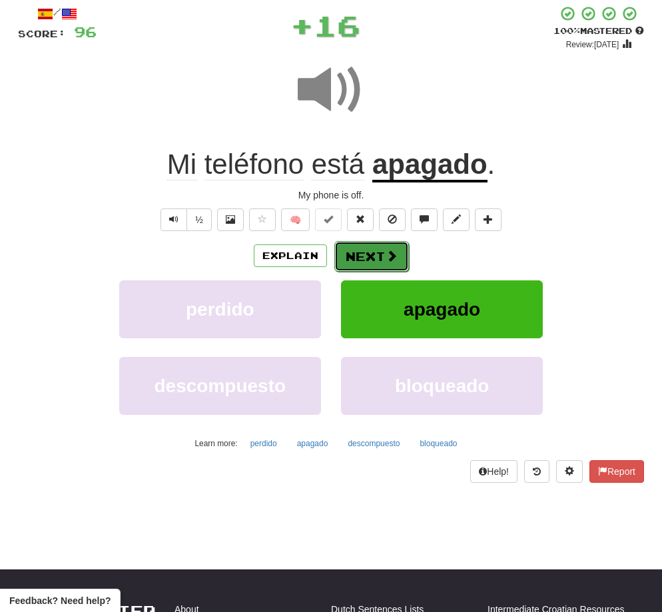
click at [370, 256] on button "Next" at bounding box center [371, 256] width 75 height 31
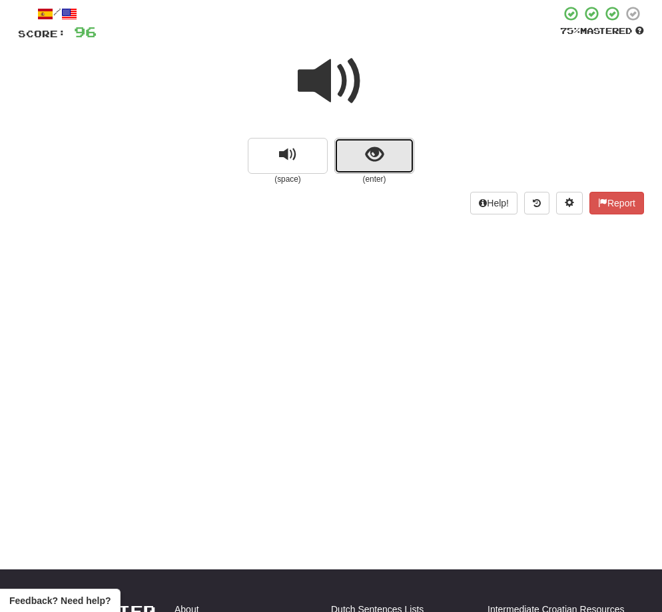
click at [387, 167] on button "show sentence" at bounding box center [374, 156] width 80 height 36
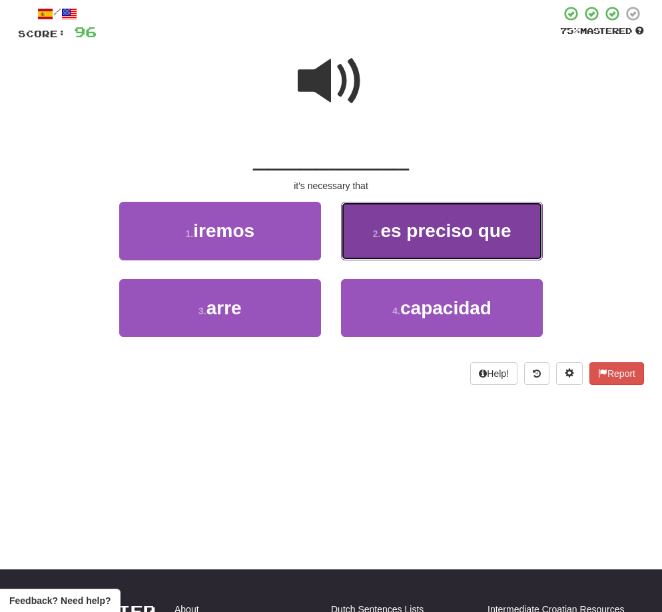
click at [442, 237] on span "es preciso que" at bounding box center [445, 230] width 131 height 21
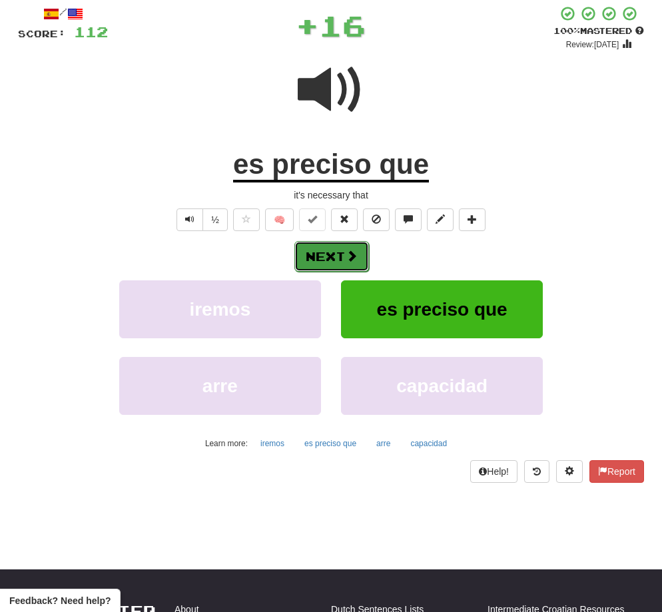
click at [329, 259] on button "Next" at bounding box center [331, 256] width 75 height 31
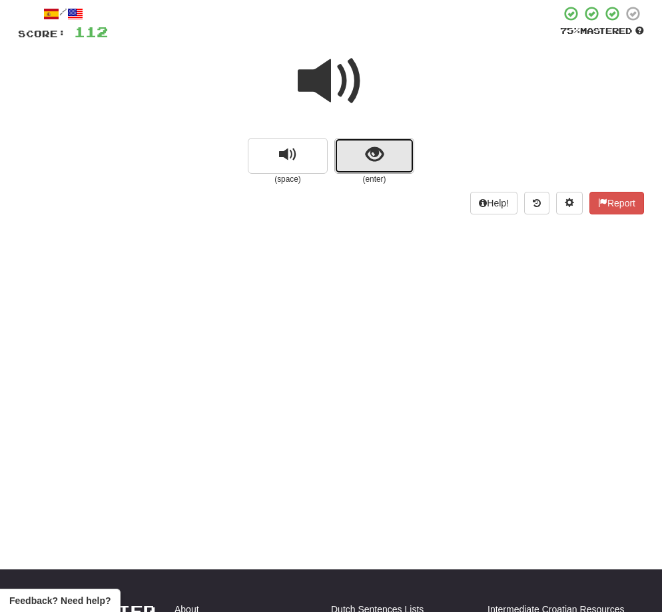
click at [382, 166] on button "show sentence" at bounding box center [374, 156] width 80 height 36
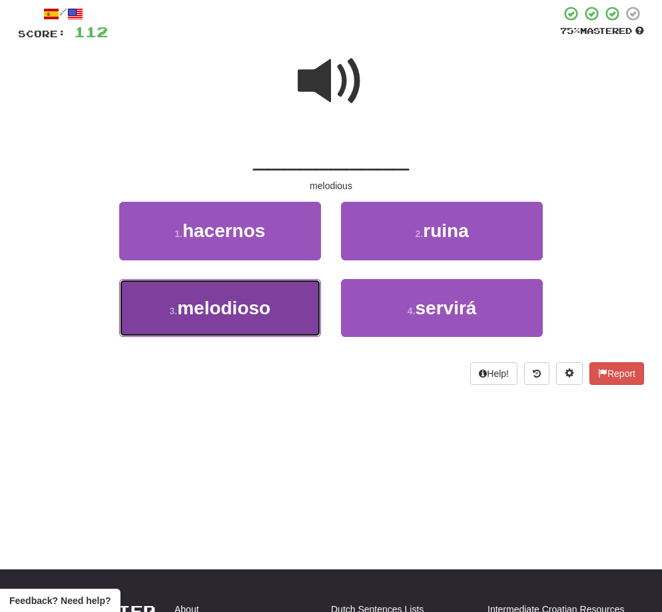
click at [249, 294] on button "3 . melodioso" at bounding box center [220, 308] width 202 height 58
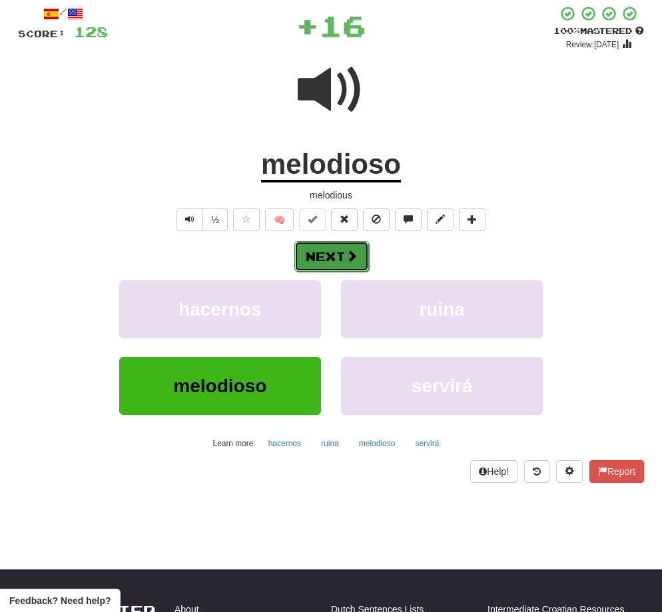
click at [330, 258] on button "Next" at bounding box center [331, 256] width 75 height 31
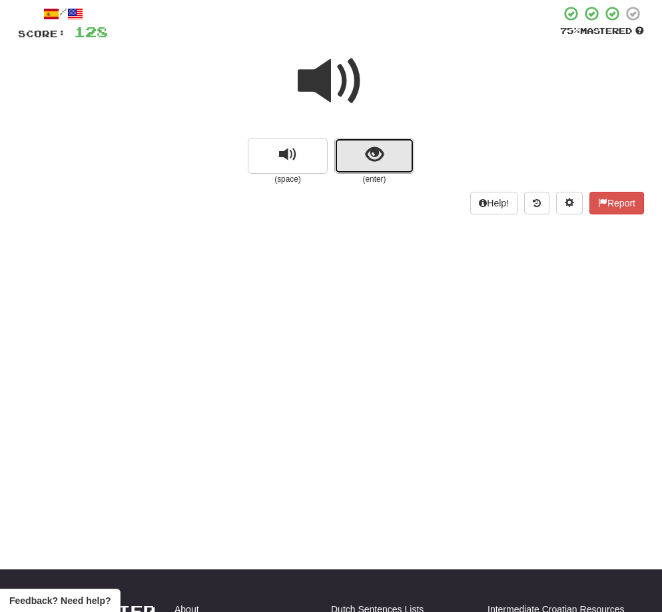
click at [380, 168] on button "show sentence" at bounding box center [374, 156] width 80 height 36
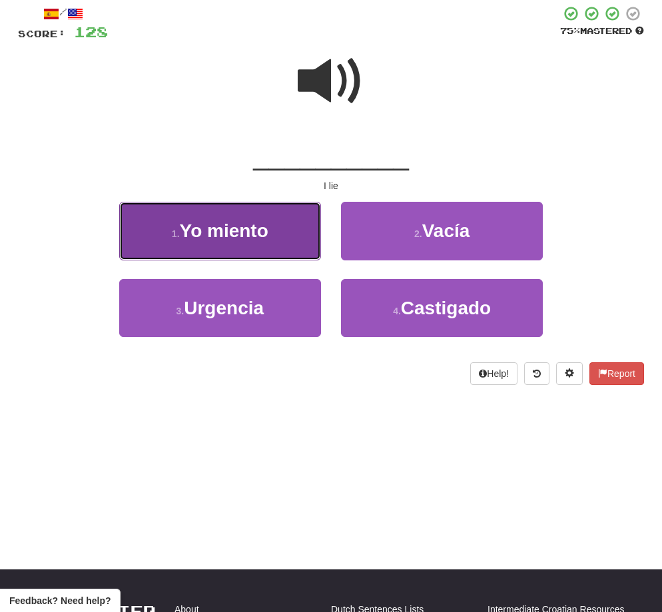
click at [258, 227] on span "Yo miento" at bounding box center [224, 230] width 89 height 21
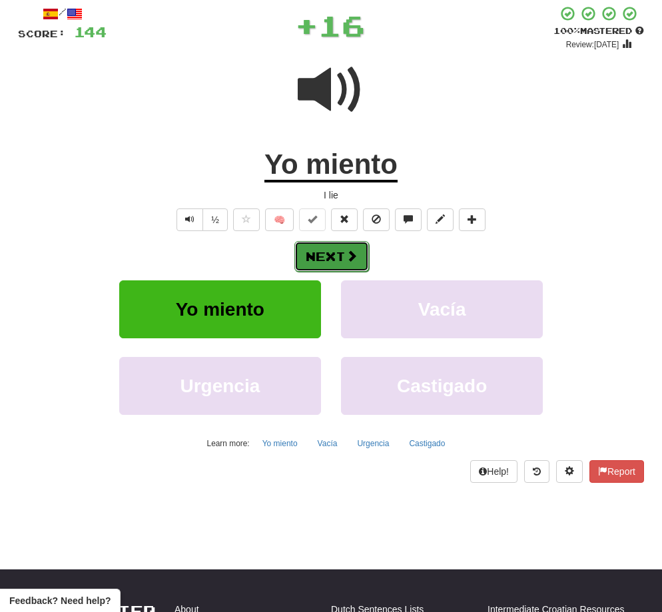
click at [337, 251] on button "Next" at bounding box center [331, 256] width 75 height 31
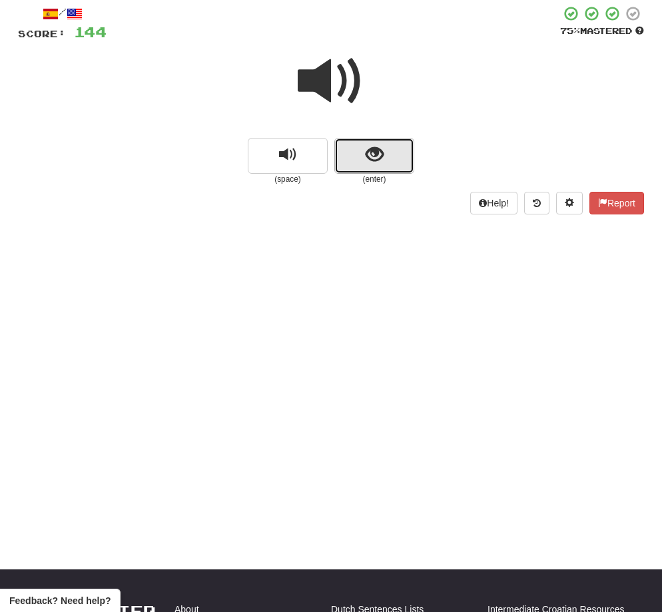
click at [368, 168] on button "show sentence" at bounding box center [374, 156] width 80 height 36
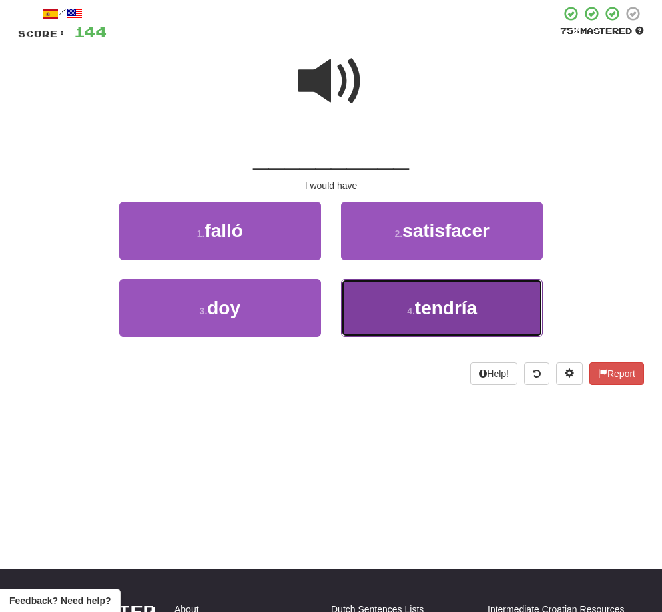
click at [459, 317] on span "tendría" at bounding box center [446, 308] width 62 height 21
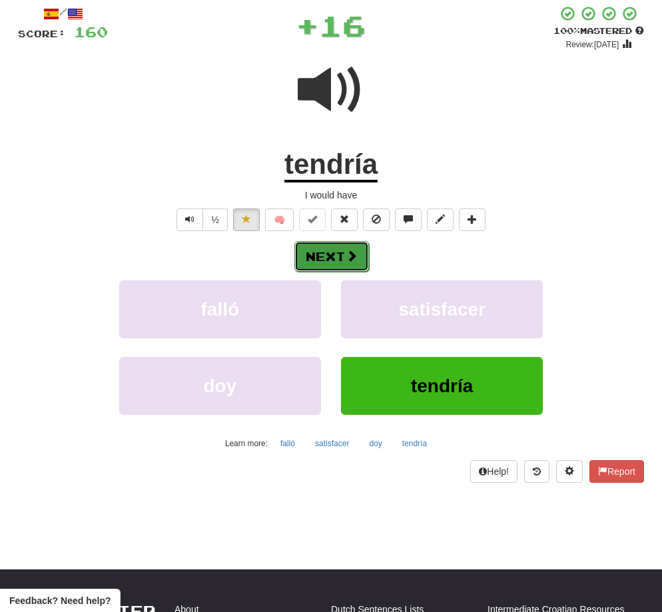
click at [335, 256] on button "Next" at bounding box center [331, 256] width 75 height 31
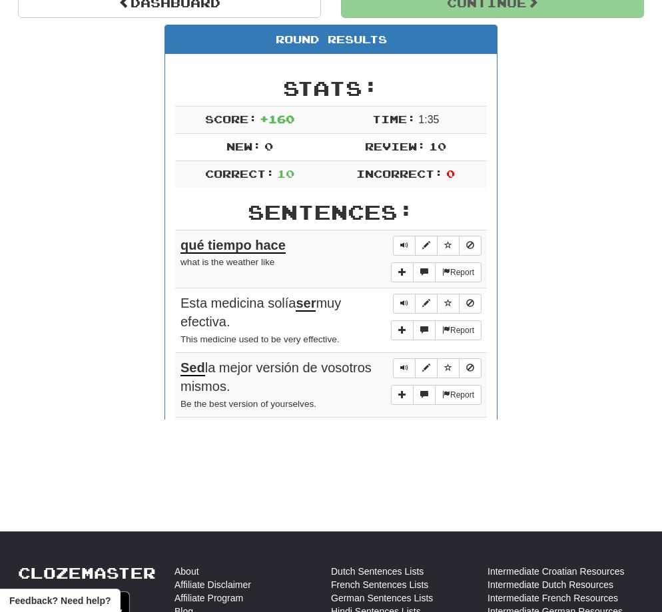
scroll to position [135, 0]
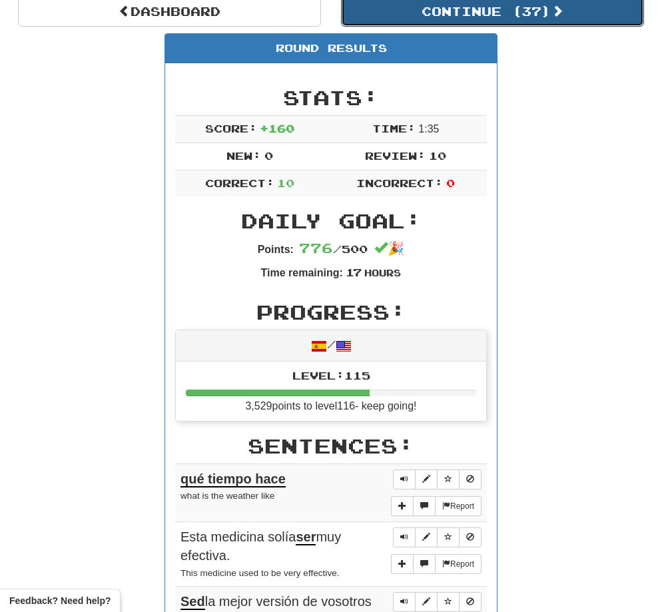
click at [490, 15] on button "Continue ( 37 )" at bounding box center [492, 11] width 303 height 31
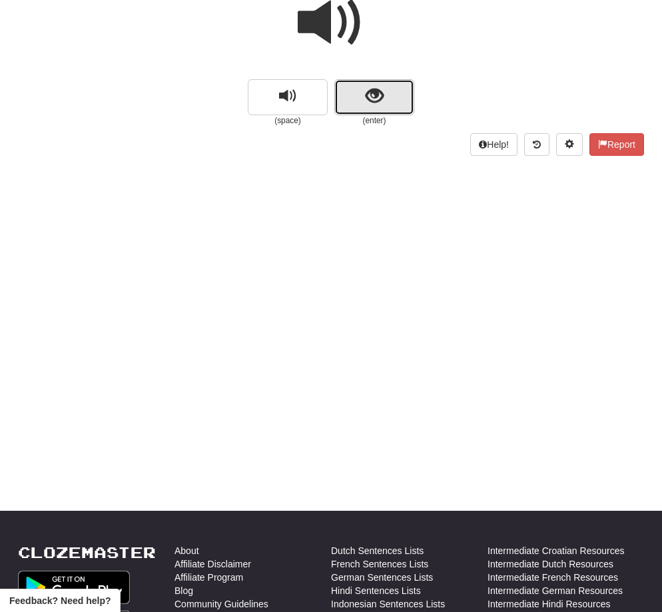
click at [390, 103] on button "show sentence" at bounding box center [374, 97] width 80 height 36
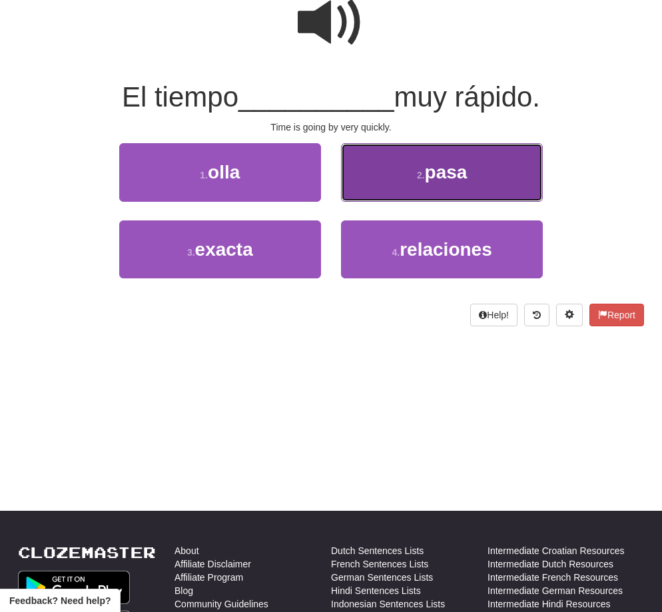
click at [476, 187] on button "2 . pasa" at bounding box center [442, 172] width 202 height 58
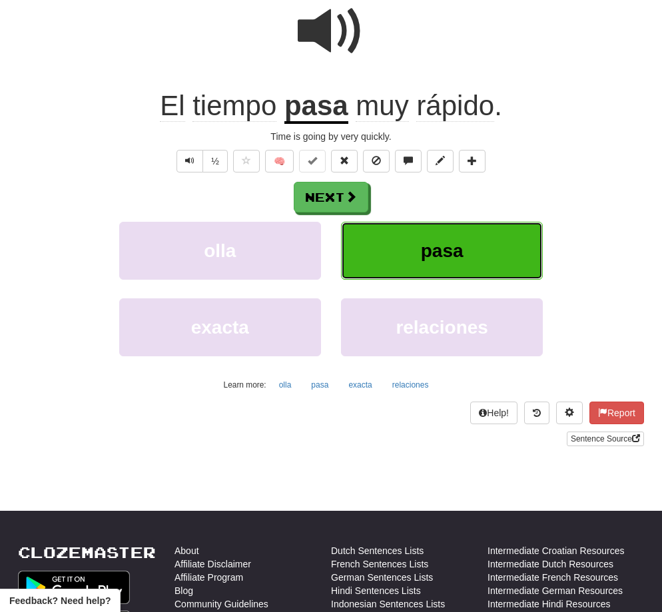
scroll to position [144, 0]
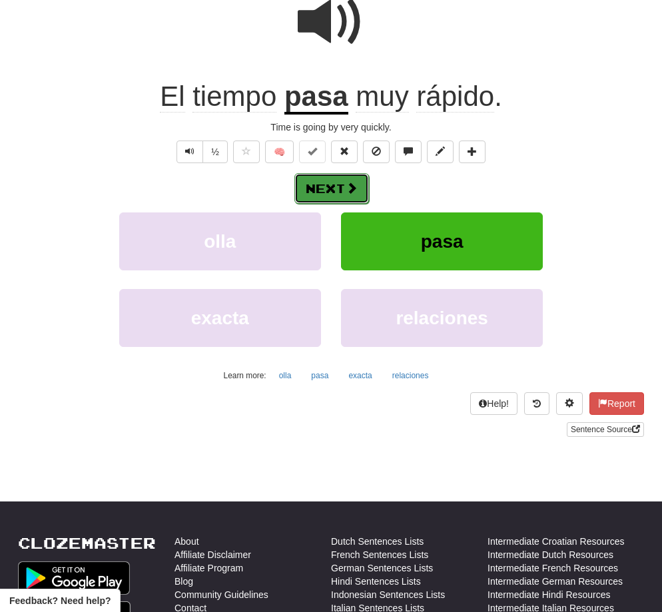
click at [339, 188] on button "Next" at bounding box center [331, 188] width 75 height 31
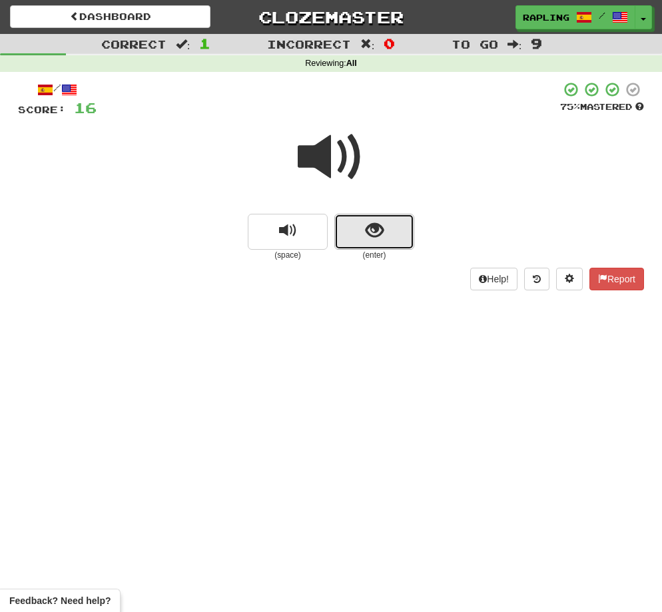
click at [392, 230] on button "show sentence" at bounding box center [374, 232] width 80 height 36
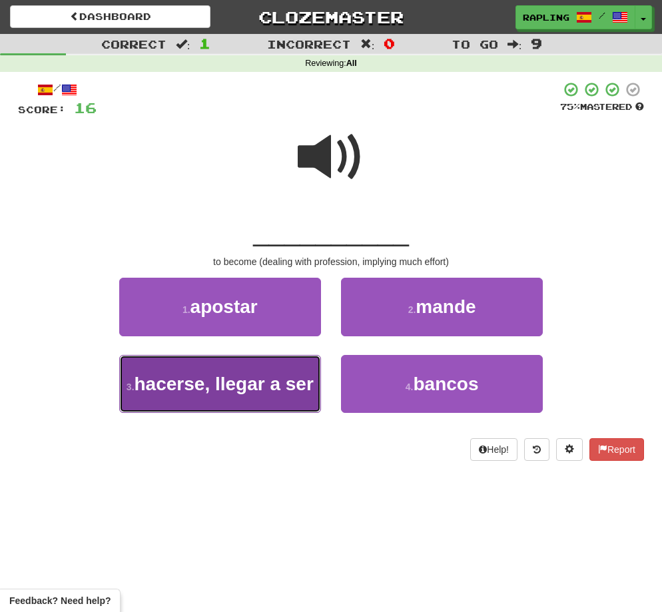
click at [264, 402] on button "3 . hacerse, llegar a ser" at bounding box center [220, 384] width 202 height 58
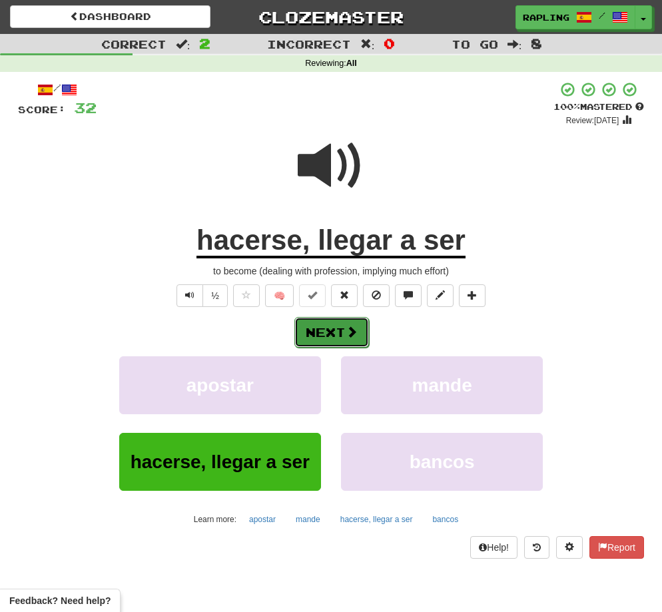
click at [322, 328] on button "Next" at bounding box center [331, 332] width 75 height 31
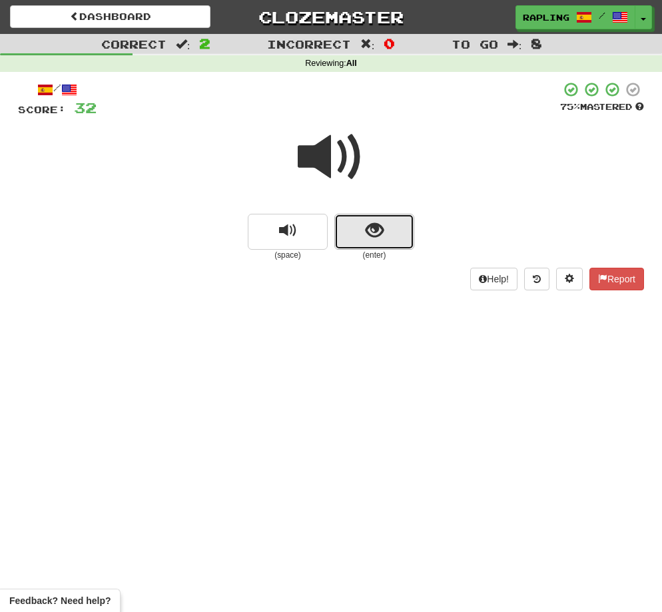
click at [388, 234] on button "show sentence" at bounding box center [374, 232] width 80 height 36
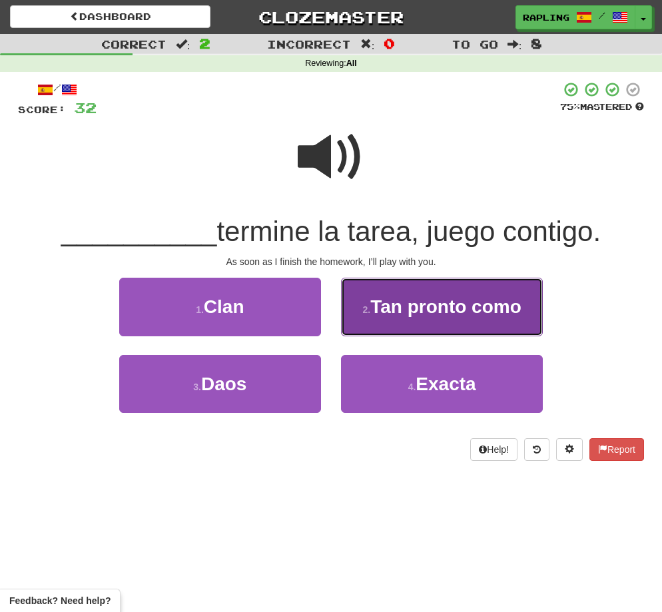
click at [456, 310] on span "Tan pronto como" at bounding box center [445, 306] width 151 height 21
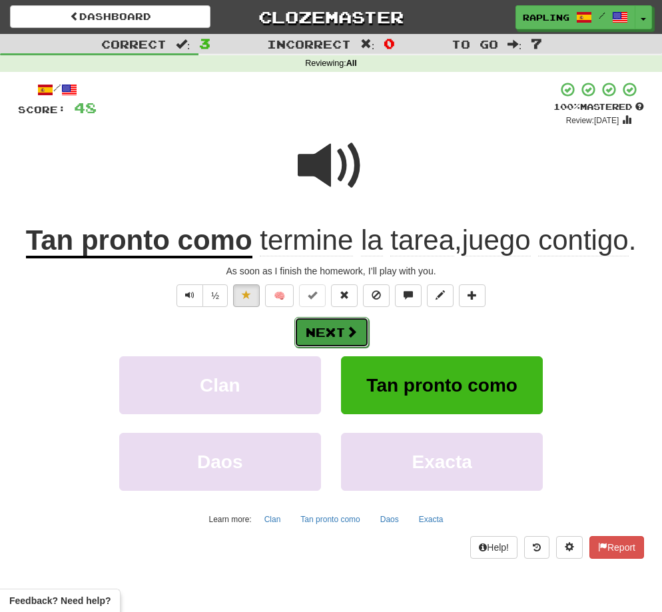
click at [351, 322] on button "Next" at bounding box center [331, 332] width 75 height 31
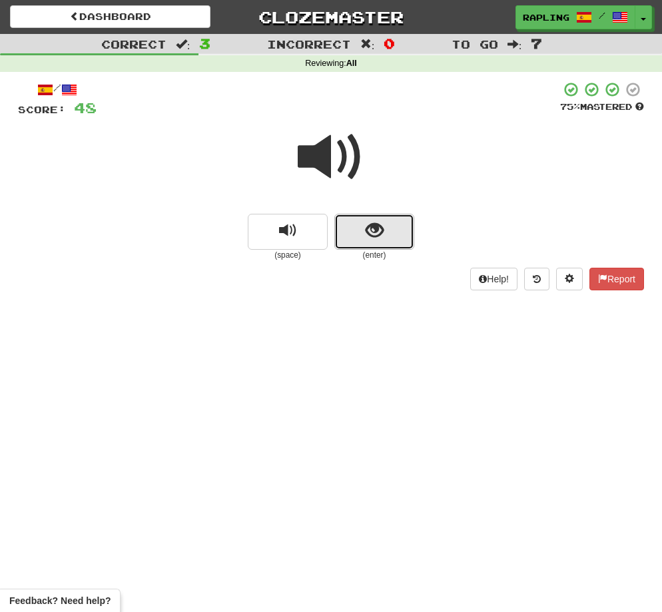
click at [384, 240] on button "show sentence" at bounding box center [374, 232] width 80 height 36
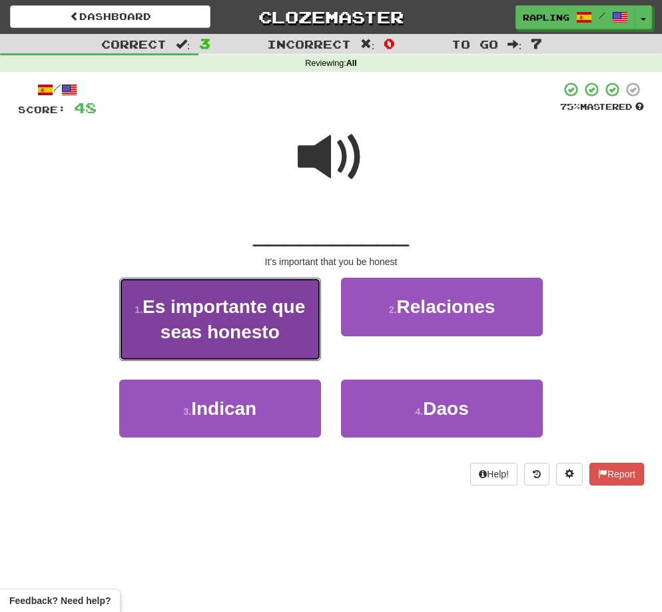
click at [253, 322] on span "Es importante que seas honesto" at bounding box center [224, 318] width 163 height 45
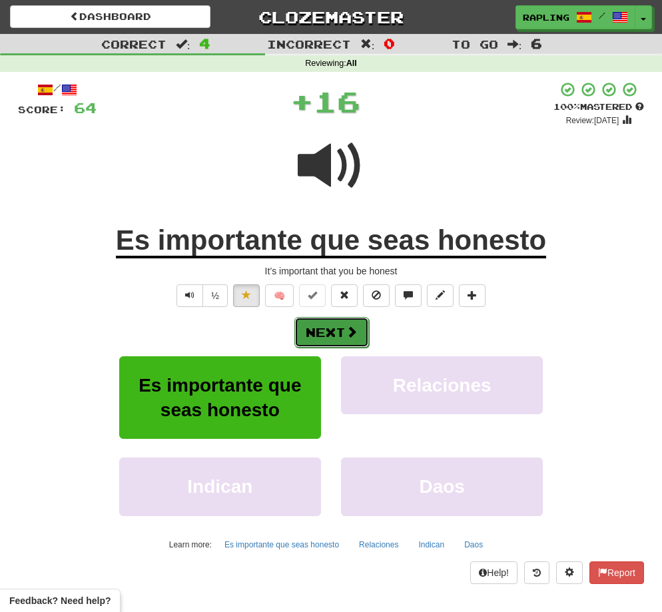
click at [328, 331] on button "Next" at bounding box center [331, 332] width 75 height 31
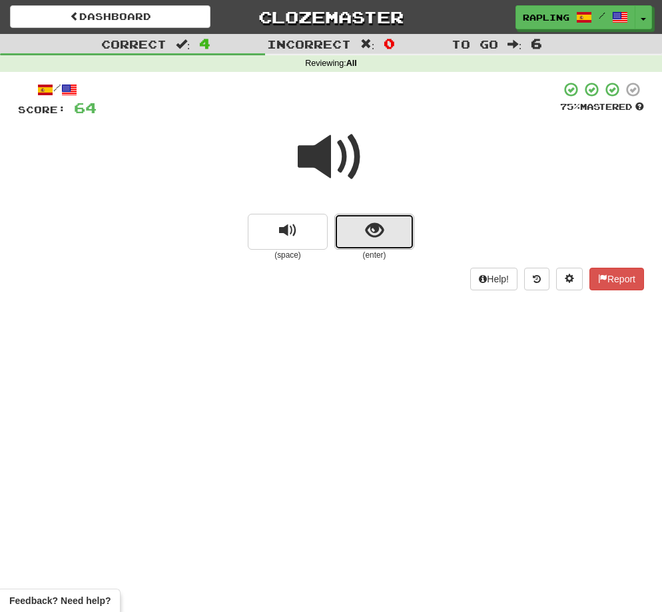
click at [382, 239] on span "show sentence" at bounding box center [375, 231] width 18 height 18
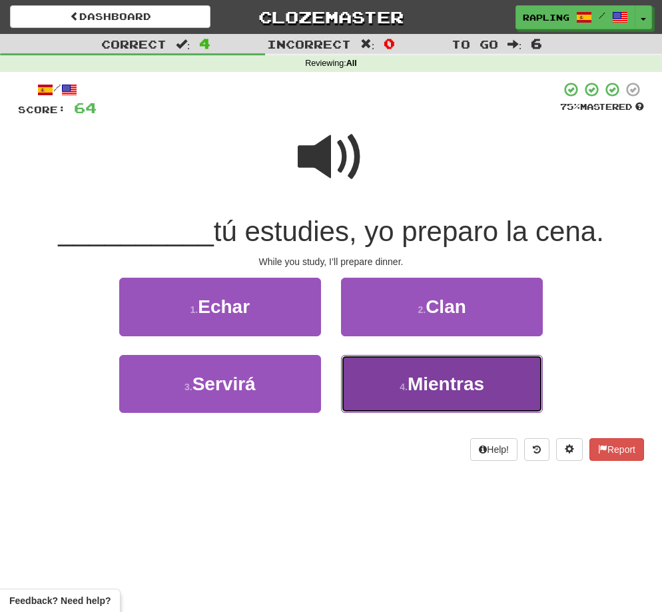
click at [461, 376] on span "Mientras" at bounding box center [446, 384] width 77 height 21
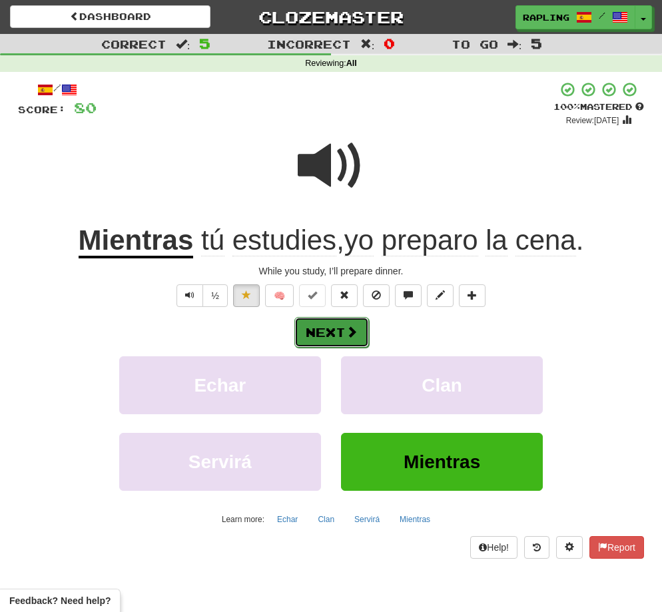
click at [345, 324] on button "Next" at bounding box center [331, 332] width 75 height 31
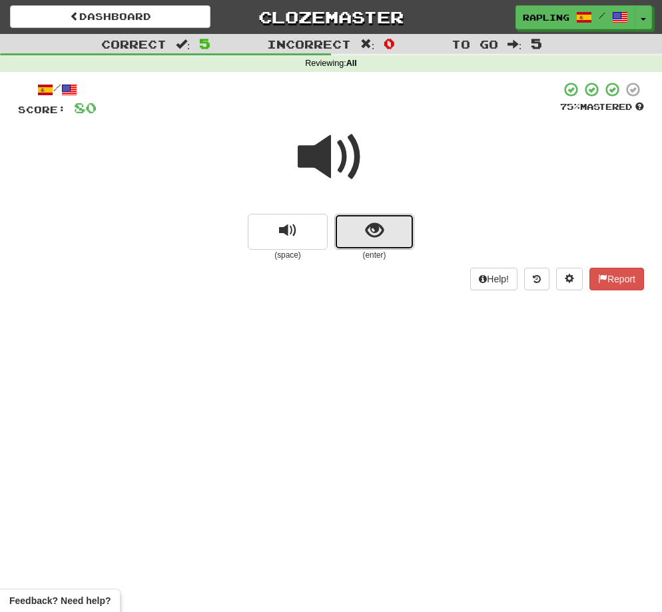
click at [380, 232] on span "show sentence" at bounding box center [375, 231] width 18 height 18
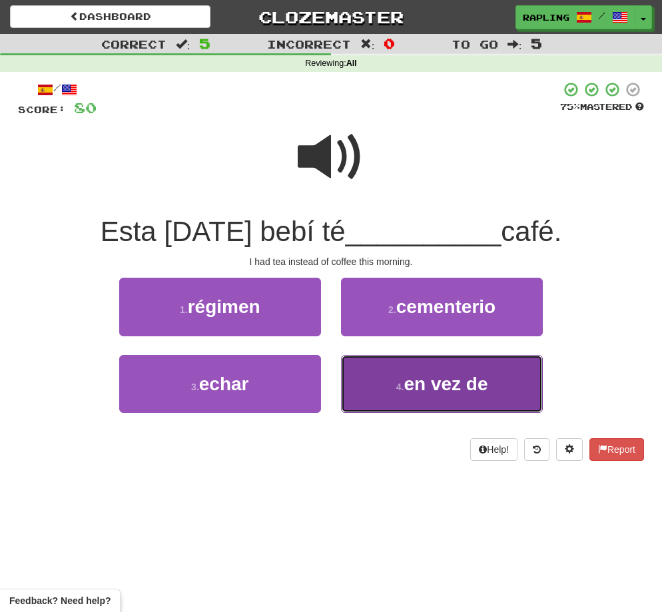
click at [462, 390] on span "en vez de" at bounding box center [446, 384] width 84 height 21
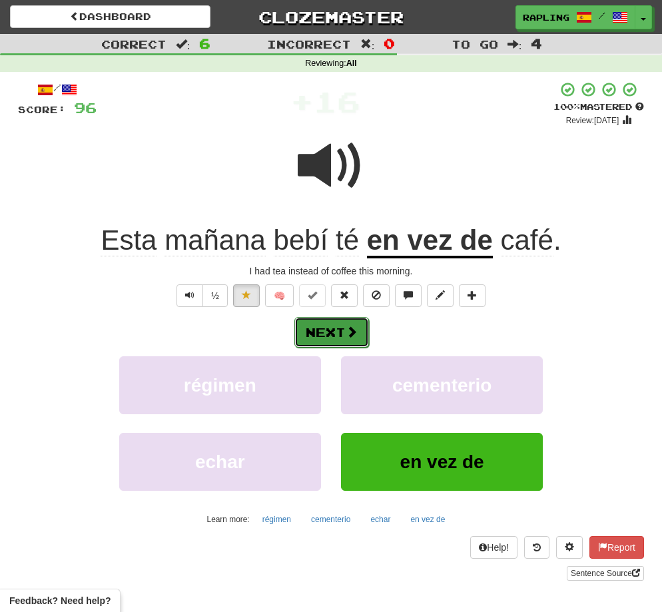
click at [340, 325] on button "Next" at bounding box center [331, 332] width 75 height 31
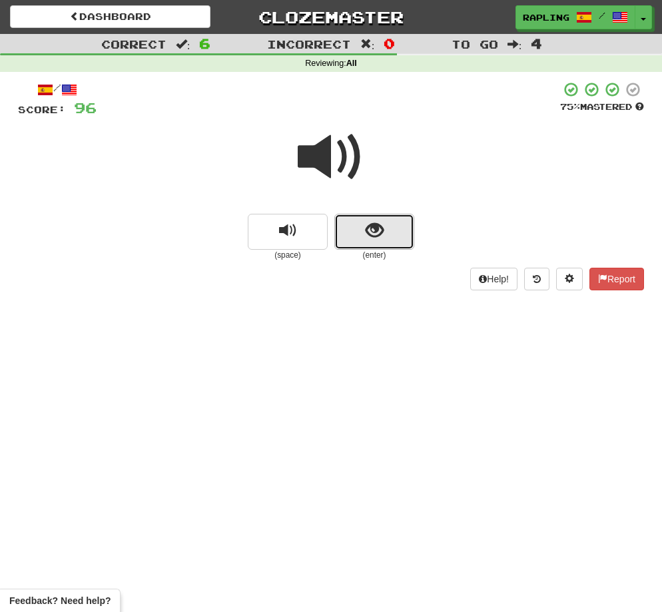
click at [380, 241] on button "show sentence" at bounding box center [374, 232] width 80 height 36
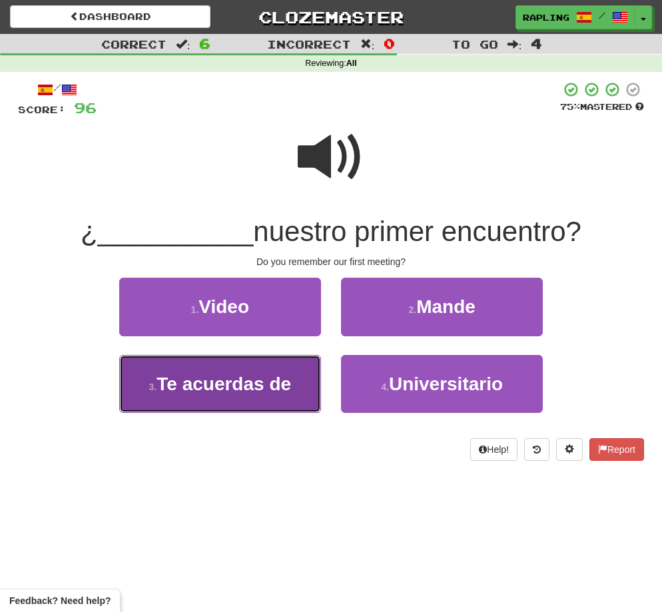
click at [288, 380] on span "Te acuerdas de" at bounding box center [224, 384] width 135 height 21
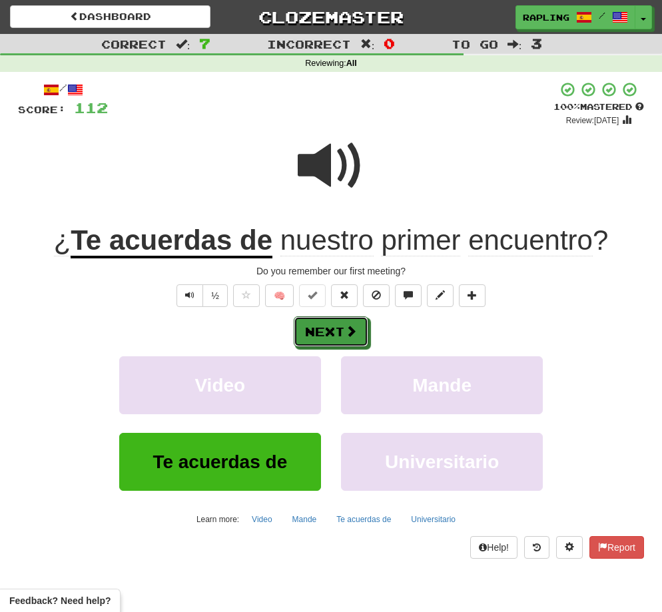
click at [330, 331] on button "Next" at bounding box center [331, 331] width 75 height 31
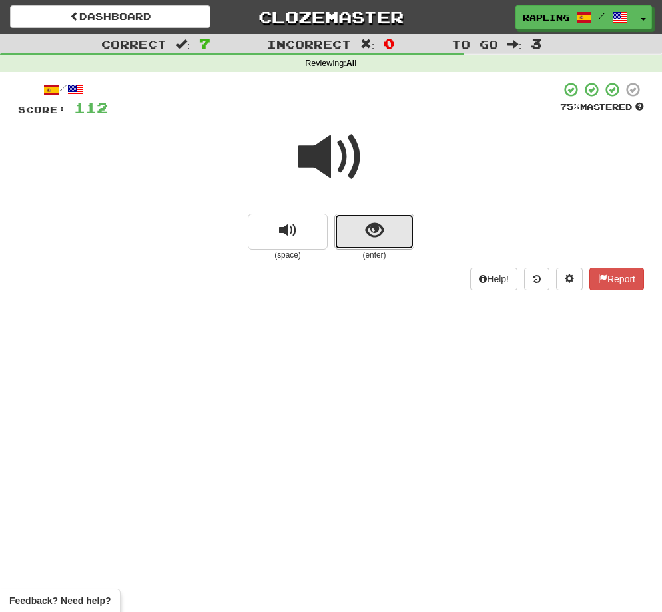
click at [375, 238] on span "show sentence" at bounding box center [375, 231] width 18 height 18
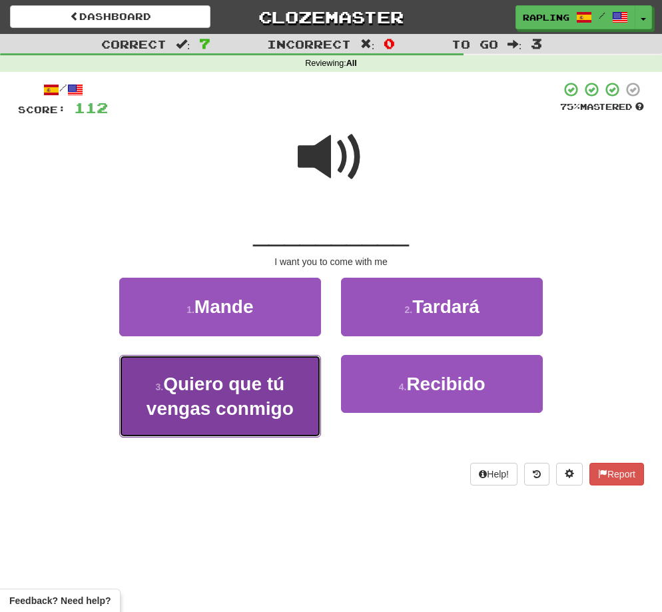
click at [260, 393] on span "Quiero que tú vengas conmigo" at bounding box center [220, 396] width 147 height 45
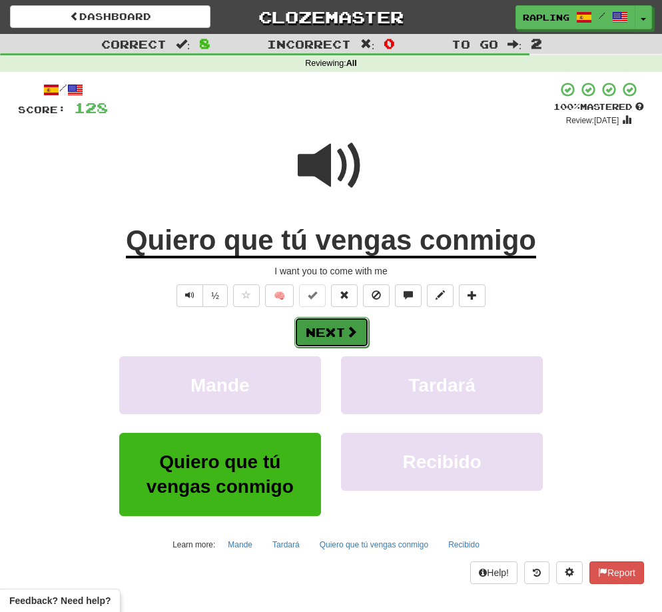
click at [332, 331] on button "Next" at bounding box center [331, 332] width 75 height 31
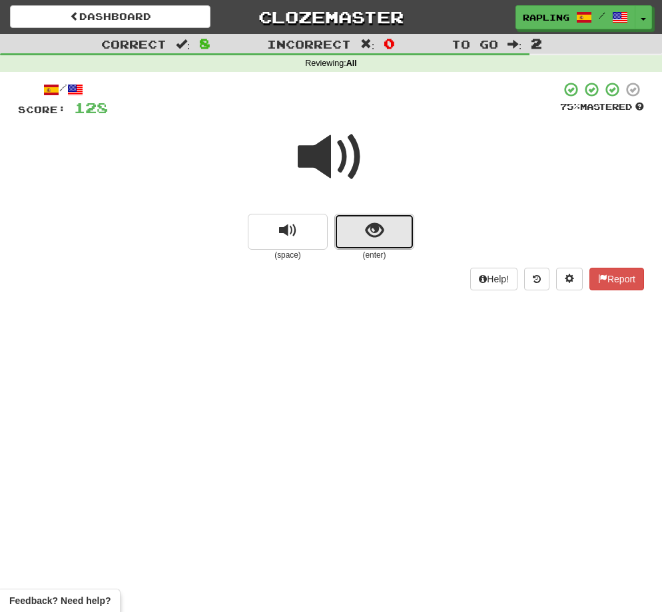
click at [405, 238] on button "show sentence" at bounding box center [374, 232] width 80 height 36
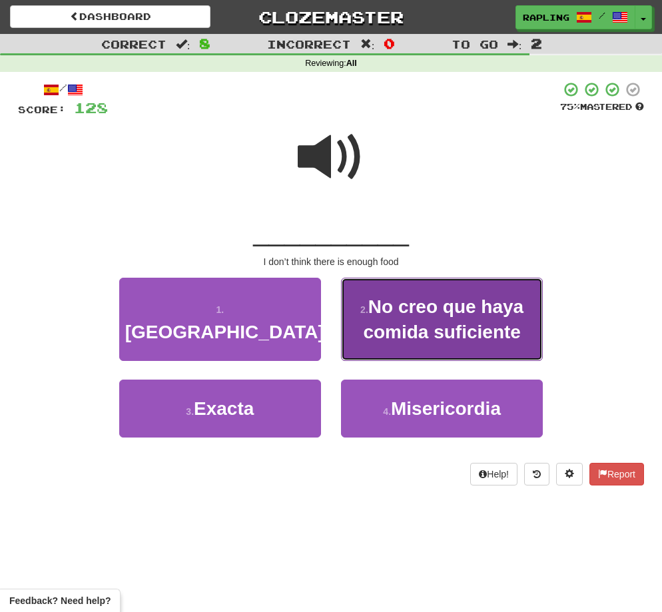
click at [454, 316] on span "No creo que haya comida suficiente" at bounding box center [443, 318] width 161 height 45
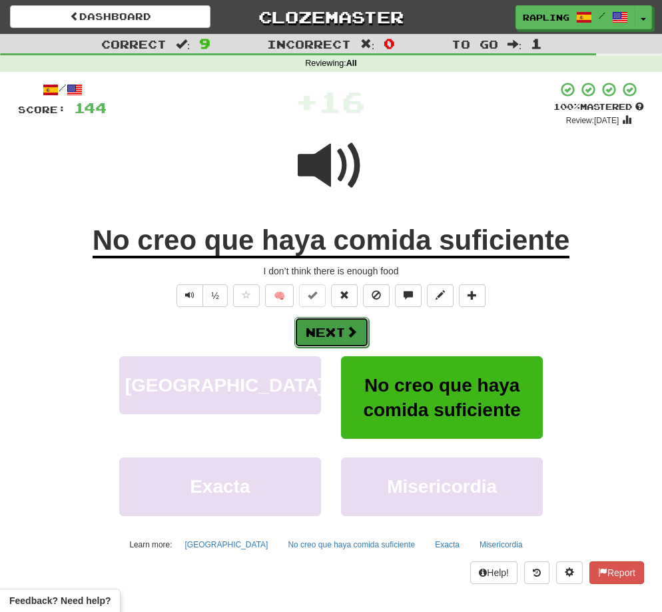
click at [324, 333] on button "Next" at bounding box center [331, 332] width 75 height 31
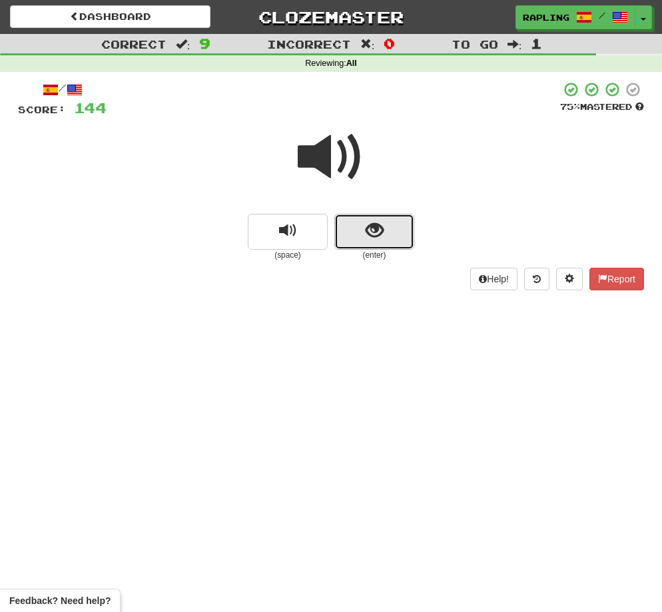
click at [388, 243] on button "show sentence" at bounding box center [374, 232] width 80 height 36
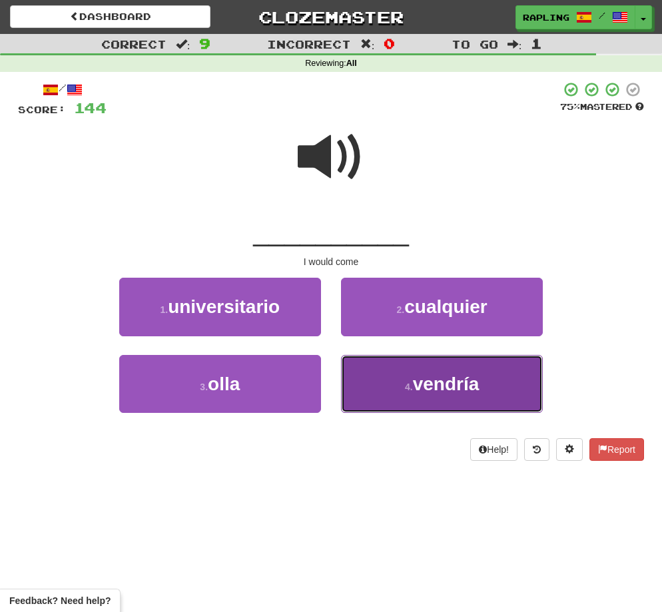
click at [456, 396] on button "4 . vendría" at bounding box center [442, 384] width 202 height 58
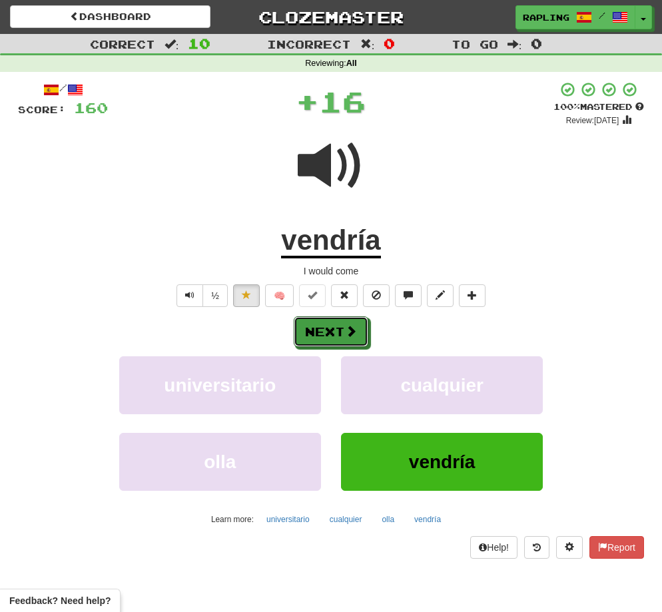
click at [332, 330] on button "Next" at bounding box center [331, 331] width 75 height 31
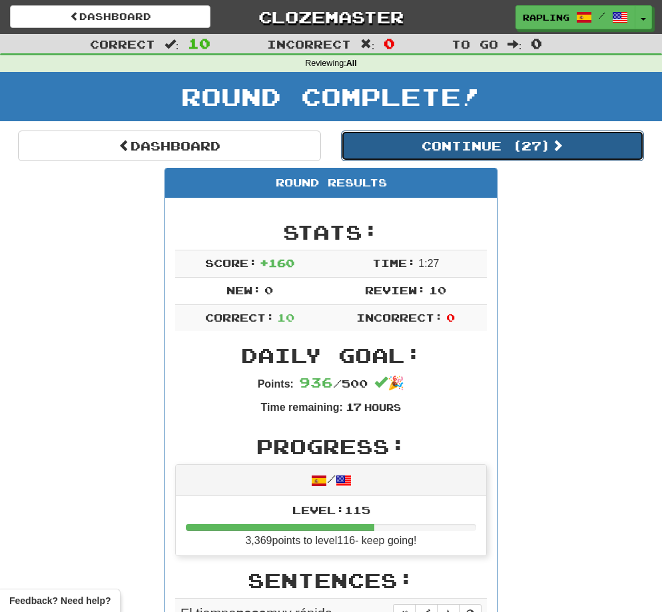
click at [447, 145] on button "Continue ( 27 )" at bounding box center [492, 146] width 303 height 31
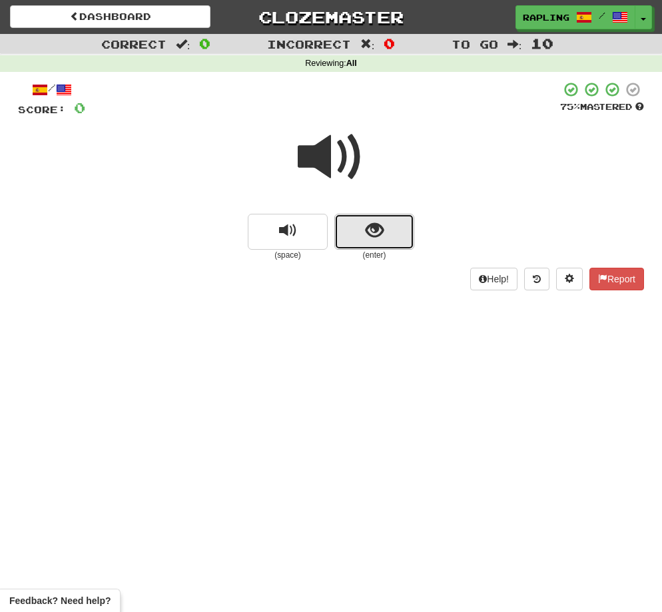
click at [386, 236] on button "show sentence" at bounding box center [374, 232] width 80 height 36
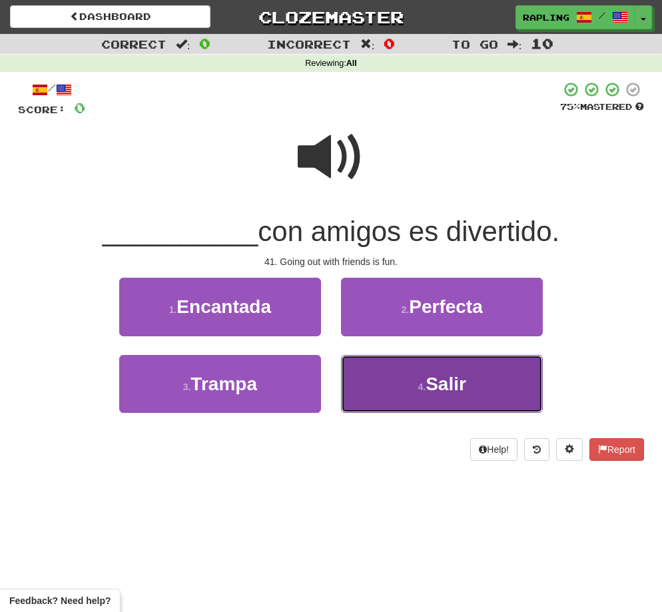
click at [459, 380] on span "Salir" at bounding box center [446, 384] width 41 height 21
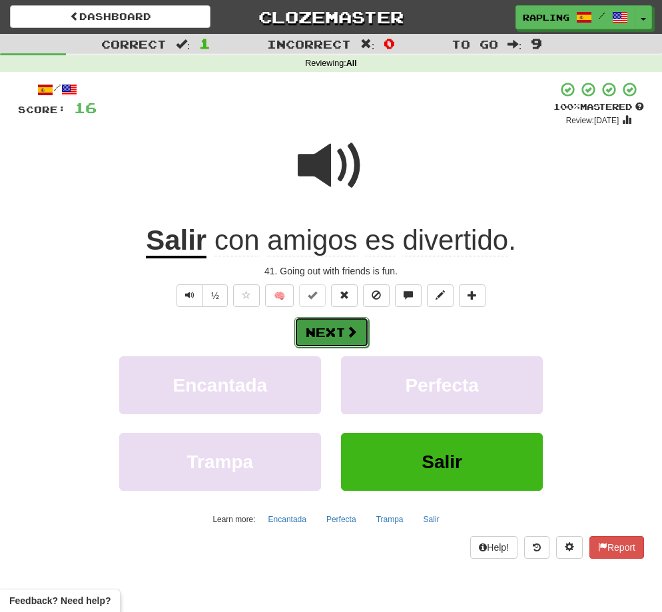
click at [336, 335] on button "Next" at bounding box center [331, 332] width 75 height 31
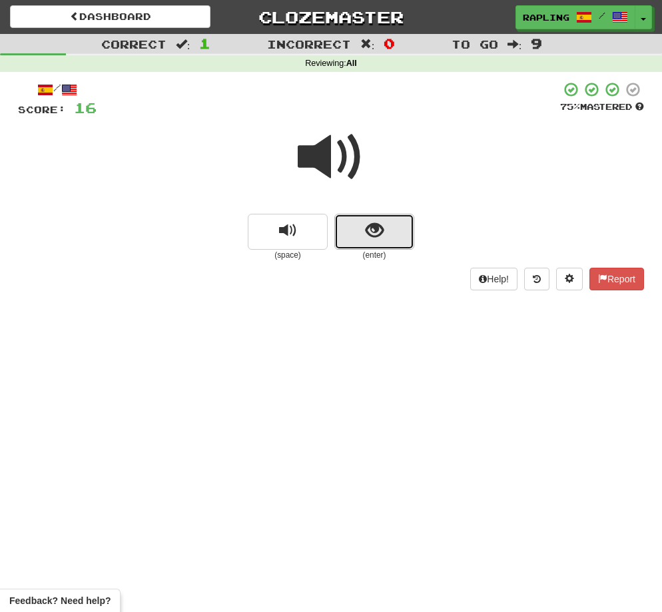
click at [386, 239] on button "show sentence" at bounding box center [374, 232] width 80 height 36
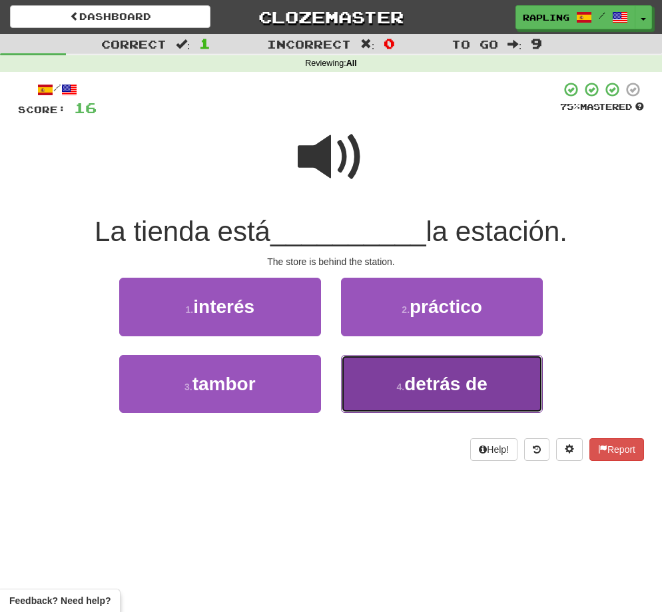
click at [468, 392] on span "detrás de" at bounding box center [445, 384] width 83 height 21
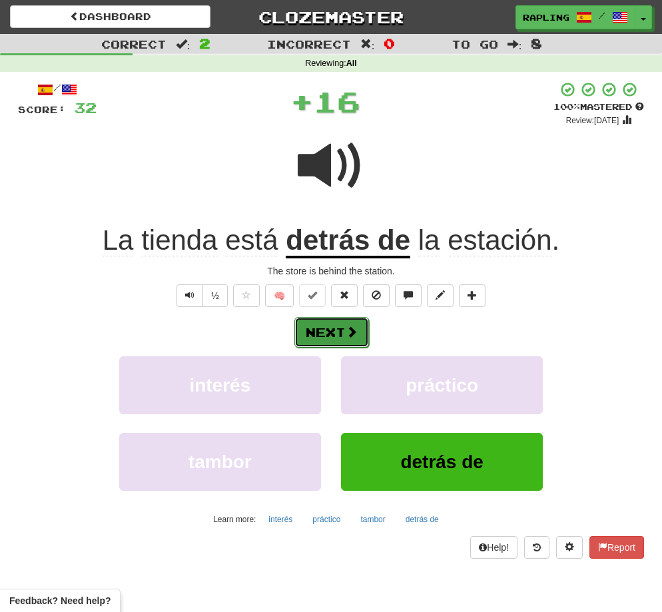
click at [320, 330] on button "Next" at bounding box center [331, 332] width 75 height 31
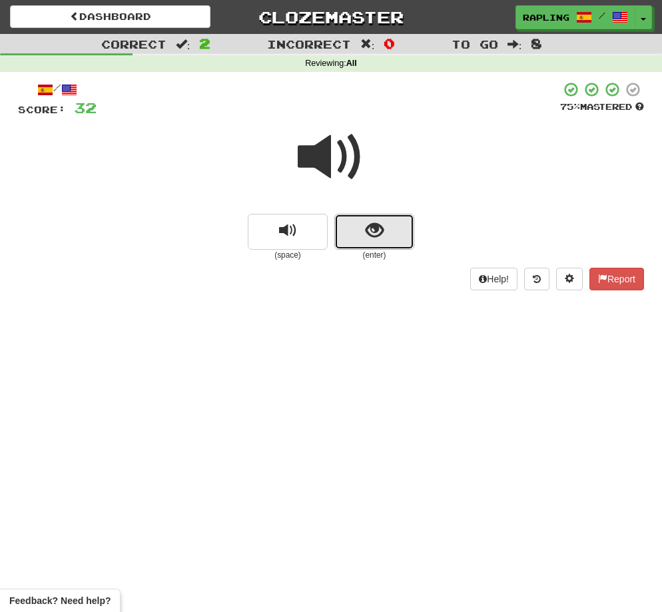
click at [374, 233] on span "show sentence" at bounding box center [375, 231] width 18 height 18
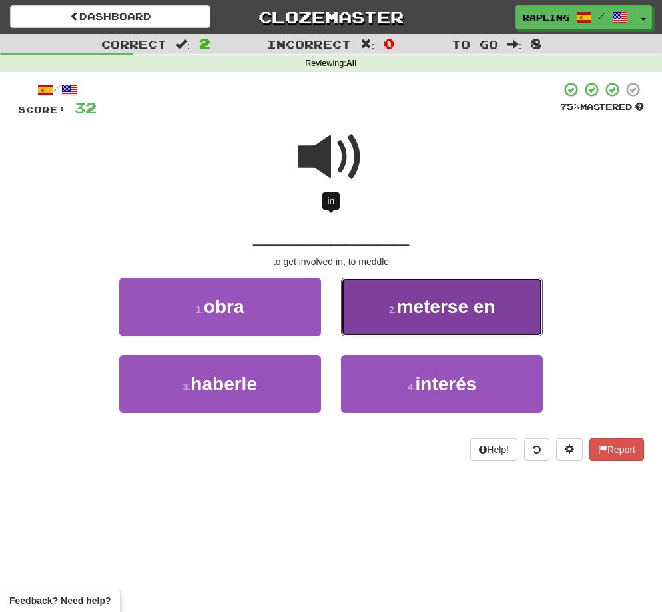
click at [445, 298] on span "meterse en" at bounding box center [446, 306] width 99 height 21
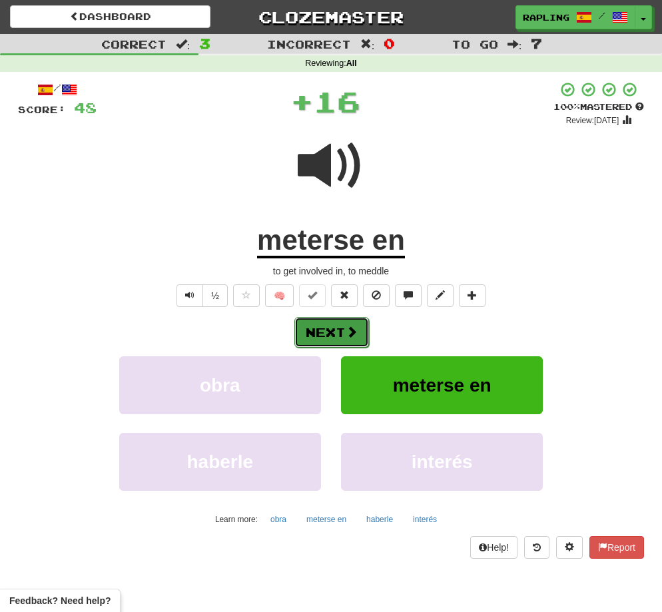
click at [330, 331] on button "Next" at bounding box center [331, 332] width 75 height 31
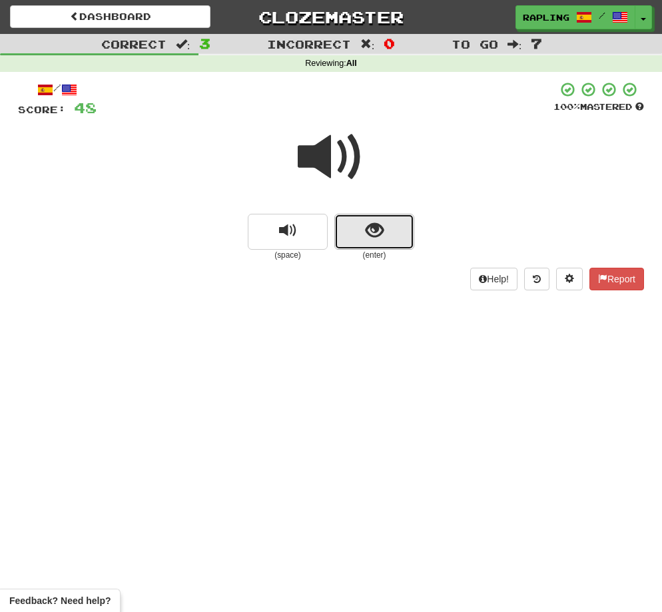
click at [386, 244] on button "show sentence" at bounding box center [374, 232] width 80 height 36
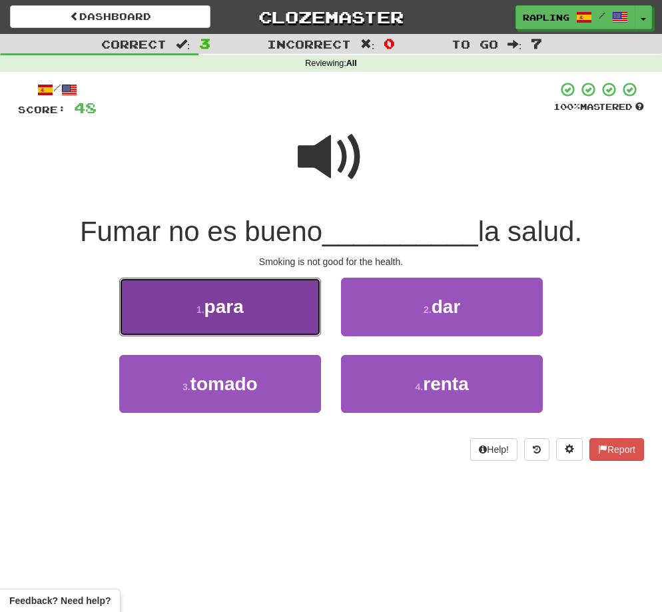
click at [299, 306] on button "1 . para" at bounding box center [220, 307] width 202 height 58
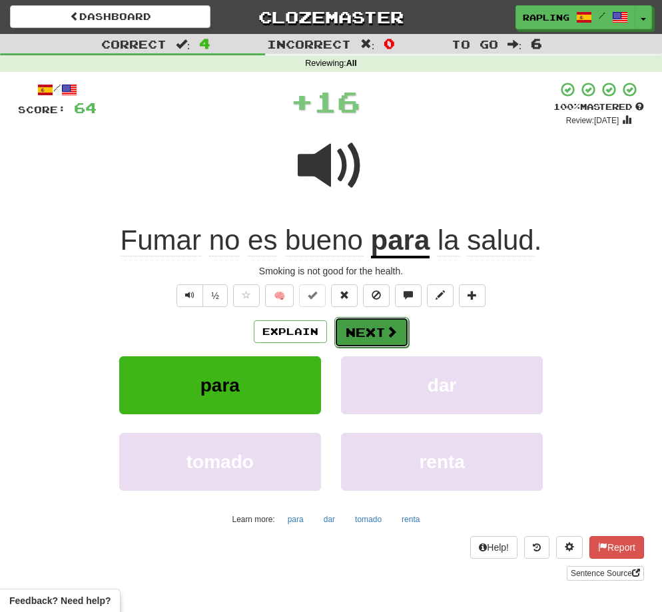
click at [363, 329] on button "Next" at bounding box center [371, 332] width 75 height 31
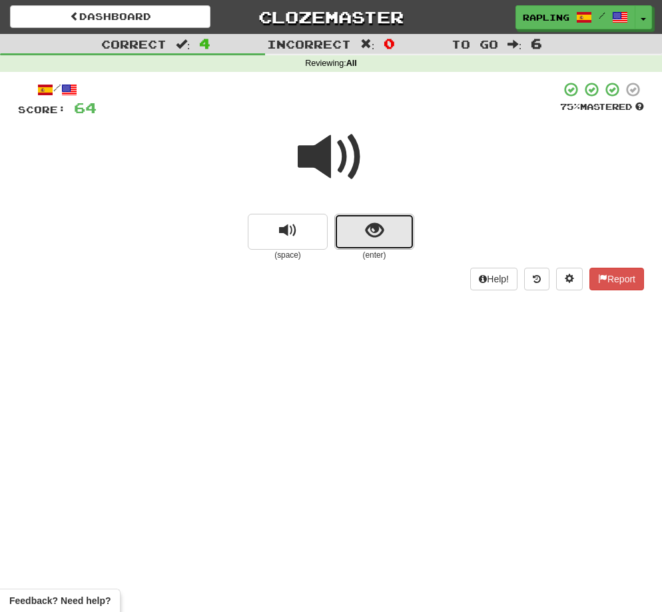
click at [388, 230] on button "show sentence" at bounding box center [374, 232] width 80 height 36
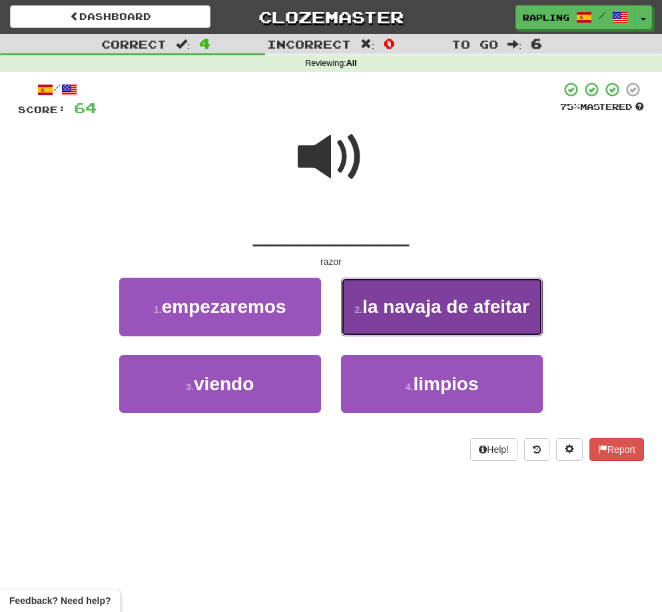
click at [440, 316] on span "la navaja de afeitar" at bounding box center [445, 306] width 167 height 21
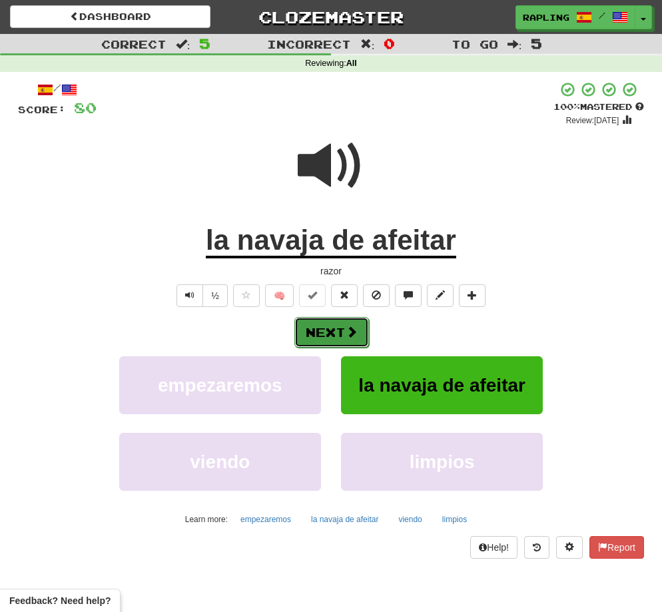
click at [322, 328] on button "Next" at bounding box center [331, 332] width 75 height 31
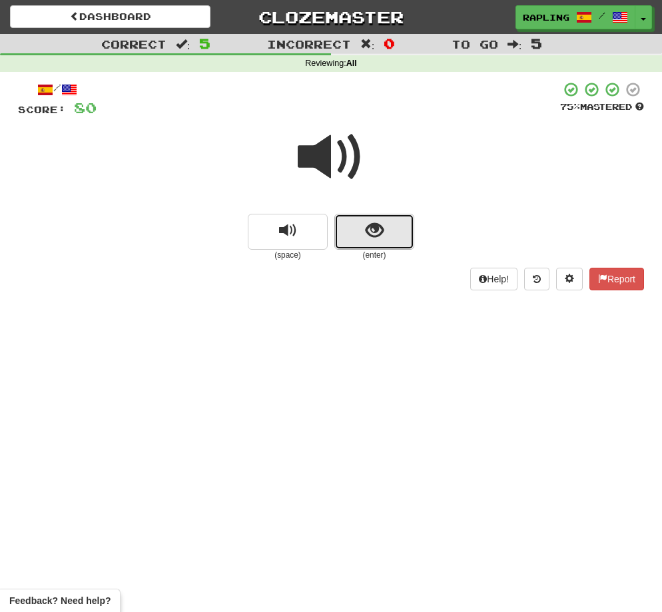
click at [400, 242] on button "show sentence" at bounding box center [374, 232] width 80 height 36
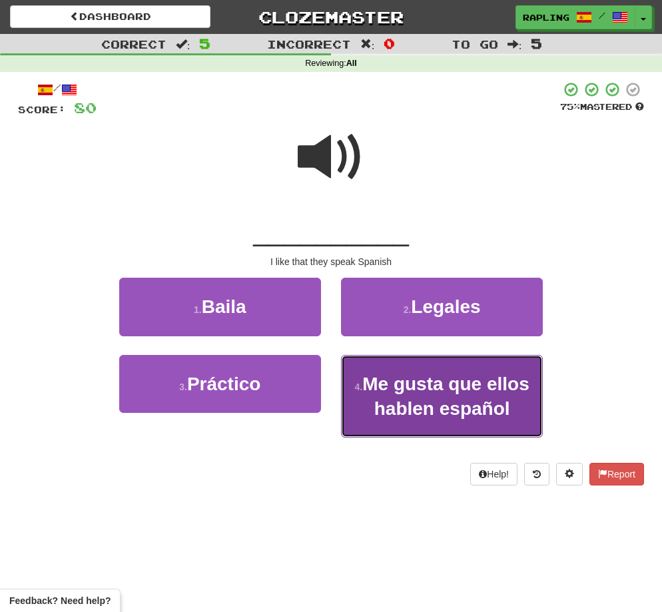
click at [446, 396] on button "4 . Me gusta que ellos hablen español" at bounding box center [442, 396] width 202 height 83
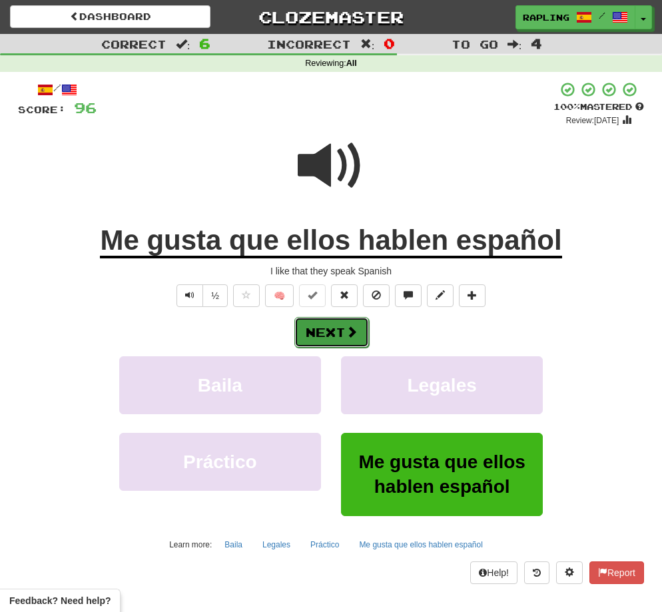
click at [342, 334] on button "Next" at bounding box center [331, 332] width 75 height 31
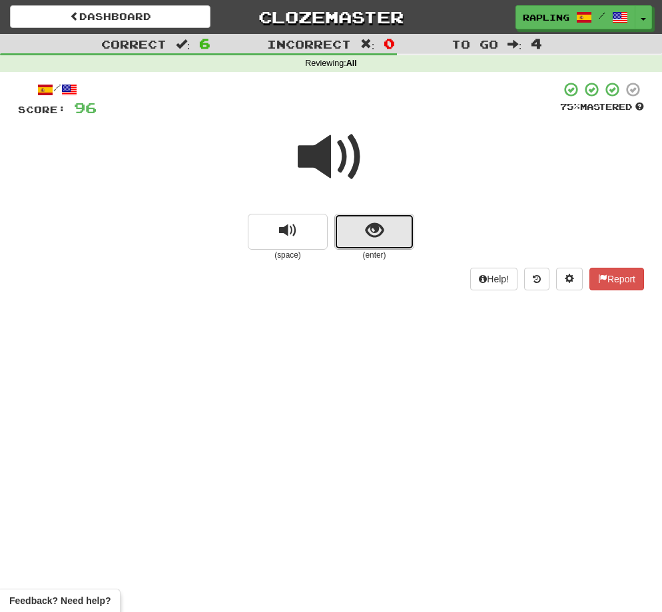
click at [362, 236] on button "show sentence" at bounding box center [374, 232] width 80 height 36
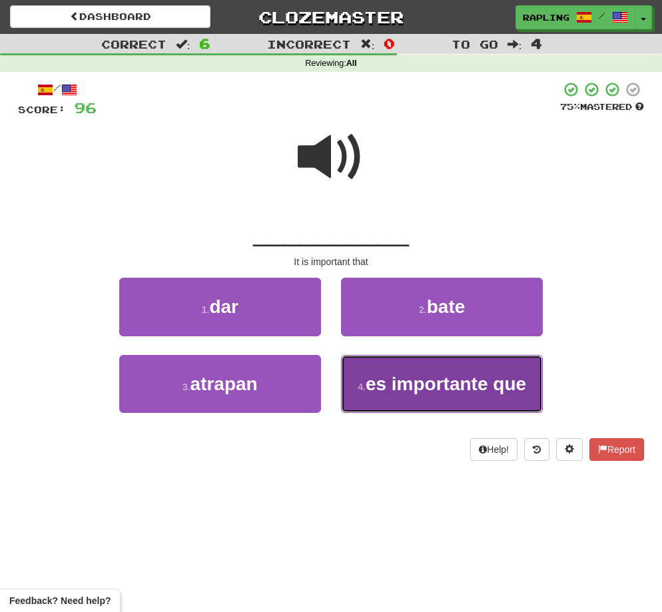
click at [418, 374] on span "es importante que" at bounding box center [446, 384] width 161 height 21
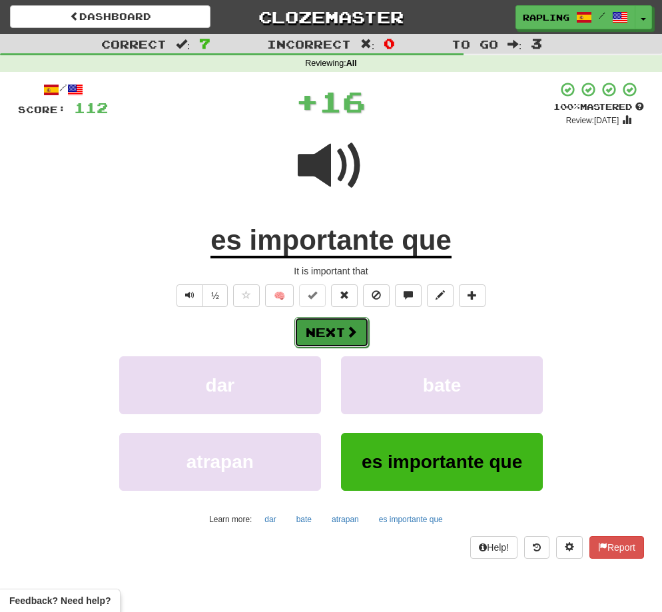
click at [333, 330] on button "Next" at bounding box center [331, 332] width 75 height 31
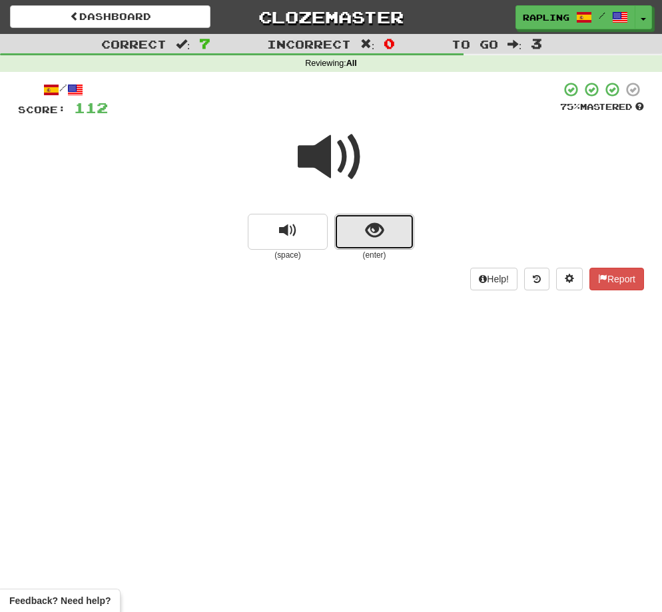
click at [389, 243] on button "show sentence" at bounding box center [374, 232] width 80 height 36
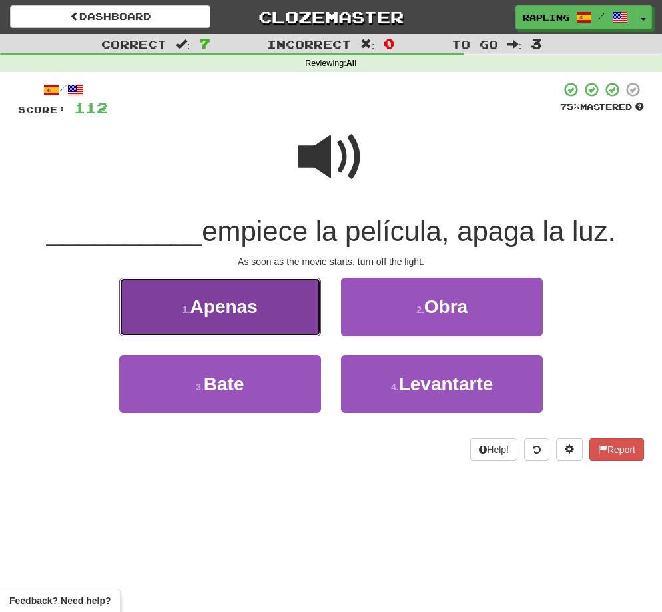
click at [285, 306] on button "1 . Apenas" at bounding box center [220, 307] width 202 height 58
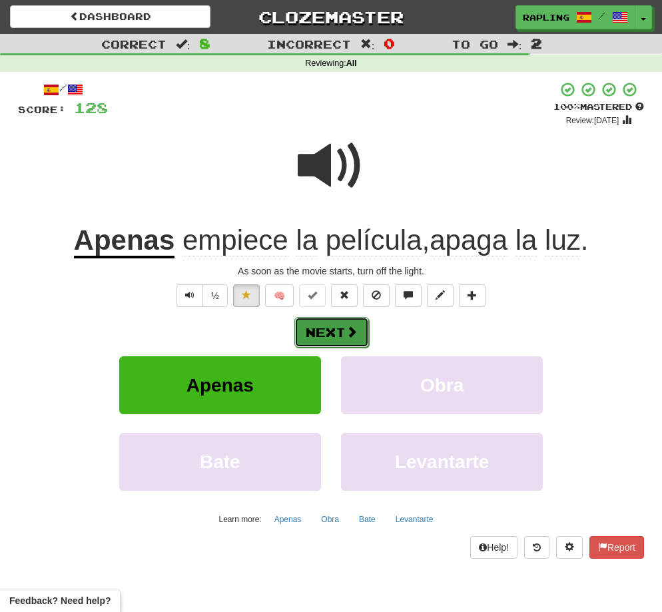
click at [344, 332] on button "Next" at bounding box center [331, 332] width 75 height 31
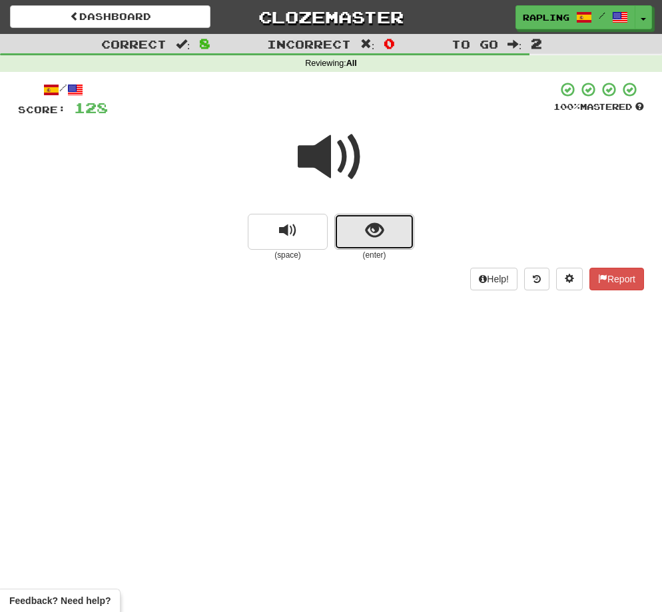
click at [392, 246] on button "show sentence" at bounding box center [374, 232] width 80 height 36
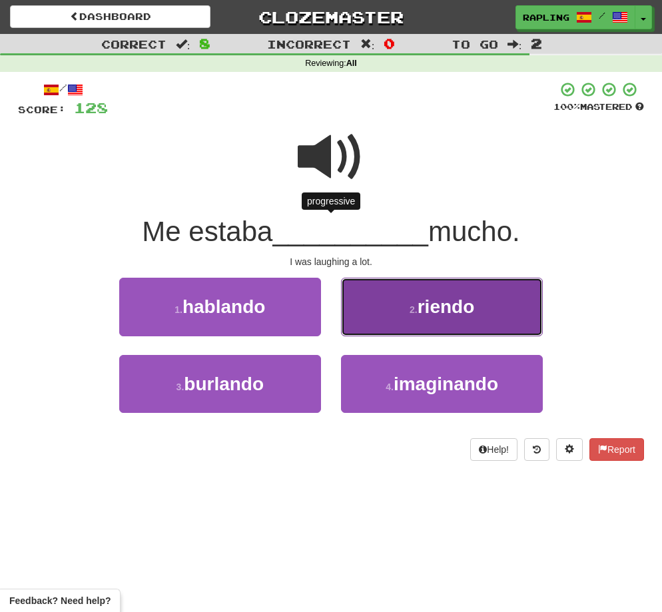
click at [449, 326] on button "2 . riendo" at bounding box center [442, 307] width 202 height 58
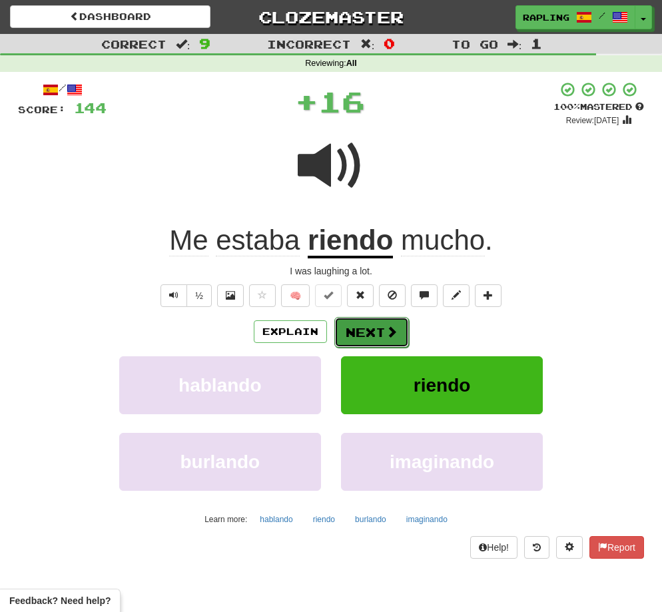
click at [370, 332] on button "Next" at bounding box center [371, 332] width 75 height 31
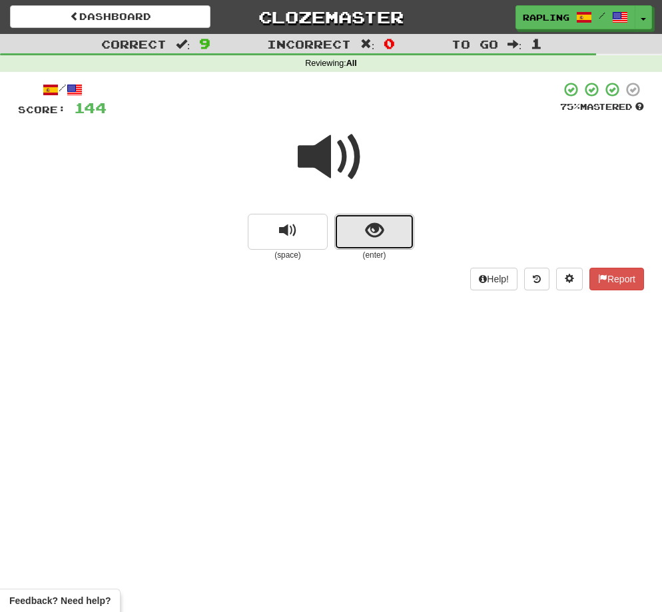
click at [383, 242] on button "show sentence" at bounding box center [374, 232] width 80 height 36
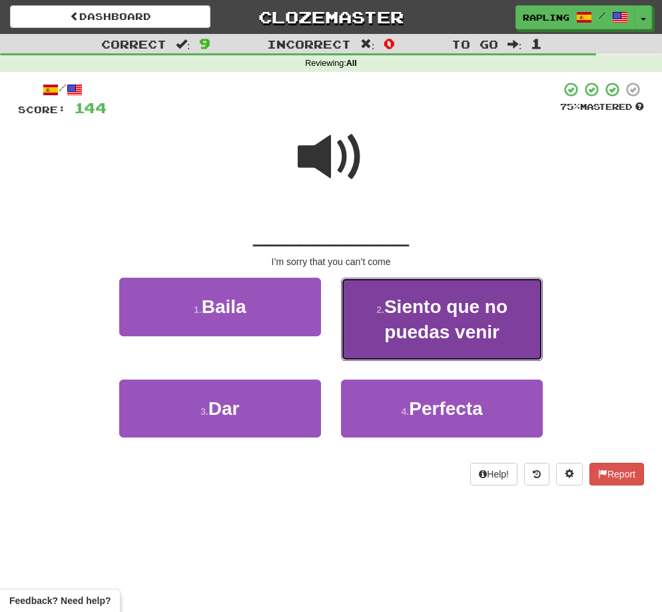
click at [456, 318] on button "2 . Siento que no puedas venir" at bounding box center [442, 319] width 202 height 83
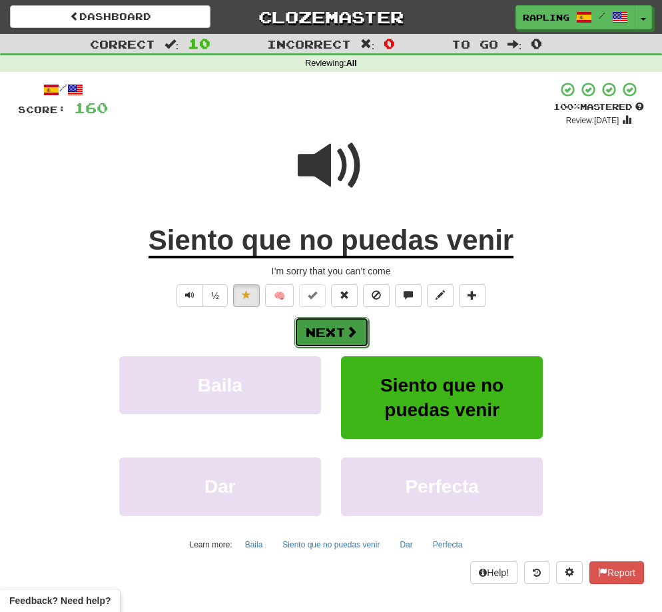
click at [342, 329] on button "Next" at bounding box center [331, 332] width 75 height 31
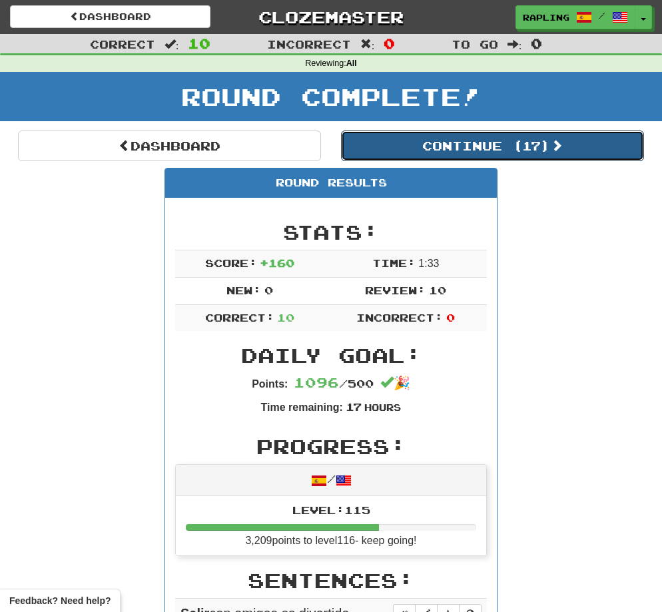
click at [472, 149] on button "Continue ( 17 )" at bounding box center [492, 146] width 303 height 31
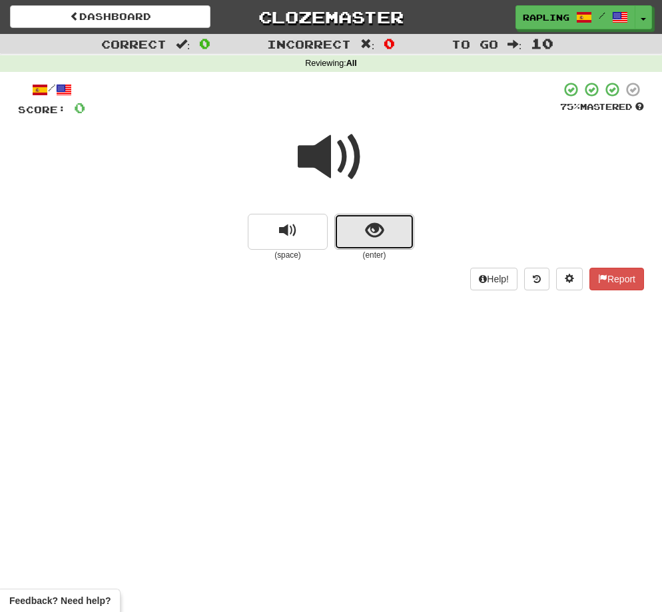
click at [388, 241] on button "show sentence" at bounding box center [374, 232] width 80 height 36
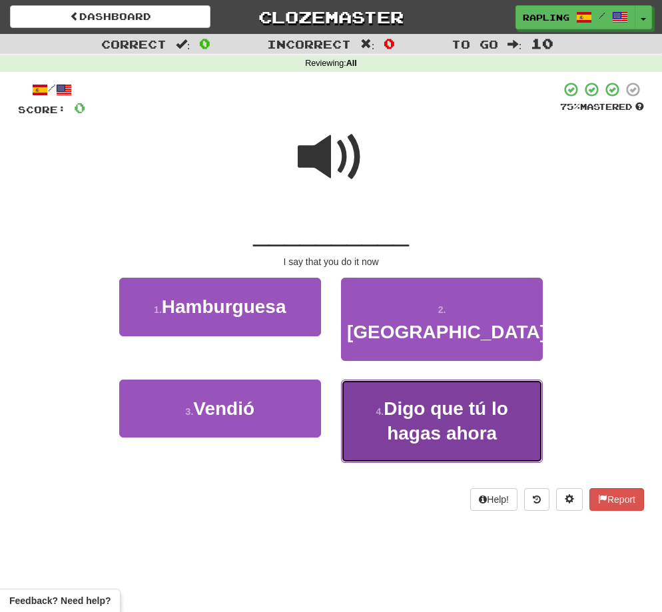
click at [436, 398] on span "Digo que tú lo hagas ahora" at bounding box center [446, 420] width 125 height 45
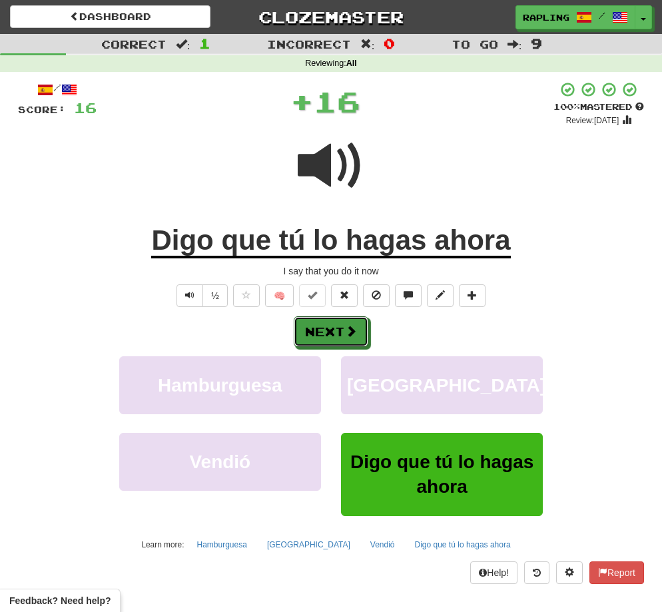
click at [330, 328] on button "Next" at bounding box center [331, 331] width 75 height 31
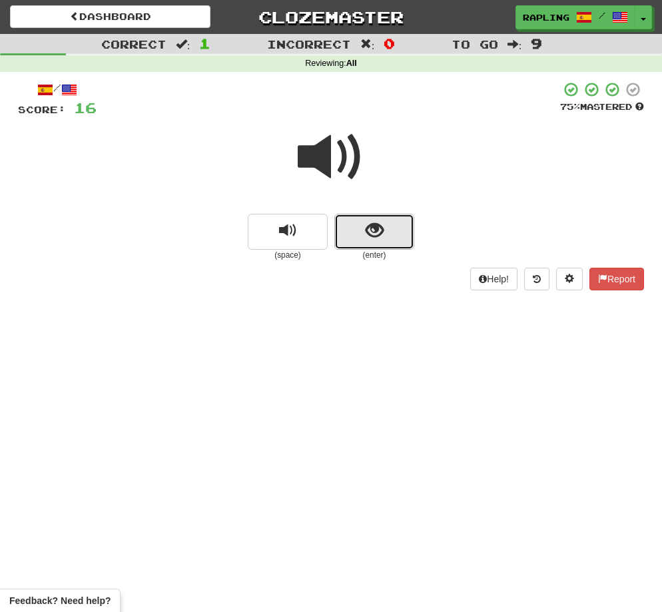
click at [390, 242] on button "show sentence" at bounding box center [374, 232] width 80 height 36
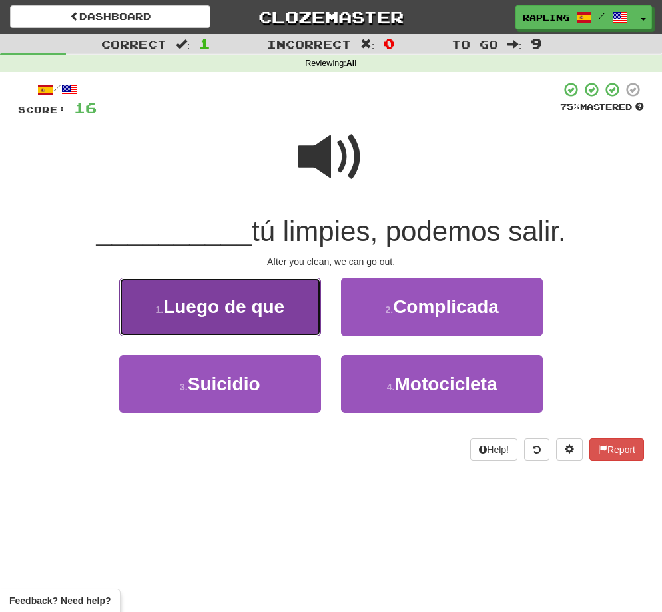
click at [246, 310] on span "Luego de que" at bounding box center [223, 306] width 121 height 21
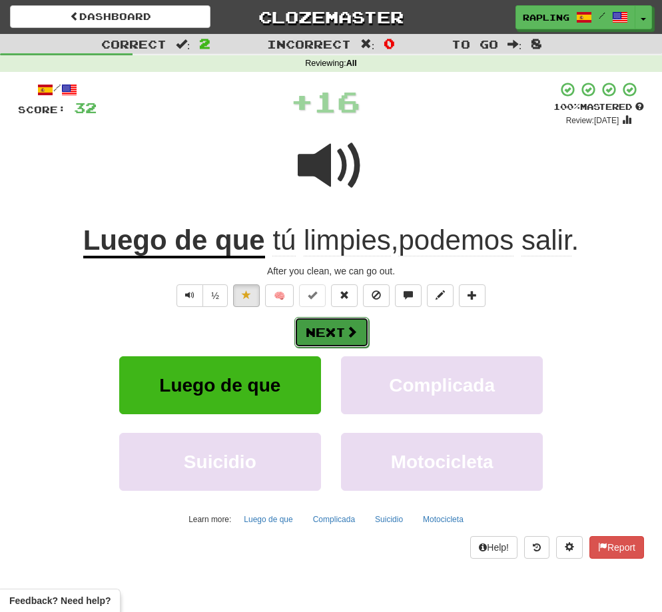
click at [332, 334] on button "Next" at bounding box center [331, 332] width 75 height 31
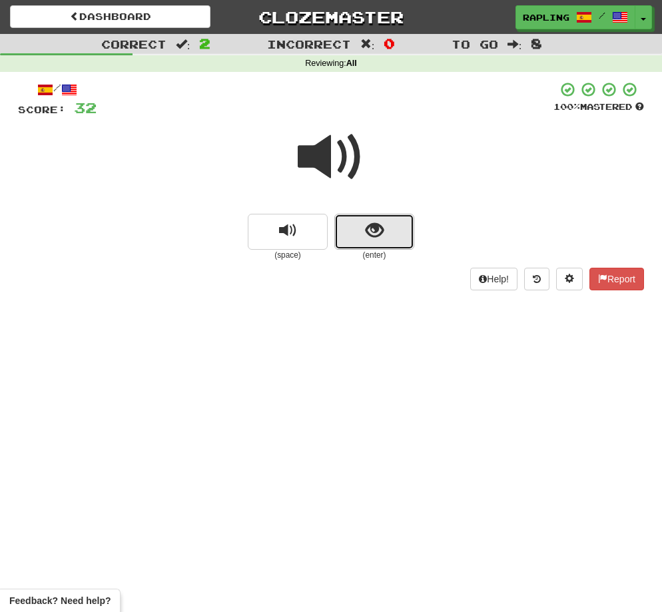
click at [384, 243] on button "show sentence" at bounding box center [374, 232] width 80 height 36
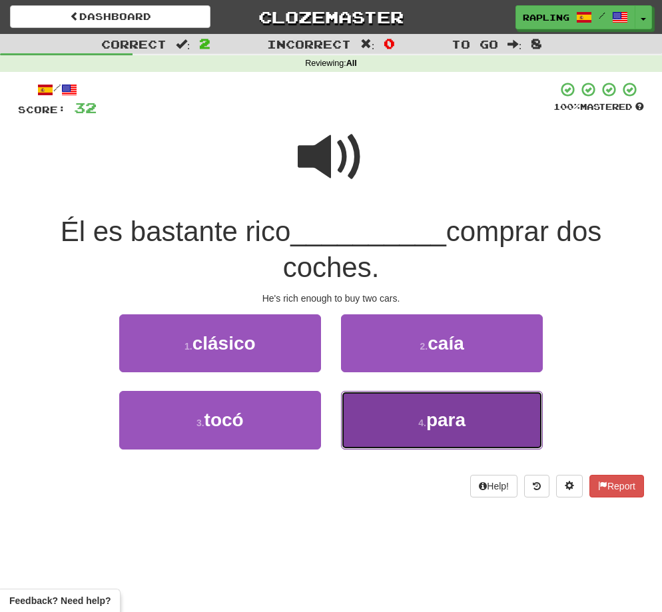
click at [462, 418] on span "para" at bounding box center [445, 420] width 39 height 21
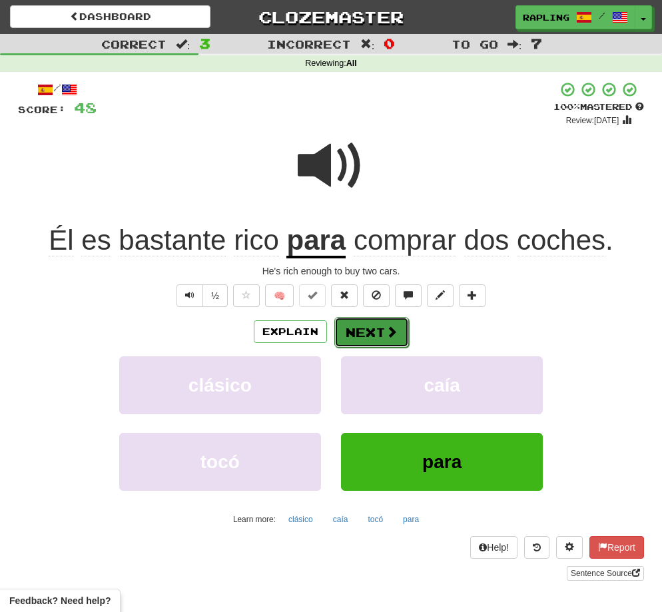
click at [373, 330] on button "Next" at bounding box center [371, 332] width 75 height 31
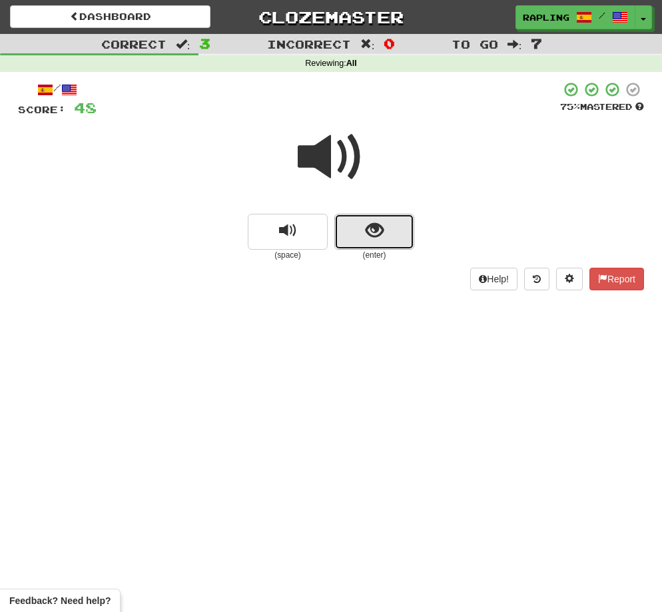
click at [386, 247] on button "show sentence" at bounding box center [374, 232] width 80 height 36
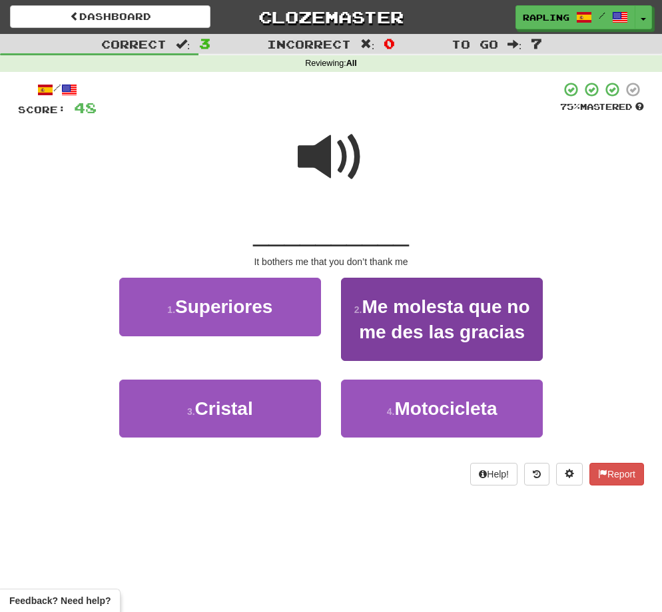
scroll to position [5, 0]
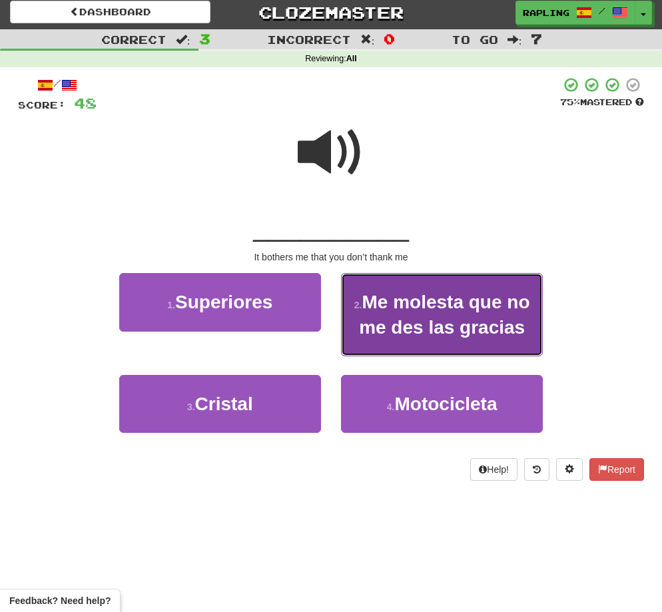
click at [434, 316] on span "Me molesta que no me des las gracias" at bounding box center [444, 314] width 171 height 45
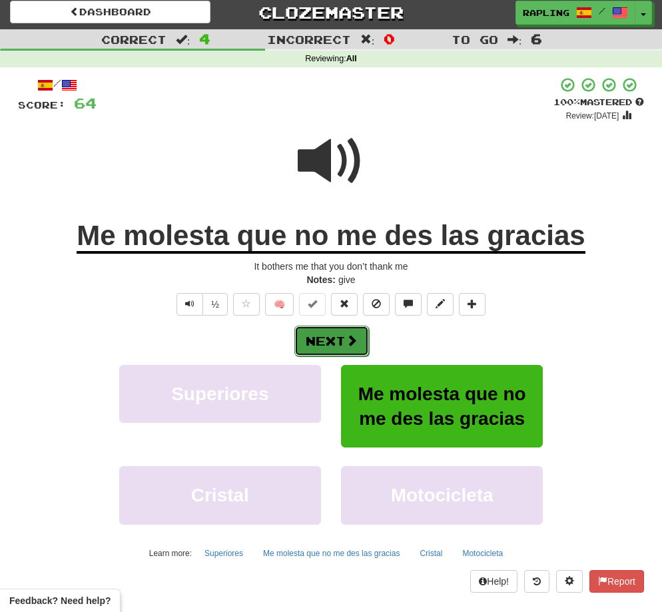
click at [338, 337] on button "Next" at bounding box center [331, 341] width 75 height 31
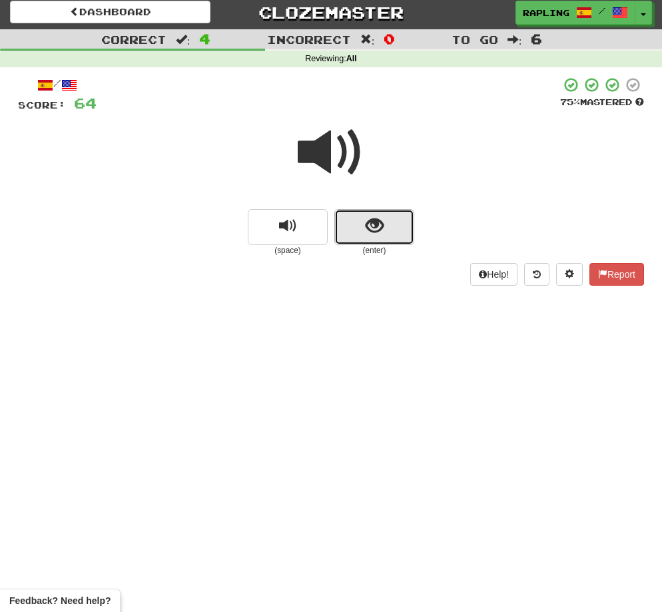
click at [390, 237] on button "show sentence" at bounding box center [374, 227] width 80 height 36
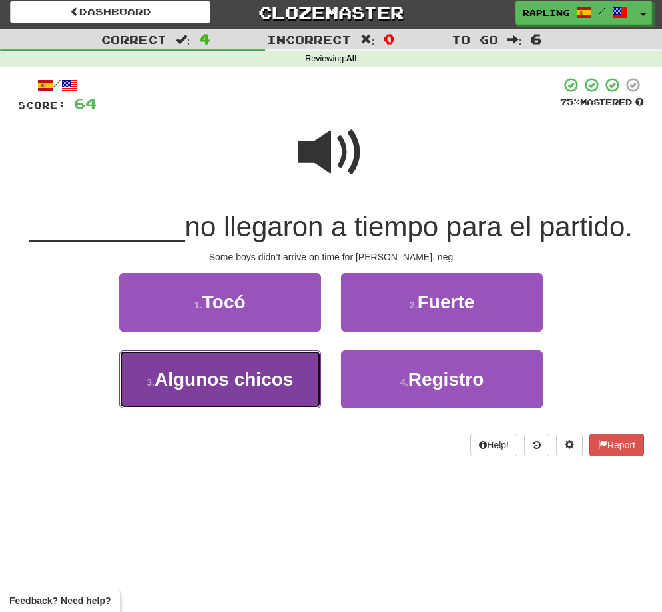
click at [271, 372] on span "Algunos chicos" at bounding box center [224, 379] width 139 height 21
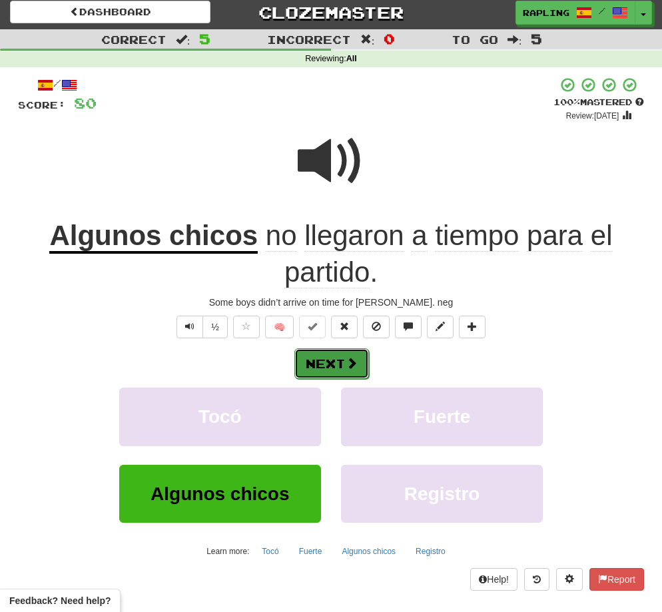
click at [317, 356] on button "Next" at bounding box center [331, 363] width 75 height 31
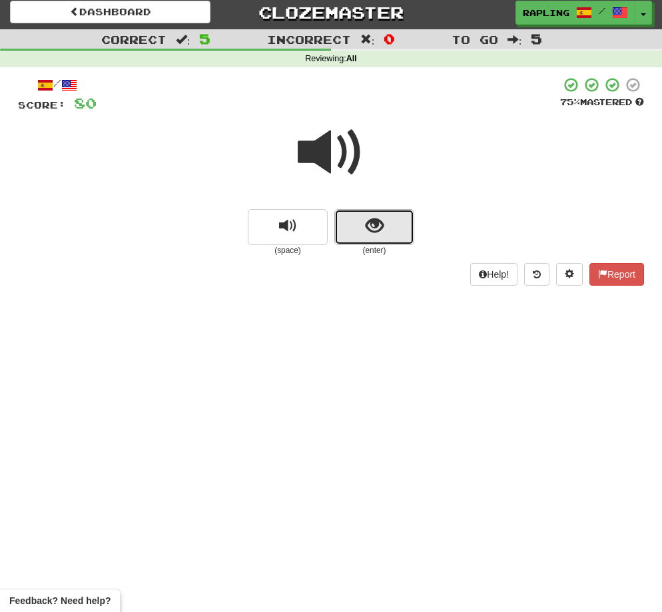
click at [392, 242] on button "show sentence" at bounding box center [374, 227] width 80 height 36
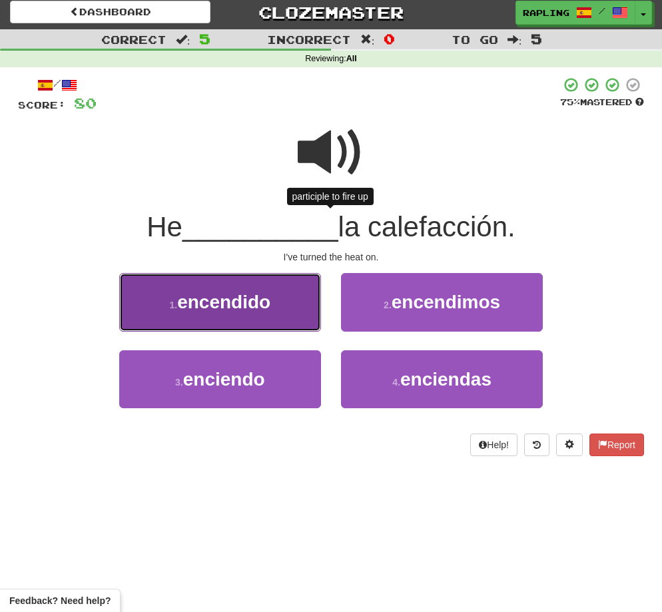
click at [236, 310] on span "encendido" at bounding box center [223, 302] width 93 height 21
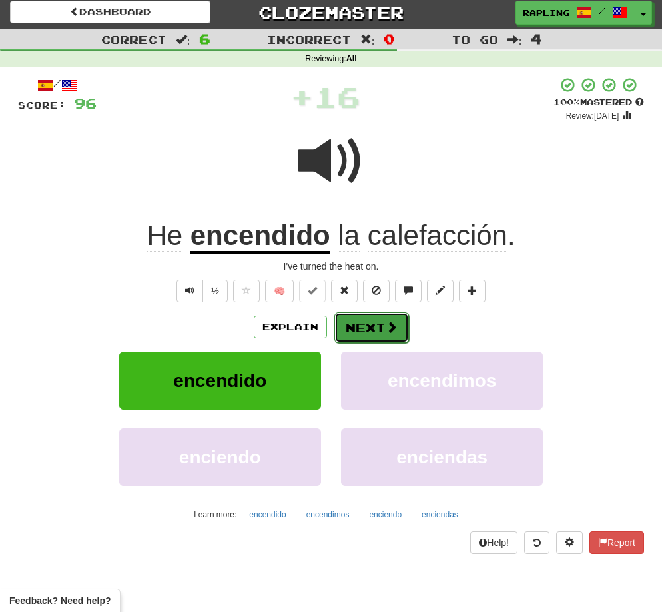
click at [377, 326] on button "Next" at bounding box center [371, 327] width 75 height 31
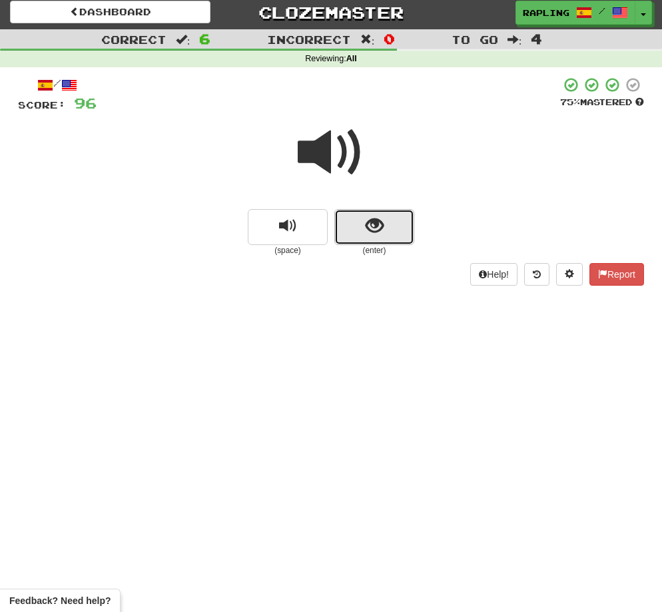
click at [400, 238] on button "show sentence" at bounding box center [374, 227] width 80 height 36
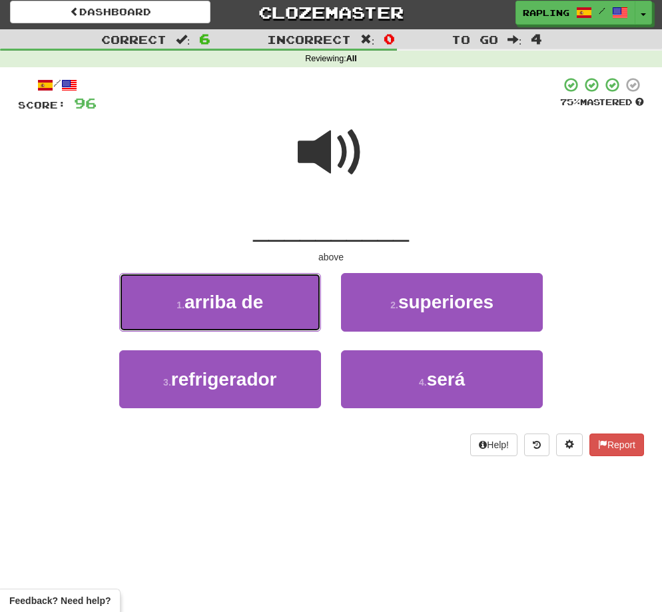
drag, startPoint x: 297, startPoint y: 304, endPoint x: 314, endPoint y: 302, distance: 17.4
click at [296, 304] on button "1 . arriba de" at bounding box center [220, 302] width 202 height 58
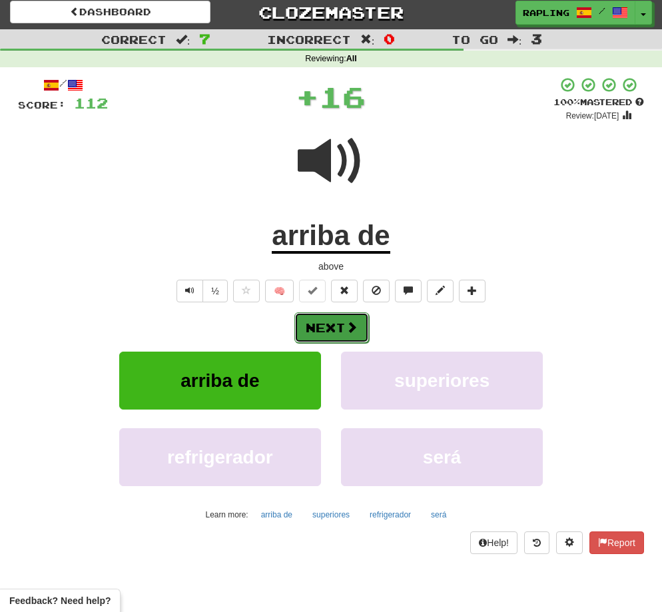
click at [349, 329] on span at bounding box center [352, 327] width 12 height 12
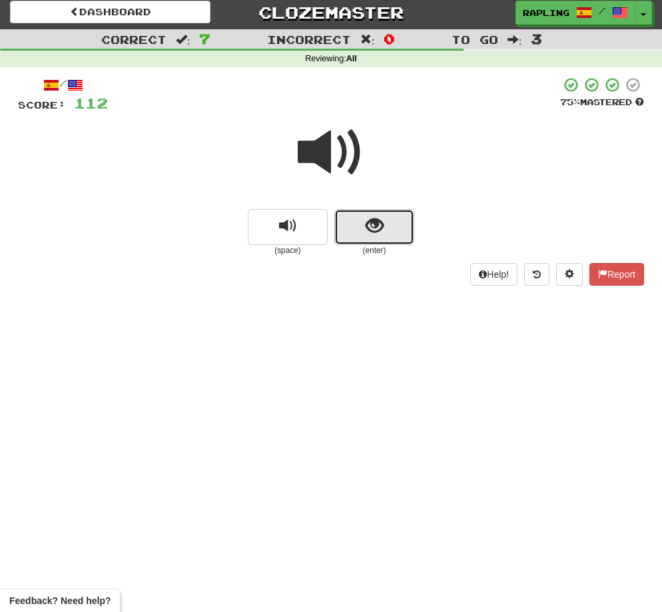
click at [394, 238] on button "show sentence" at bounding box center [374, 227] width 80 height 36
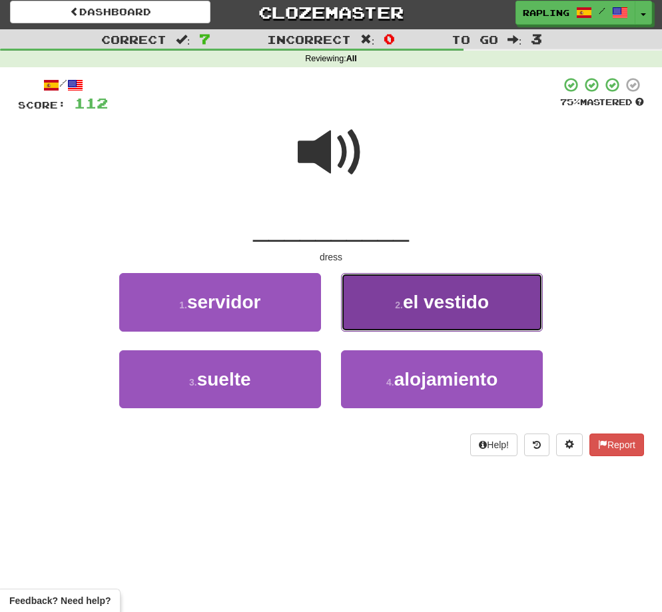
click at [446, 294] on span "el vestido" at bounding box center [446, 302] width 86 height 21
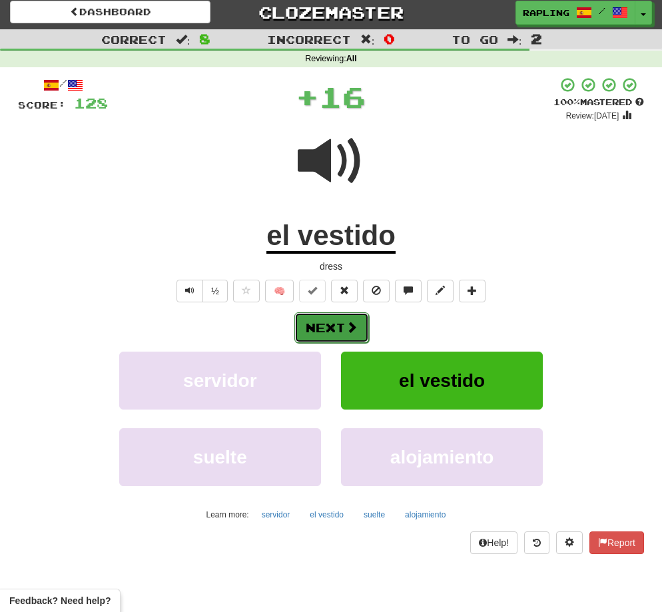
click at [327, 322] on button "Next" at bounding box center [331, 327] width 75 height 31
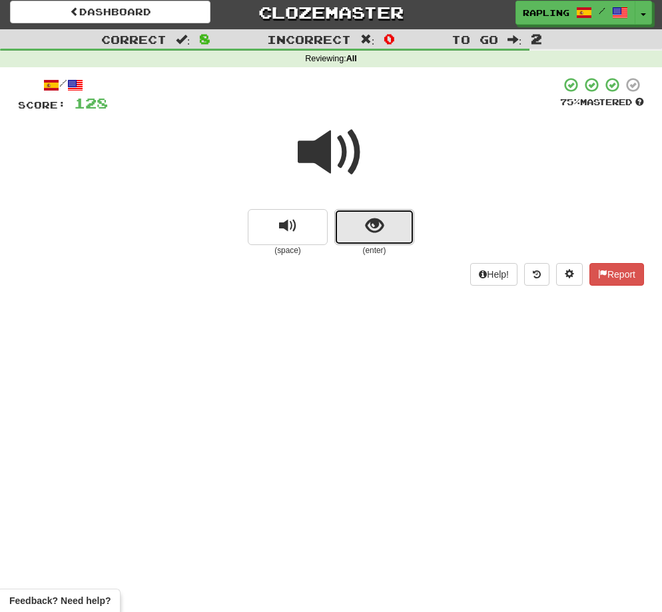
click at [394, 238] on button "show sentence" at bounding box center [374, 227] width 80 height 36
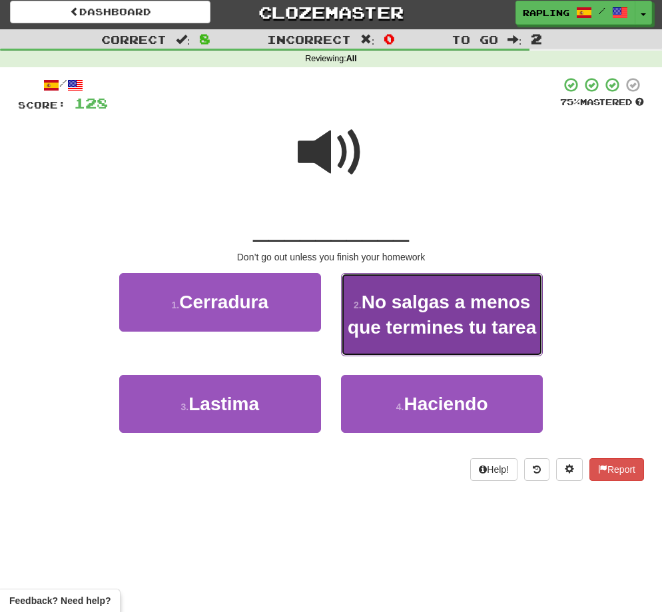
click at [438, 318] on span "No salgas a menos que termines tu tarea" at bounding box center [442, 314] width 189 height 45
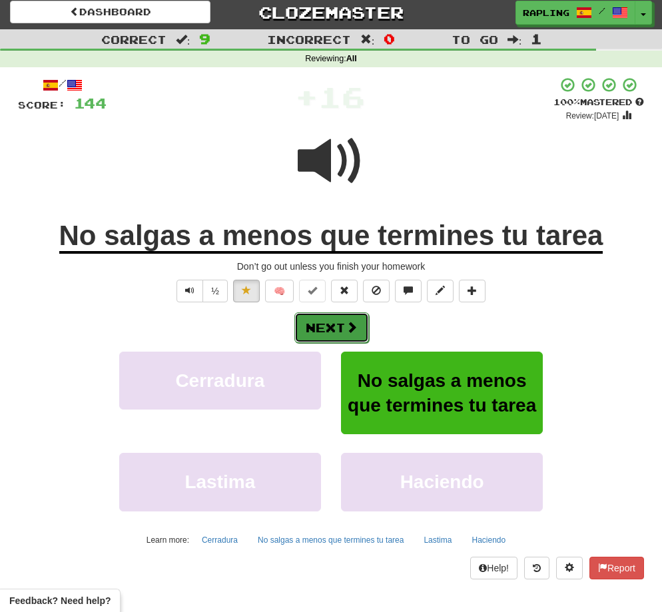
click at [344, 325] on button "Next" at bounding box center [331, 327] width 75 height 31
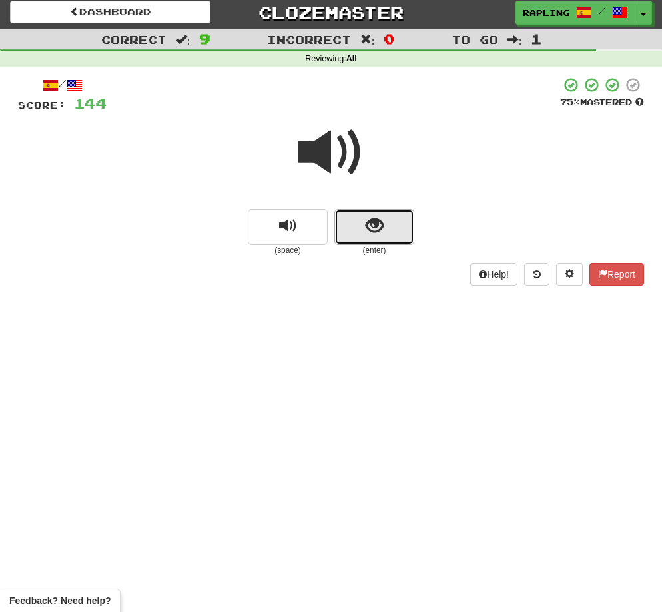
click at [387, 243] on button "show sentence" at bounding box center [374, 227] width 80 height 36
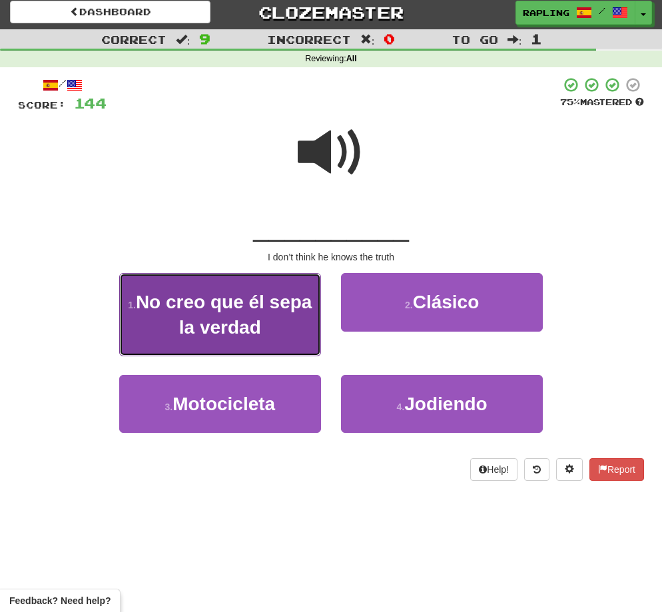
click at [290, 316] on button "1 . No creo que él sepa la verdad" at bounding box center [220, 314] width 202 height 83
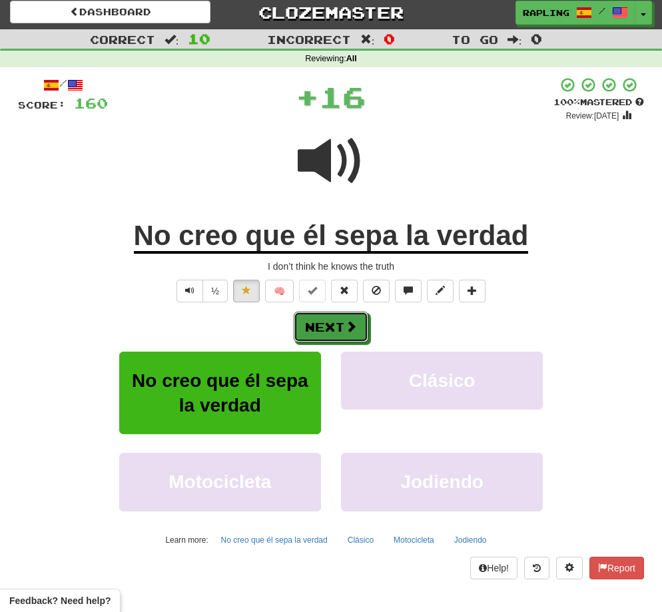
click at [348, 324] on span at bounding box center [351, 326] width 12 height 12
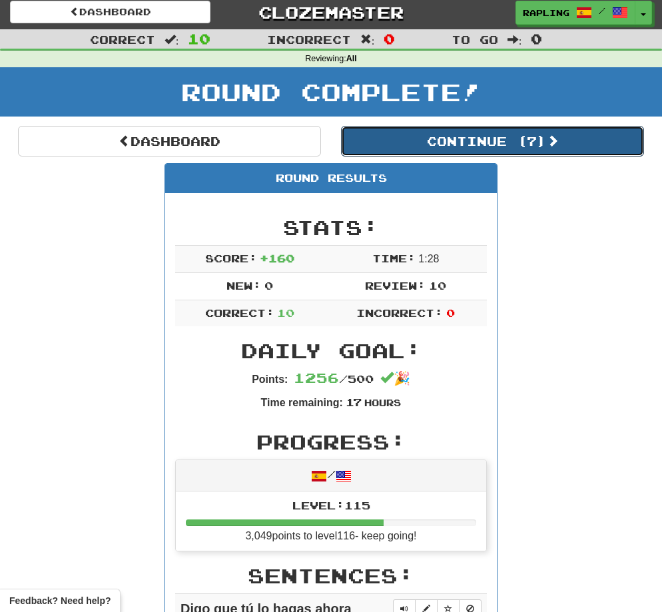
click at [476, 146] on button "Continue ( 7 )" at bounding box center [492, 141] width 303 height 31
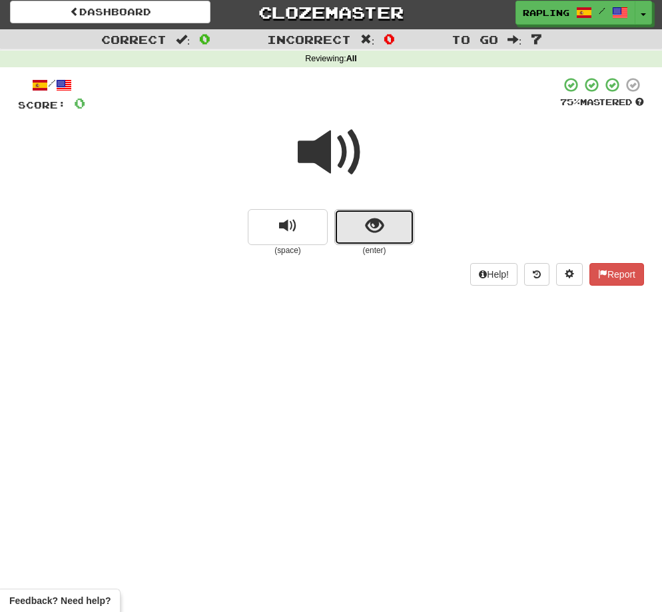
click at [400, 222] on button "show sentence" at bounding box center [374, 227] width 80 height 36
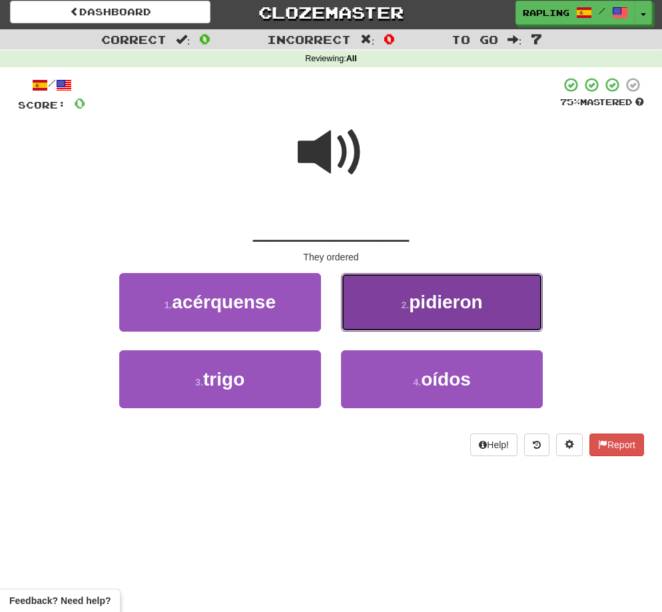
click at [458, 311] on span "pidieron" at bounding box center [445, 302] width 73 height 21
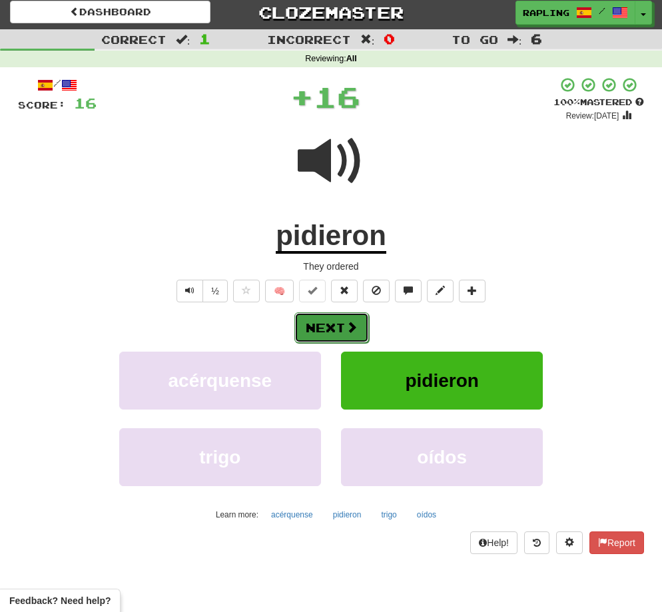
click at [328, 330] on button "Next" at bounding box center [331, 327] width 75 height 31
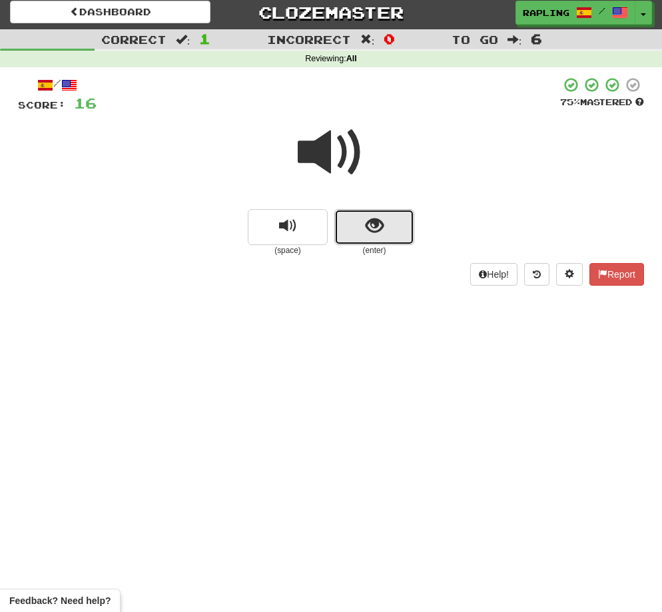
click at [388, 239] on button "show sentence" at bounding box center [374, 227] width 80 height 36
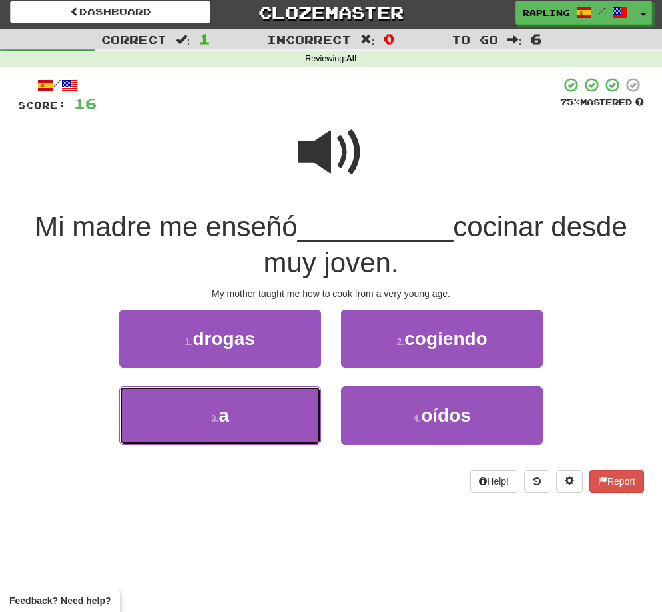
click at [232, 418] on button "3 . a" at bounding box center [220, 415] width 202 height 58
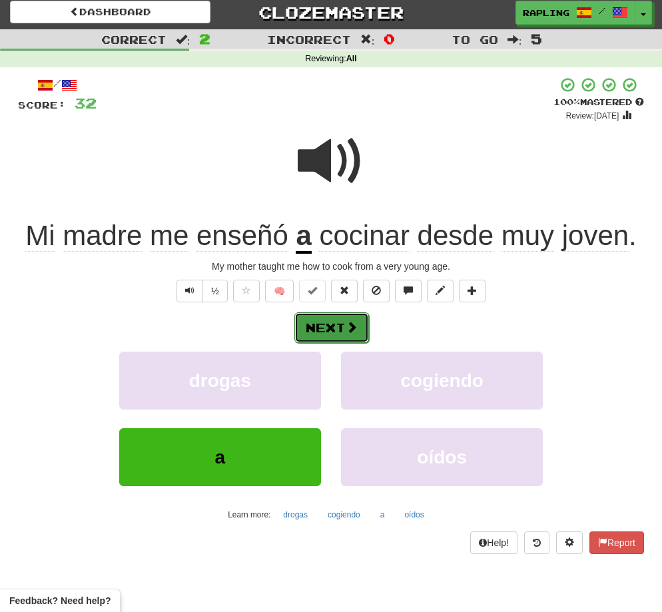
click at [334, 332] on button "Next" at bounding box center [331, 327] width 75 height 31
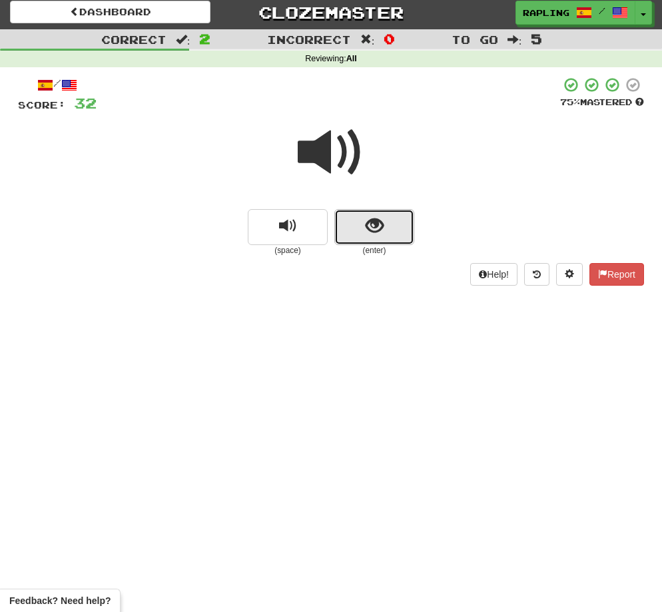
click at [387, 229] on button "show sentence" at bounding box center [374, 227] width 80 height 36
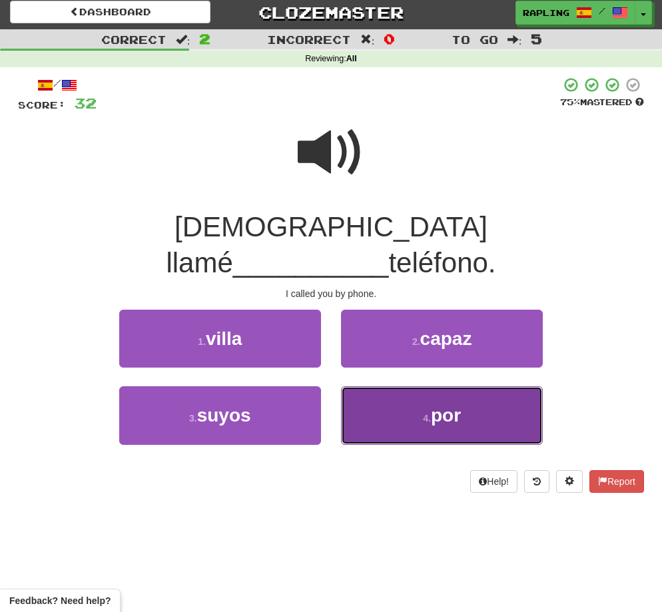
click at [486, 386] on button "4 . por" at bounding box center [442, 415] width 202 height 58
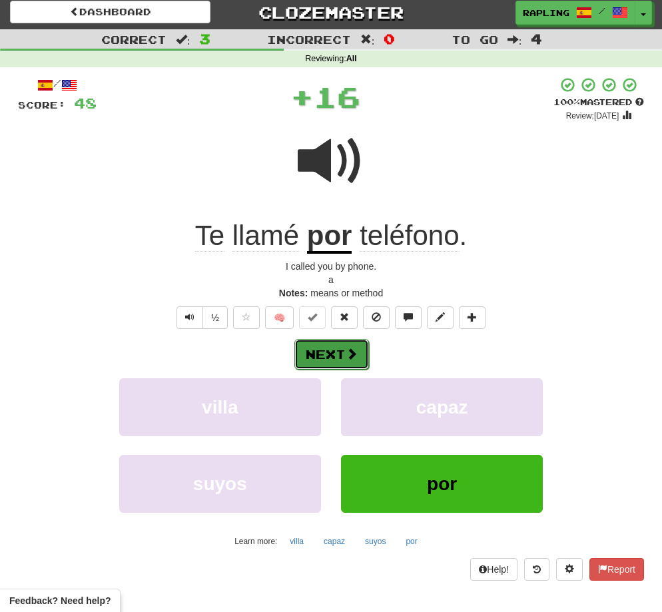
click at [337, 349] on button "Next" at bounding box center [331, 354] width 75 height 31
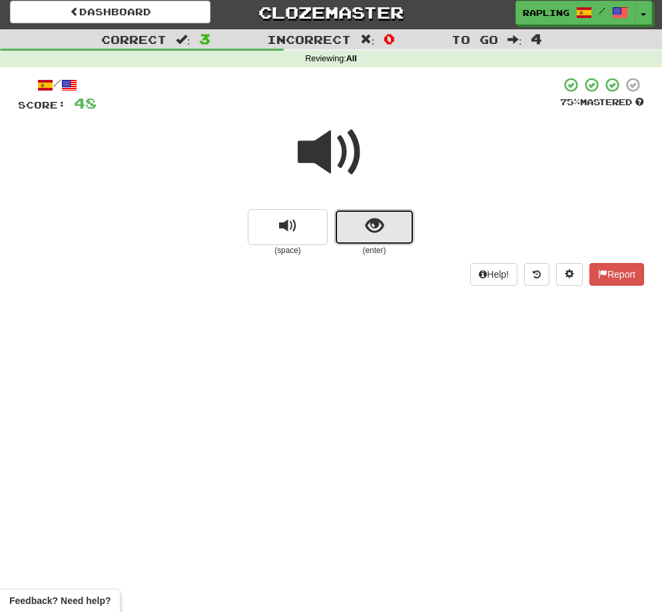
click at [400, 241] on button "show sentence" at bounding box center [374, 227] width 80 height 36
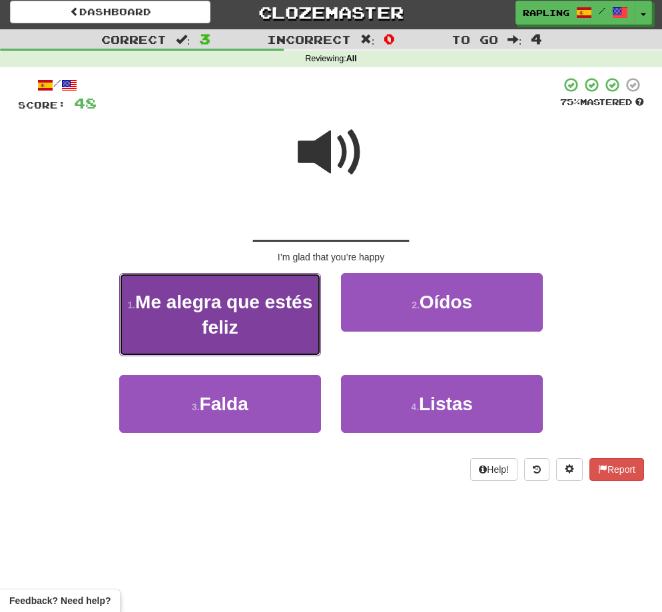
click at [240, 326] on span "Me alegra que estés feliz" at bounding box center [223, 314] width 177 height 45
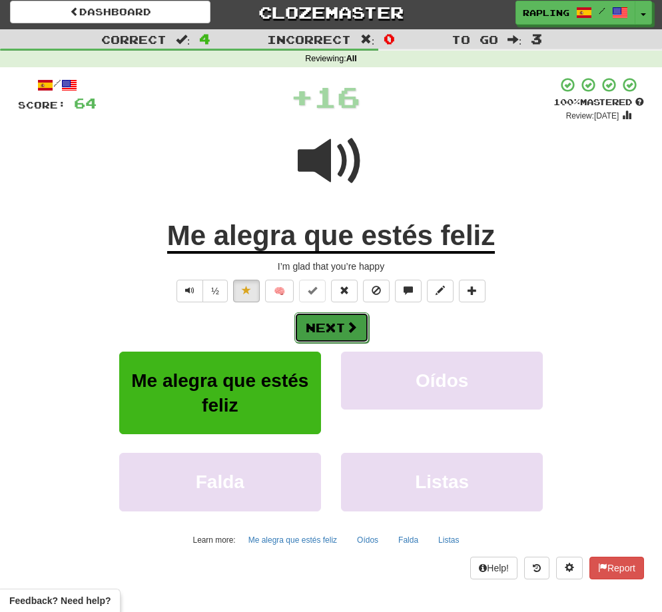
click at [334, 328] on button "Next" at bounding box center [331, 327] width 75 height 31
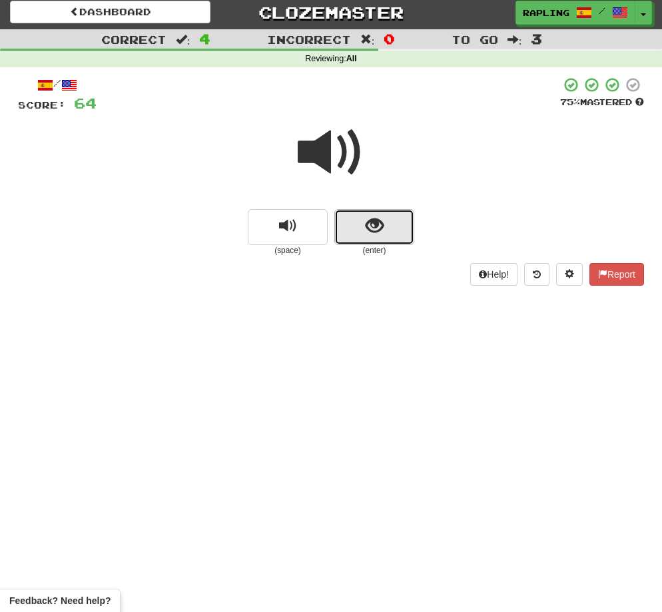
click at [404, 230] on button "show sentence" at bounding box center [374, 227] width 80 height 36
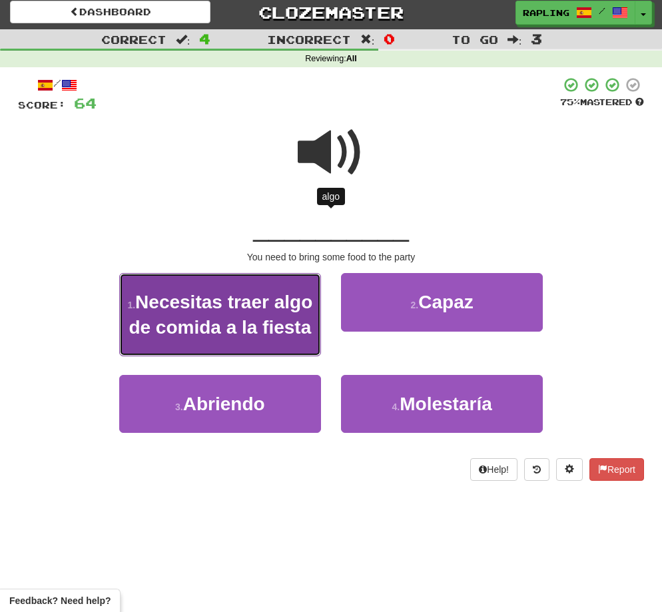
click at [250, 321] on span "Necesitas traer algo de comida a la fiesta" at bounding box center [221, 314] width 184 height 45
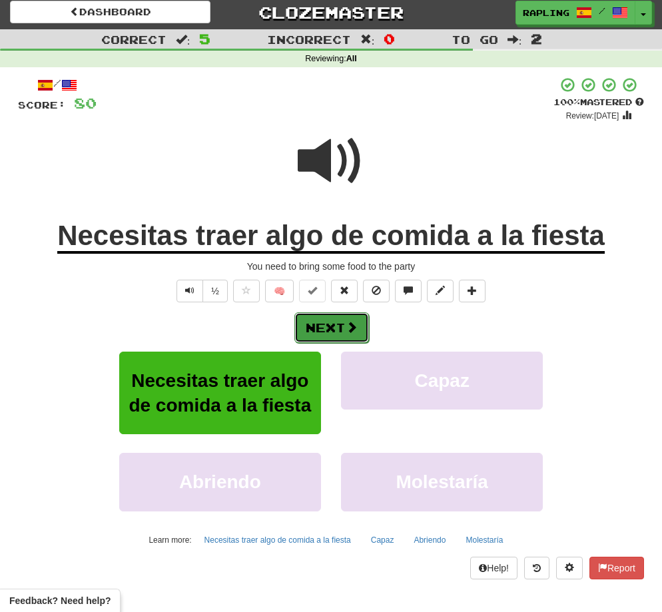
click at [342, 329] on button "Next" at bounding box center [331, 327] width 75 height 31
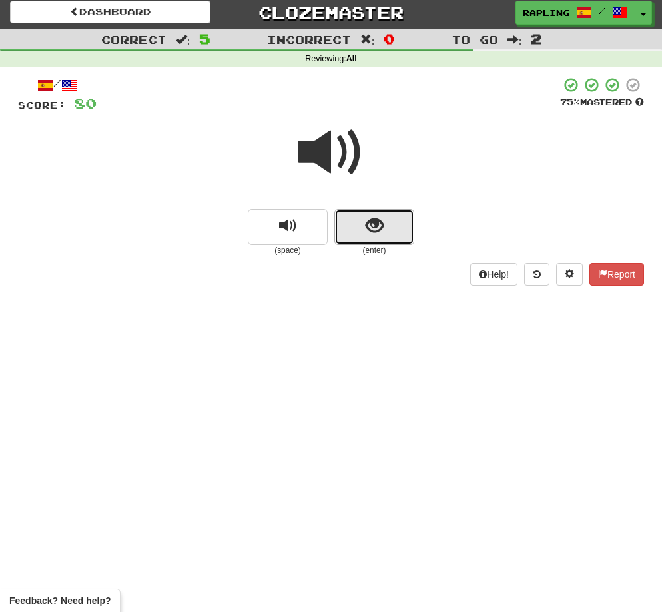
click at [390, 232] on button "show sentence" at bounding box center [374, 227] width 80 height 36
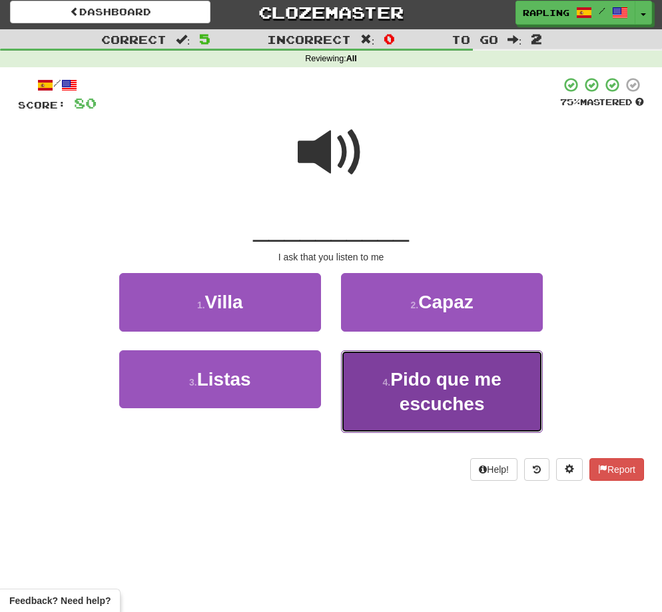
click at [466, 373] on span "Pido que me escuches" at bounding box center [445, 391] width 111 height 45
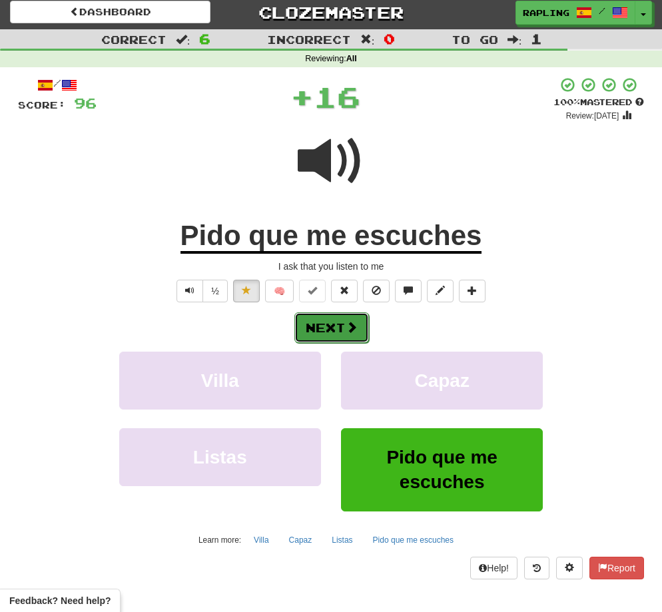
click at [332, 326] on button "Next" at bounding box center [331, 327] width 75 height 31
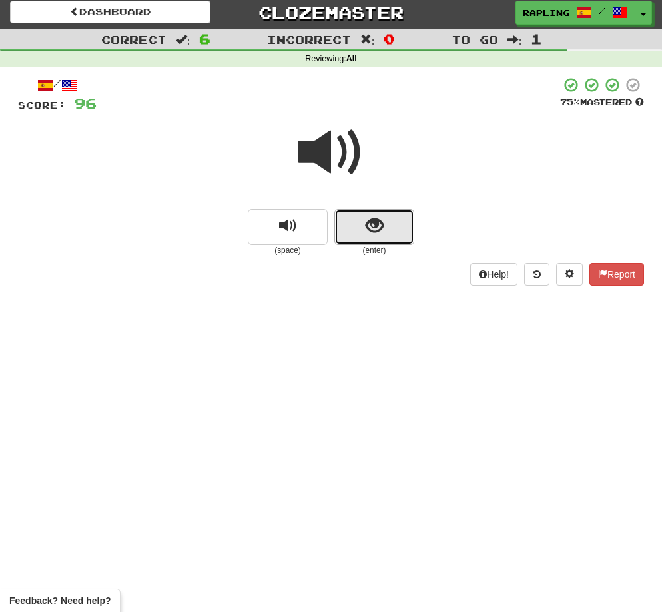
click at [383, 220] on span "show sentence" at bounding box center [375, 226] width 18 height 18
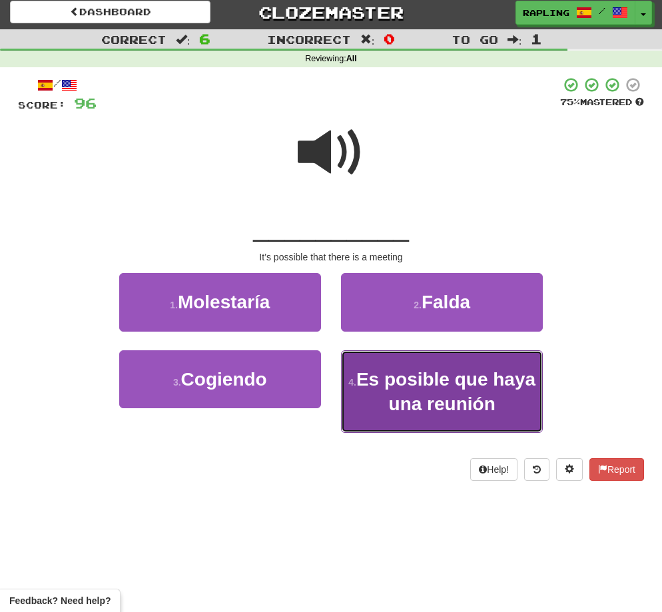
click at [434, 370] on span "Es posible que haya una reunión" at bounding box center [445, 391] width 179 height 45
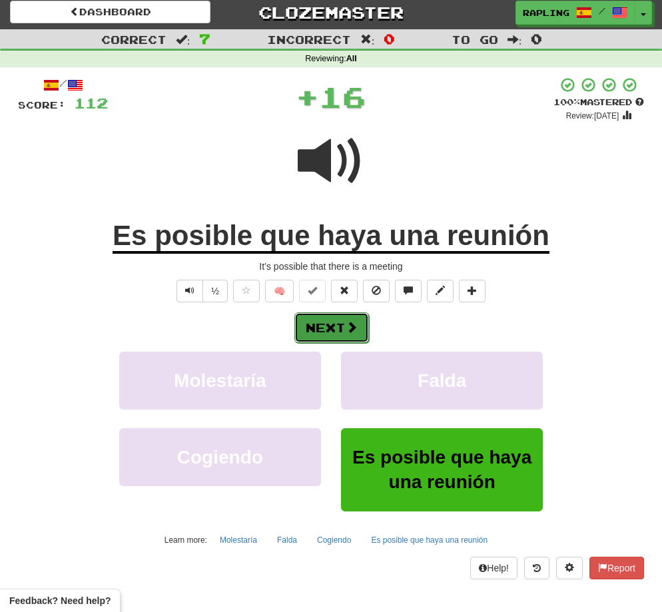
click at [350, 324] on span at bounding box center [352, 327] width 12 height 12
